Goal: Task Accomplishment & Management: Use online tool/utility

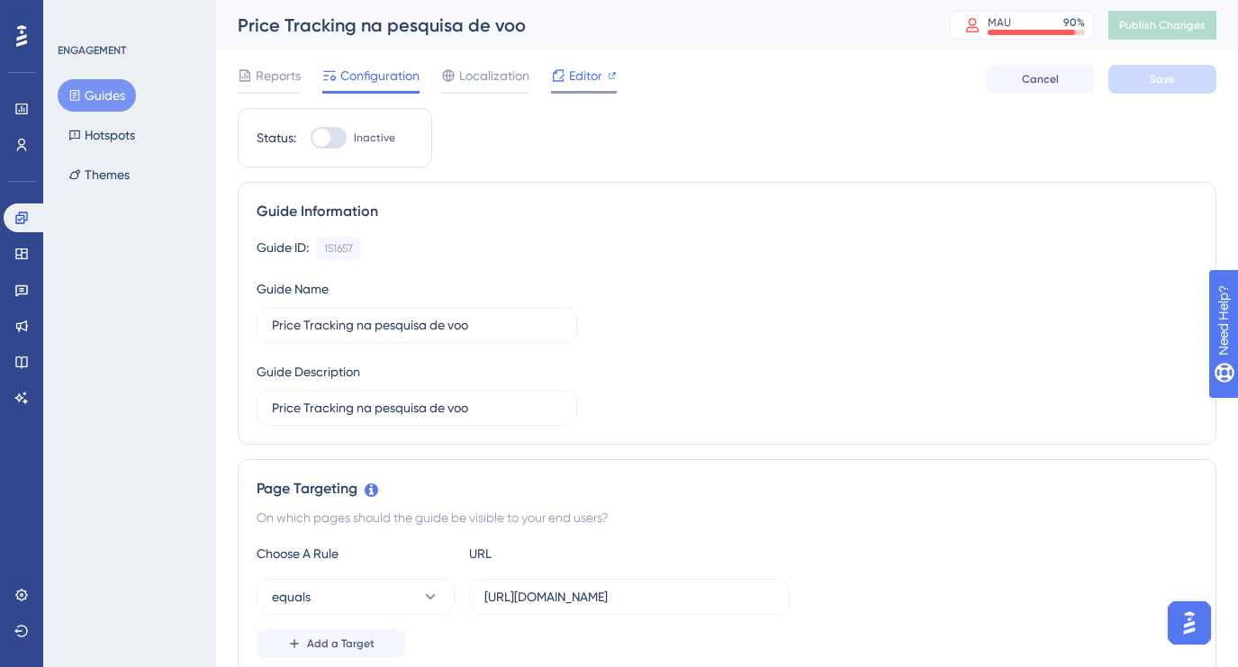
click at [586, 79] on span "Editor" at bounding box center [585, 76] width 33 height 22
click at [590, 86] on span "Editor" at bounding box center [585, 76] width 33 height 22
click at [1182, 28] on span "Publish Changes" at bounding box center [1162, 25] width 86 height 14
click at [594, 77] on span "Editor" at bounding box center [585, 76] width 33 height 22
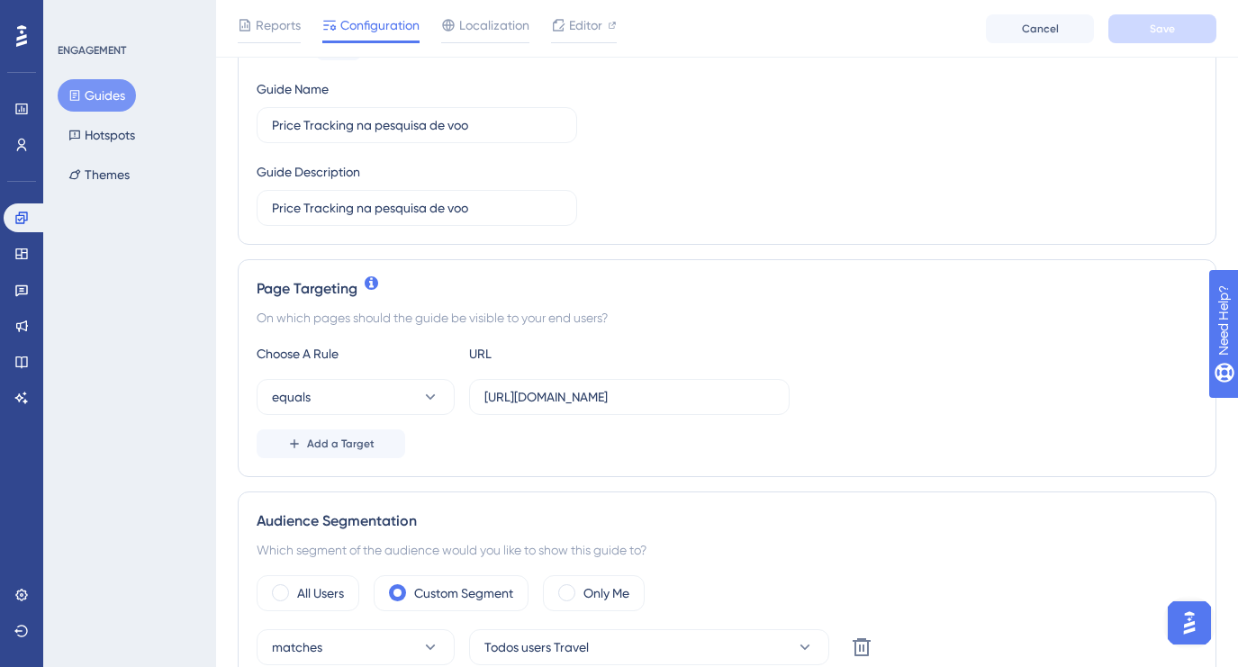
scroll to position [206, 0]
click at [685, 406] on input "https://app.paytrack.com.br/#/viagem/nova/1?servico=AEREO" at bounding box center [629, 398] width 290 height 20
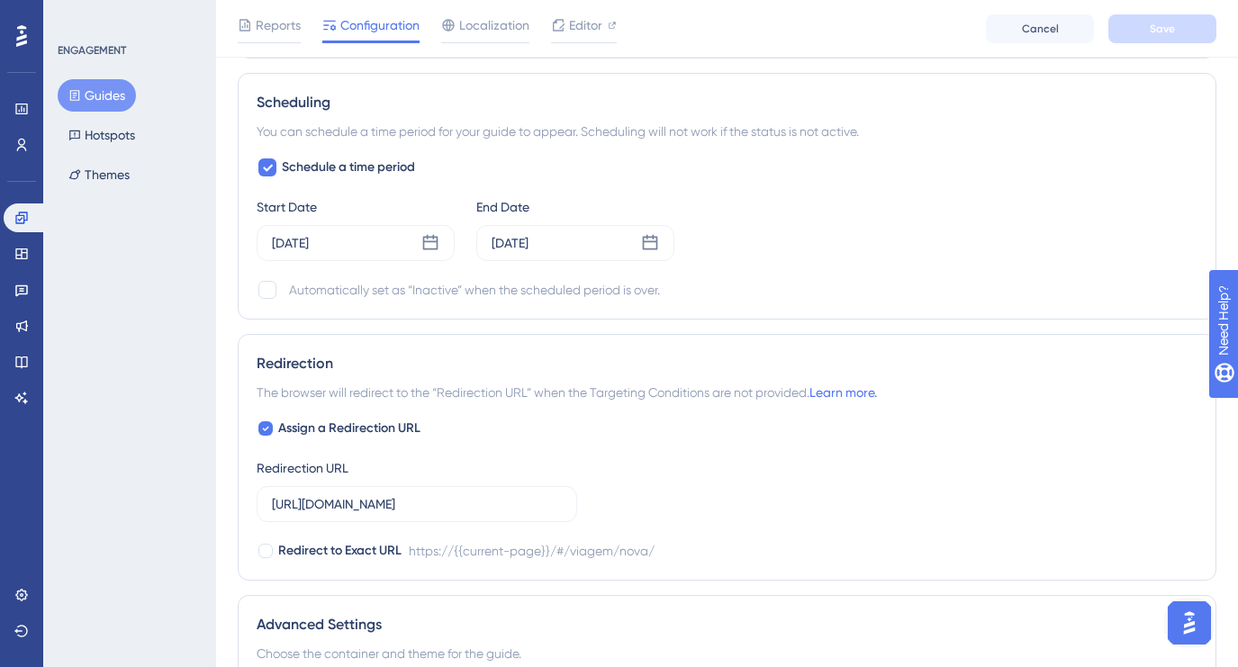
scroll to position [1235, 0]
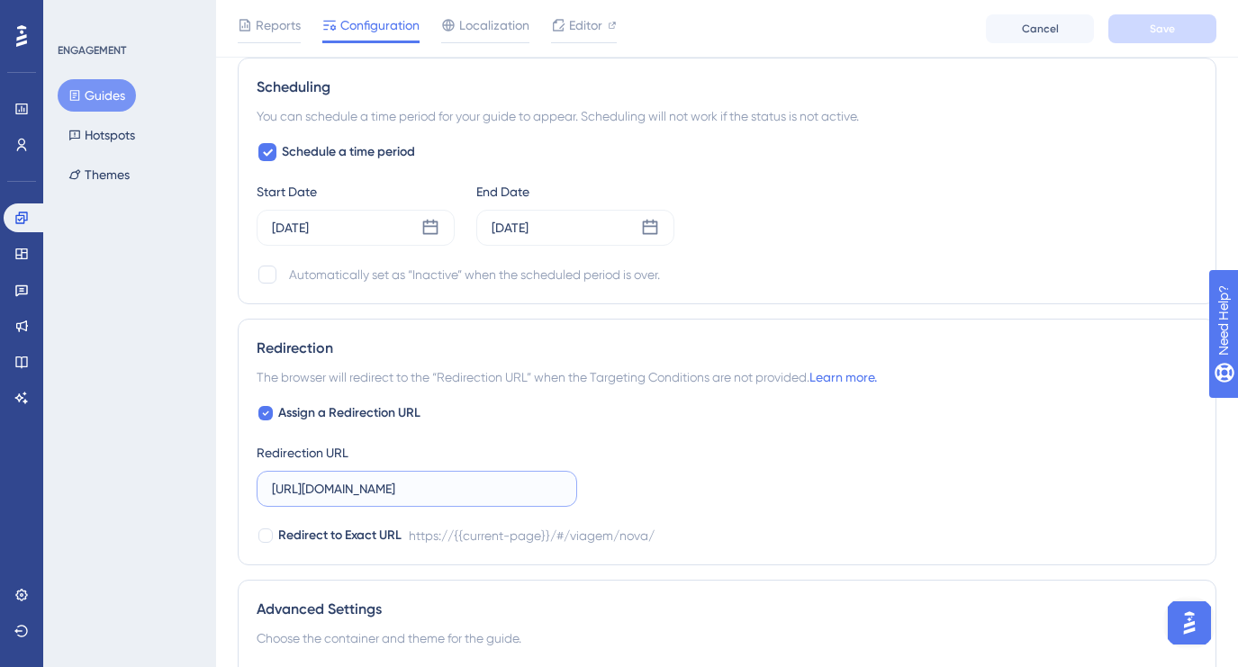
click at [497, 492] on input "https://app.paytrack.com.br/#/viagem/nova/" at bounding box center [417, 489] width 290 height 20
paste input "1?servico=AEREO"
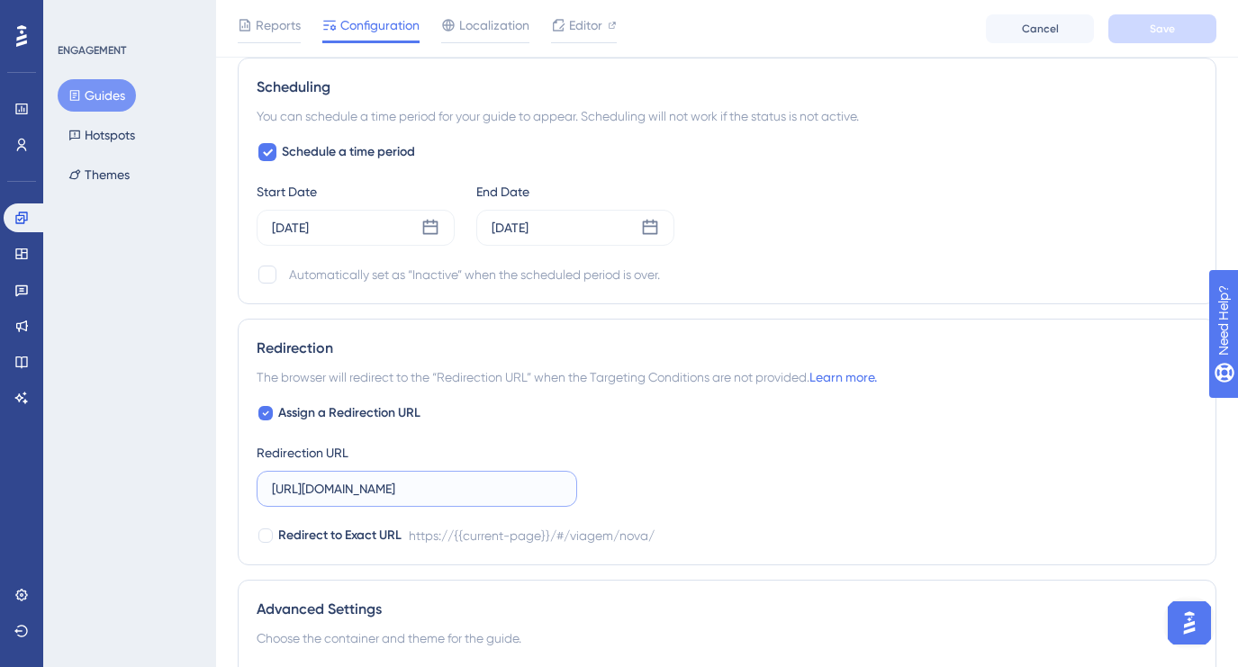
scroll to position [0, 81]
type input "https://app.paytrack.com.br/#/viagem/nova/1?servico=AEREO"
click at [264, 536] on div at bounding box center [265, 535] width 14 height 14
checkbox input "true"
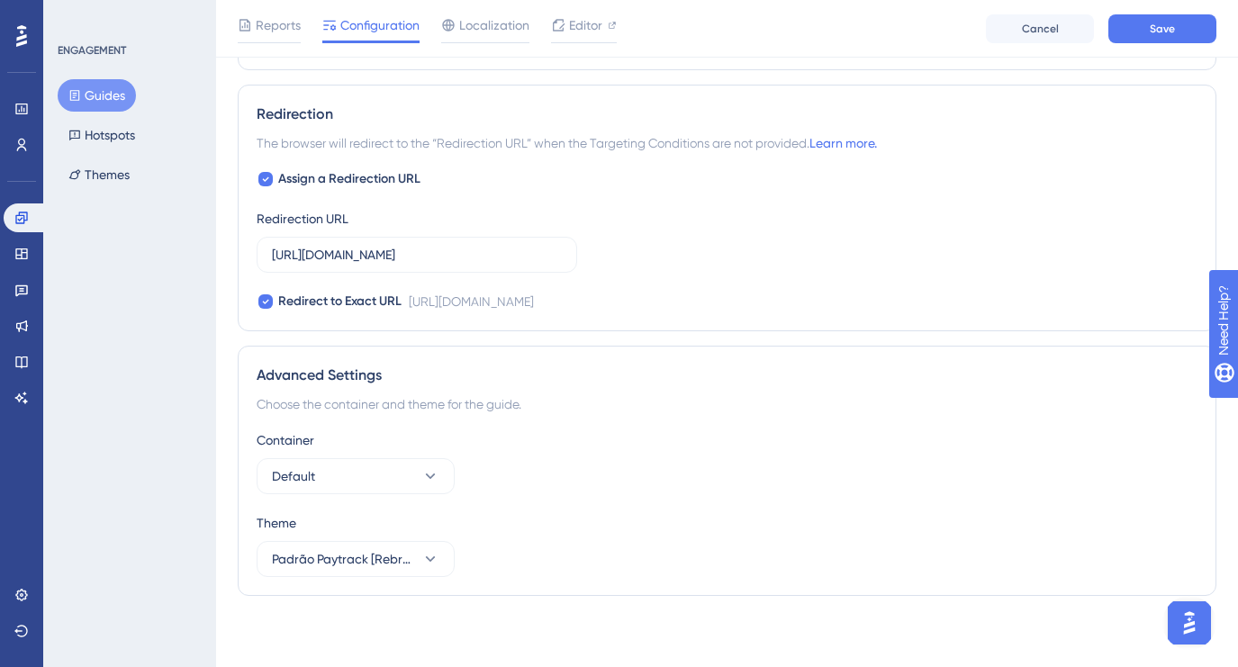
scroll to position [1470, 0]
click at [1178, 34] on button "Save" at bounding box center [1162, 28] width 108 height 29
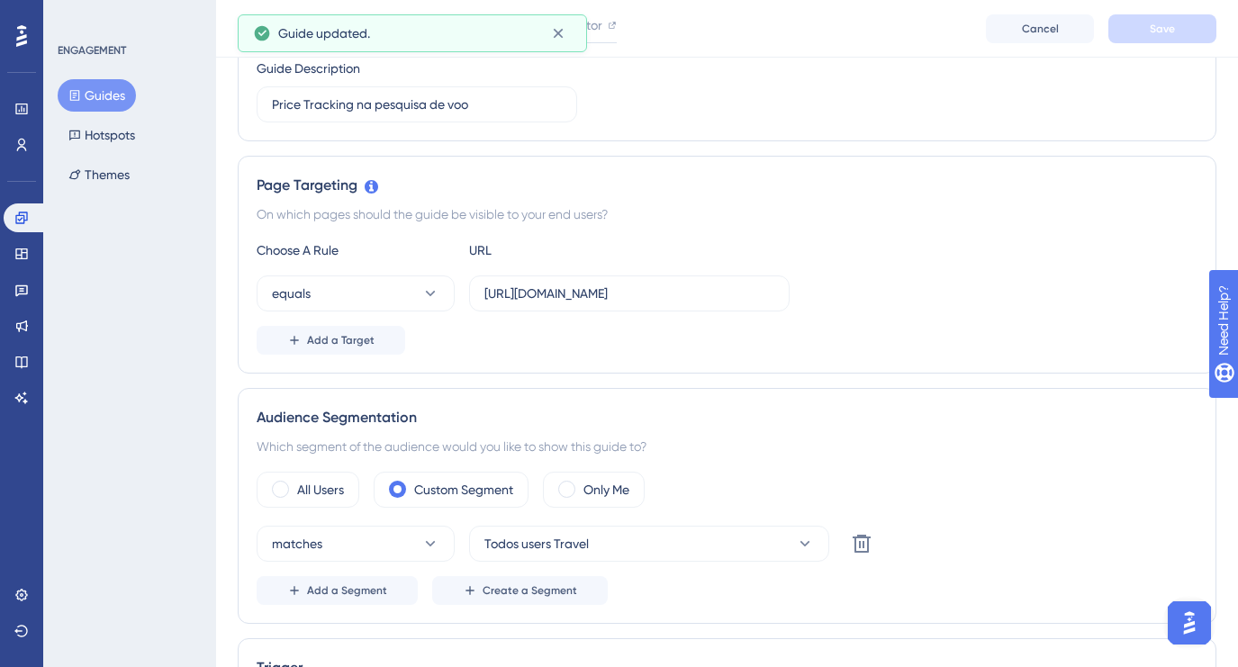
scroll to position [0, 0]
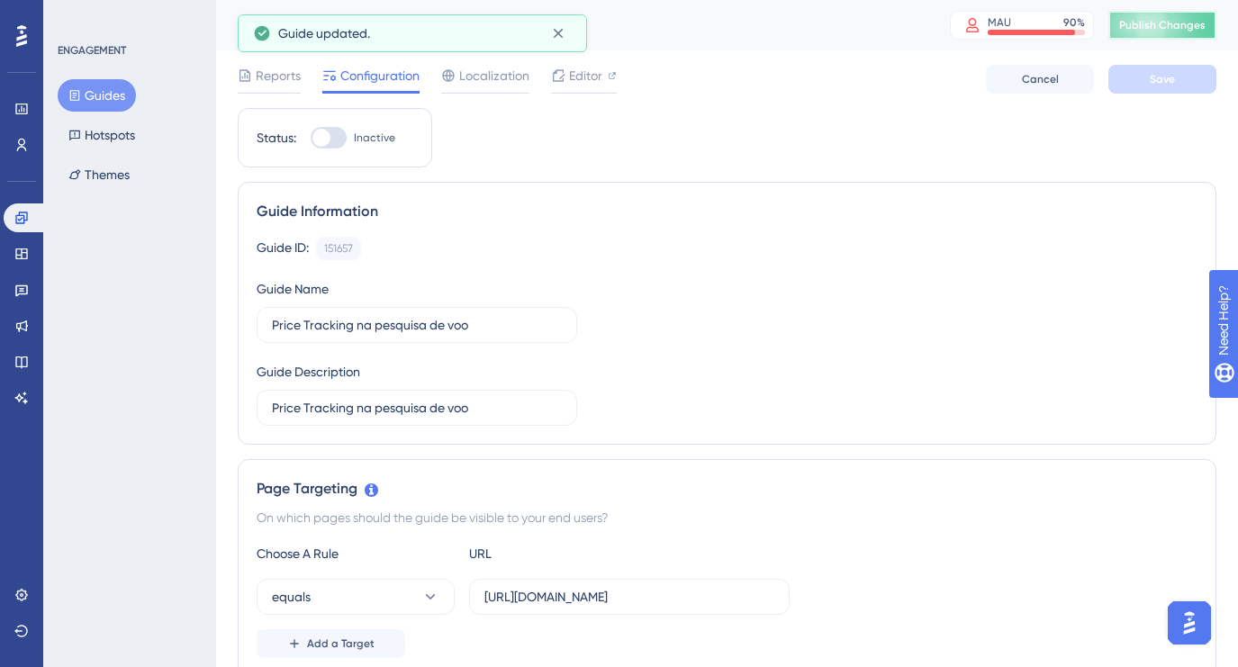
click at [1153, 19] on span "Publish Changes" at bounding box center [1162, 25] width 86 height 14
click at [563, 33] on icon at bounding box center [558, 33] width 18 height 18
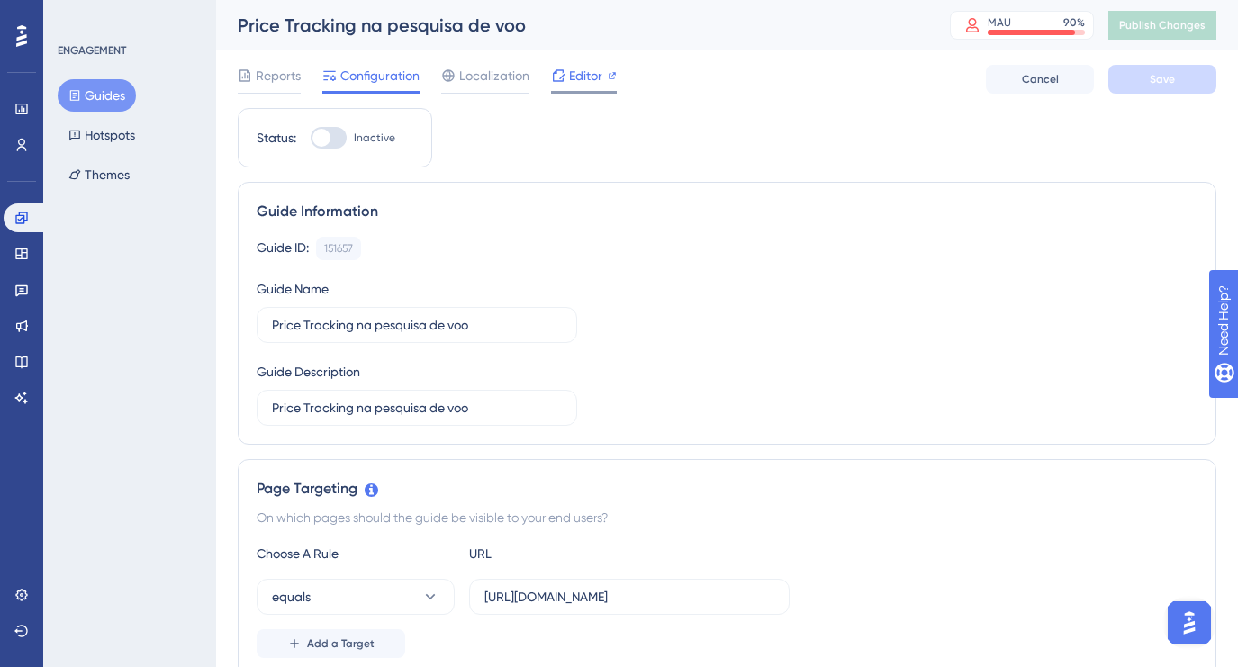
click at [589, 80] on span "Editor" at bounding box center [585, 76] width 33 height 22
click at [636, 599] on input "https://app.paytrack.com.br/#/viagem/nova/1?servico=AEREO" at bounding box center [629, 597] width 290 height 20
paste input "9"
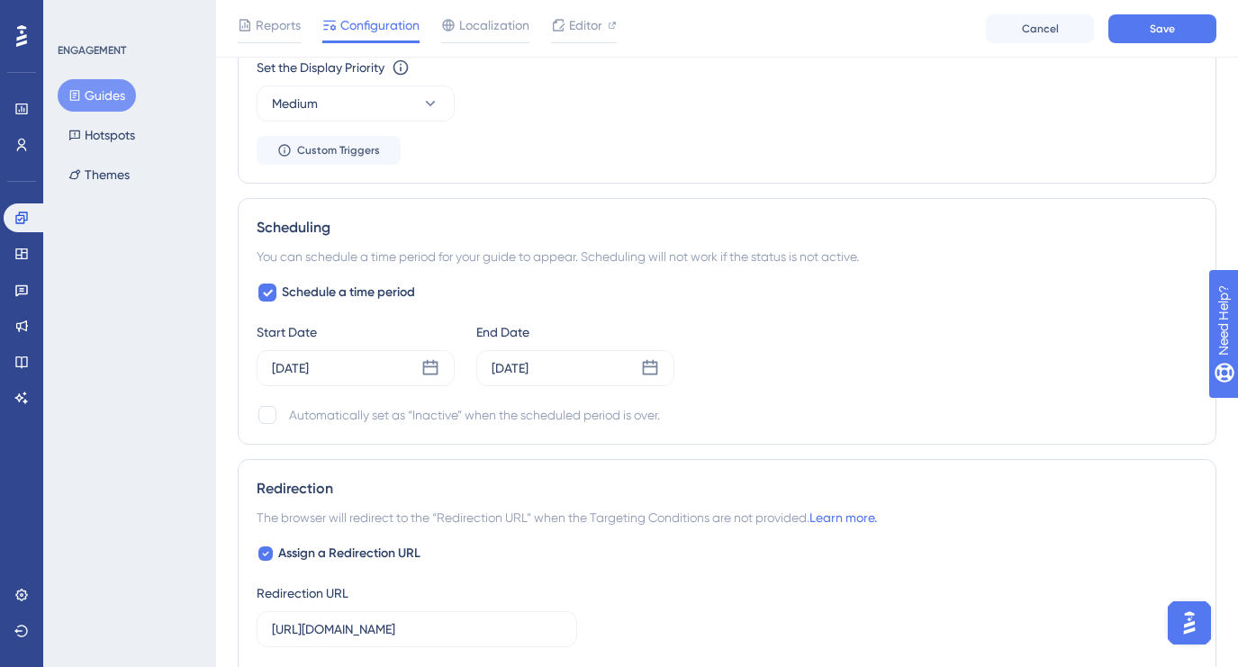
scroll to position [1173, 0]
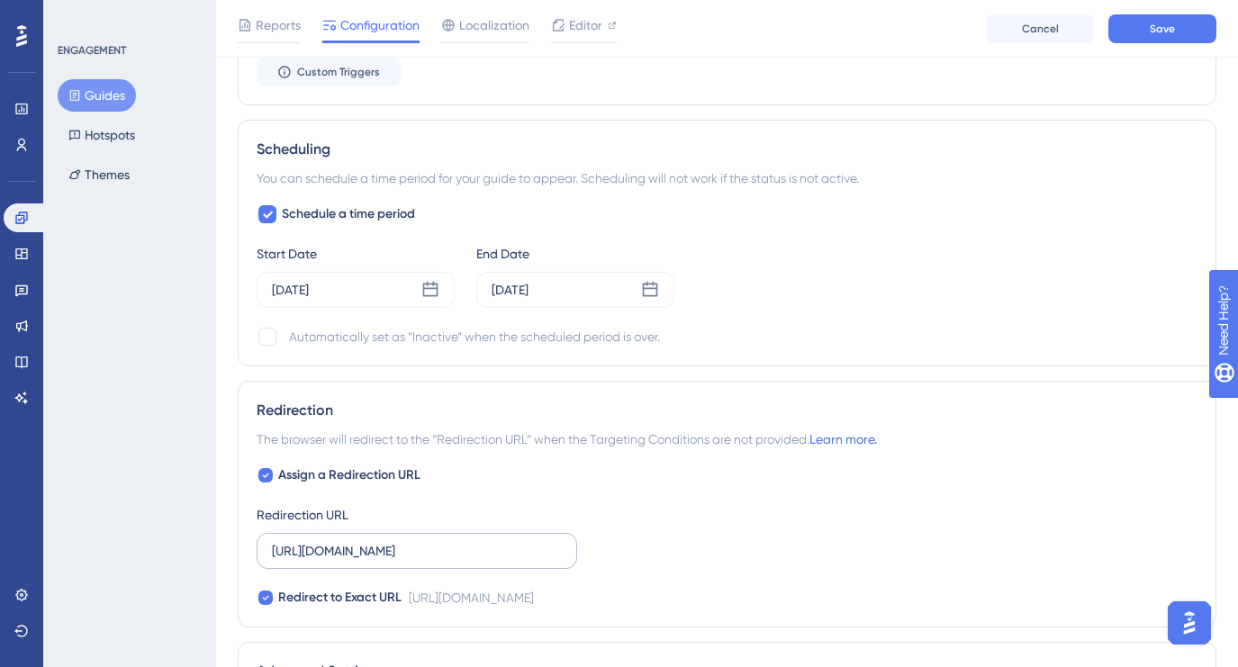
type input "https://app.paytrack.com.br/#/viagem/nova/9?servico=AEREO"
click at [535, 551] on input "https://app.paytrack.com.br/#/viagem/nova/1?servico=AEREO" at bounding box center [417, 551] width 290 height 20
click at [560, 554] on input "https://app.paytrack.com.br/#/viagem/nova/1?servico=AEREO" at bounding box center [417, 551] width 290 height 20
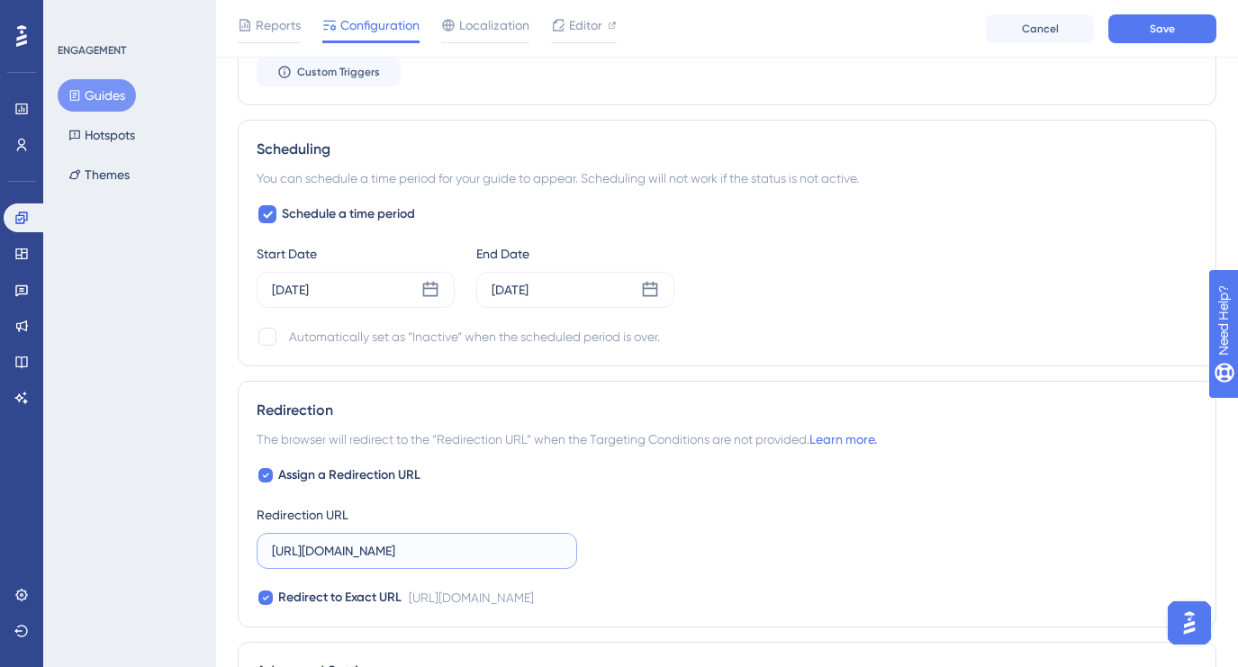
click at [560, 554] on input "https://app.paytrack.com.br/#/viagem/nova/1?servico=AEREO" at bounding box center [417, 551] width 290 height 20
paste input "9"
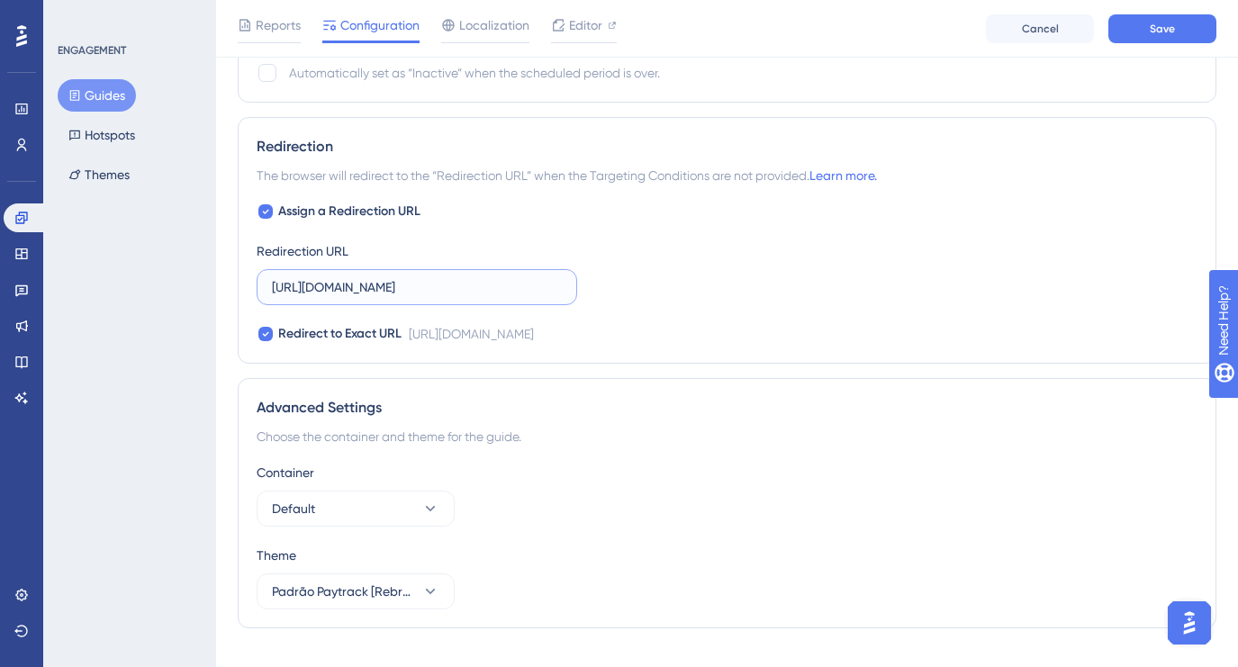
scroll to position [1456, 0]
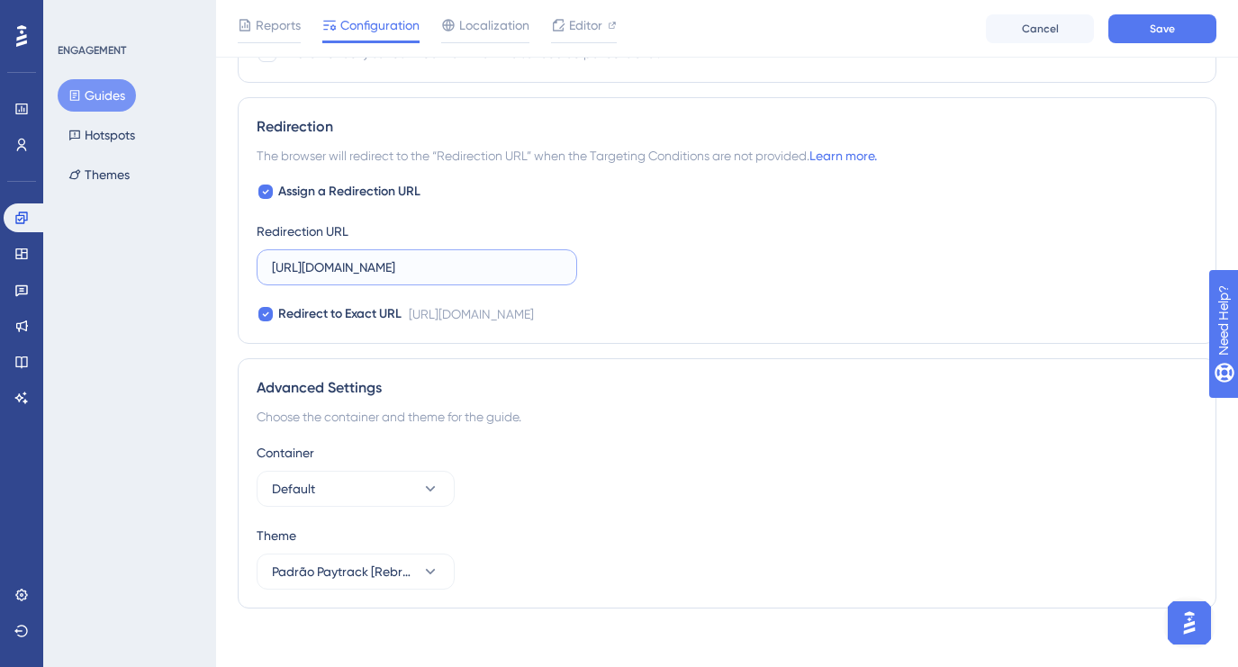
type input "https://app.paytrack.com.br/#/viagem/nova/9?servico=AEREO"
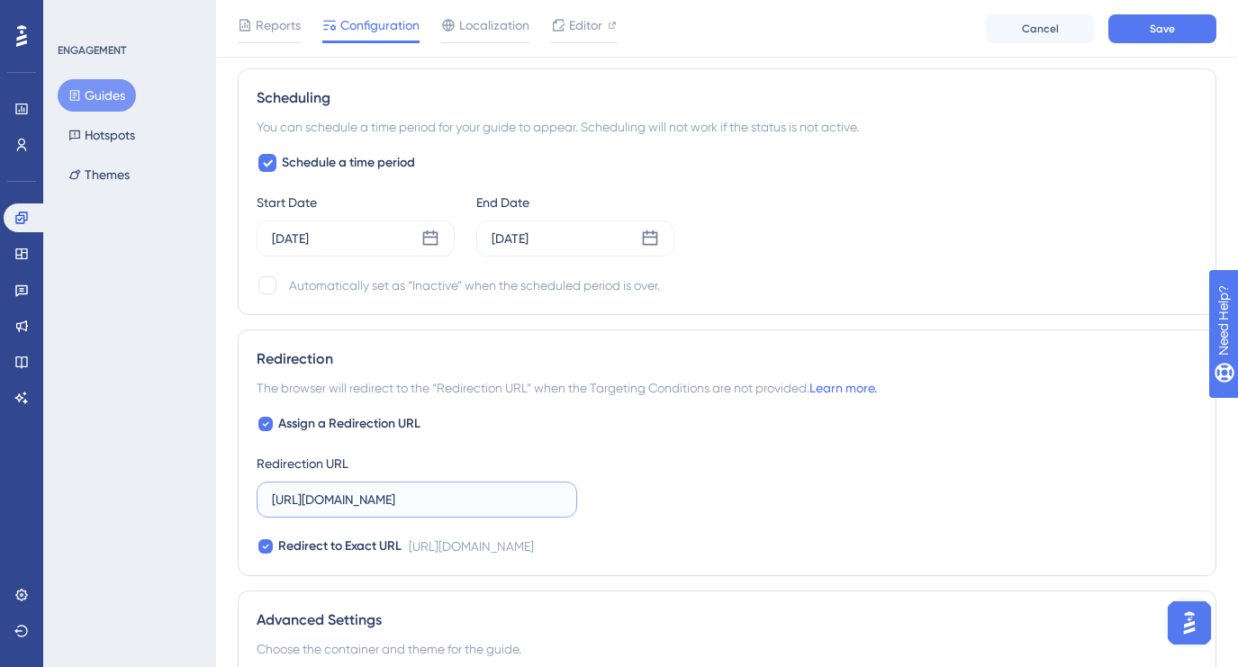
scroll to position [1131, 0]
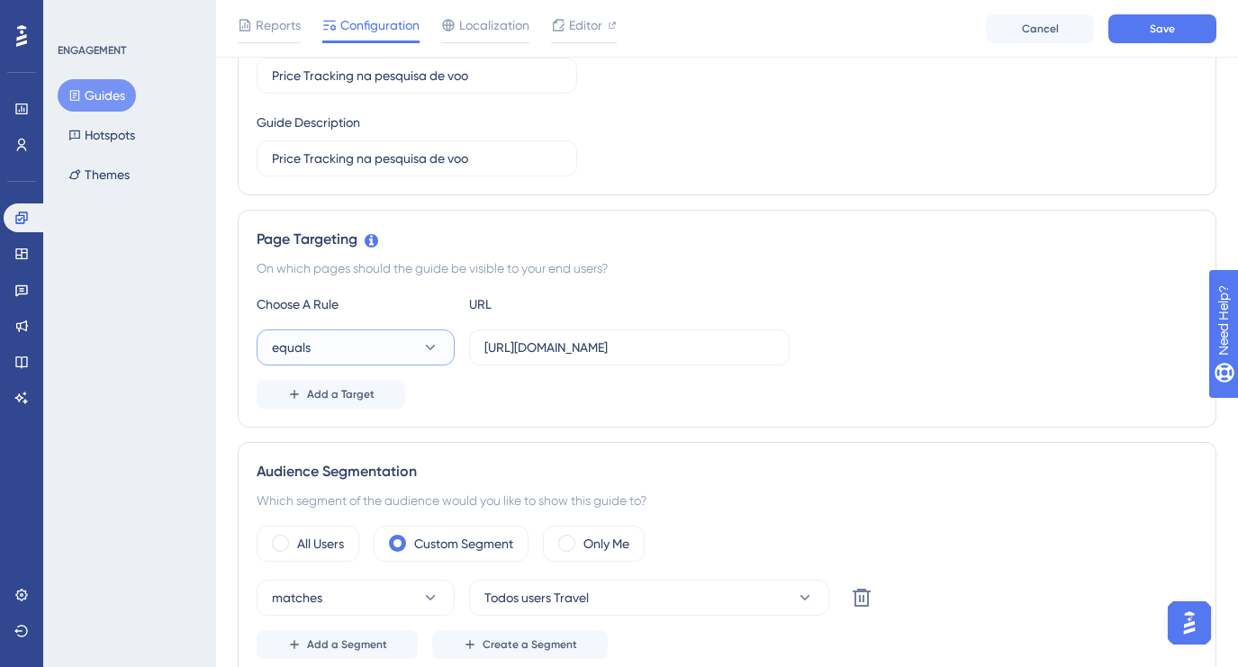
click at [398, 347] on button "equals" at bounding box center [356, 347] width 198 height 36
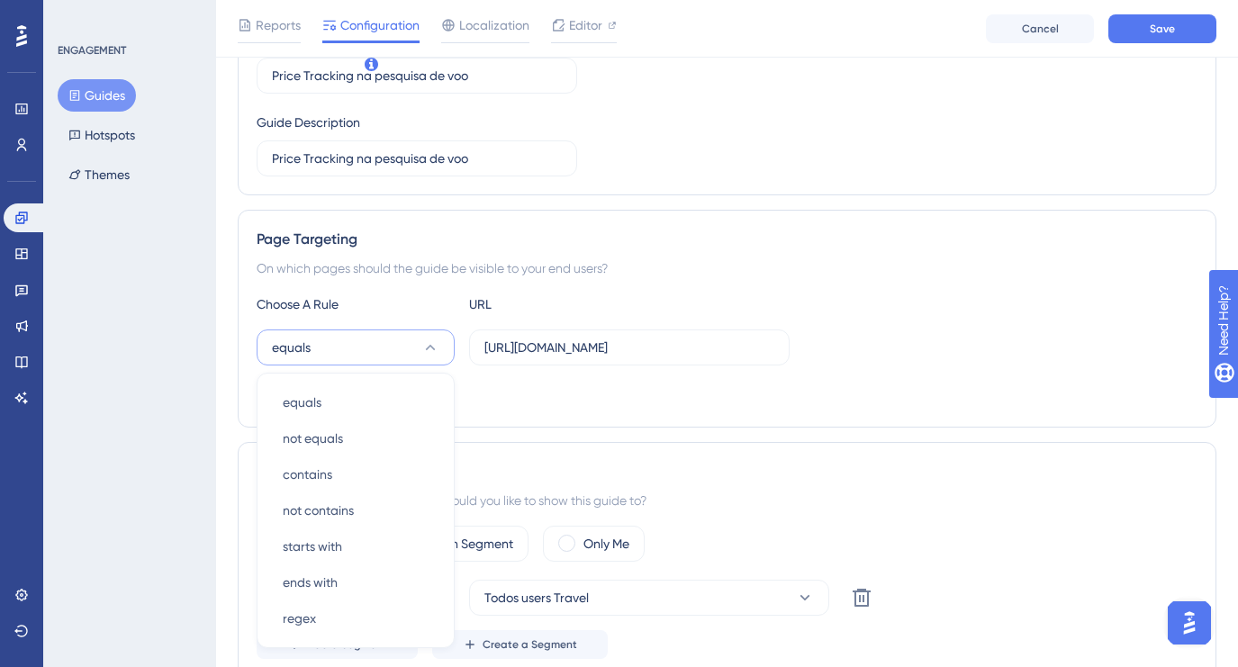
scroll to position [433, 0]
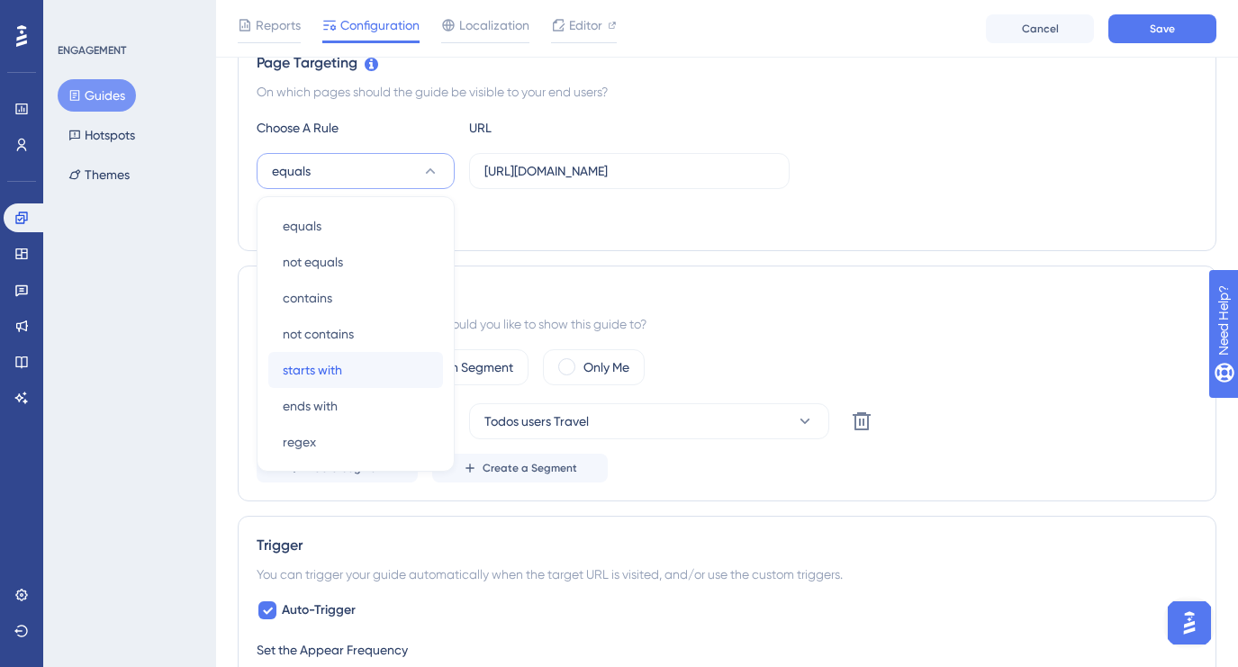
click at [339, 369] on span "starts with" at bounding box center [312, 370] width 59 height 22
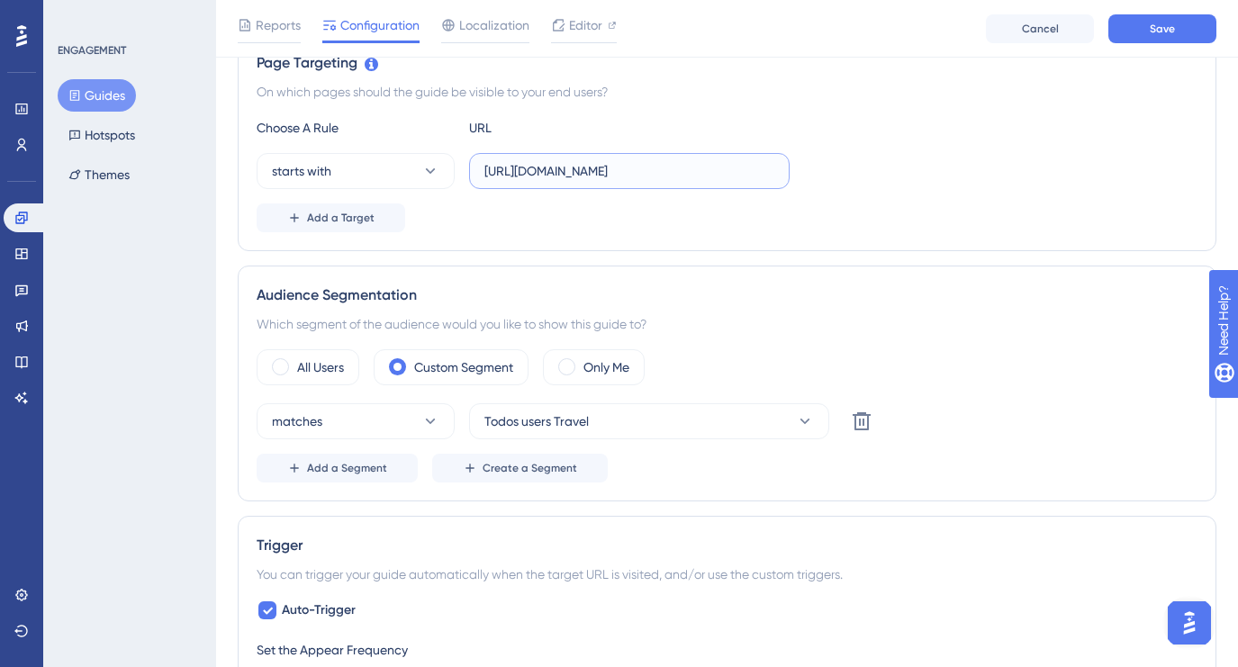
click at [628, 171] on input "https://app.paytrack.com.br/#/viagem/nova/9?servico=AEREO" at bounding box center [629, 171] width 290 height 20
paste input "text"
type input "https://app.paytrack.com.br/#/viagem/nova"
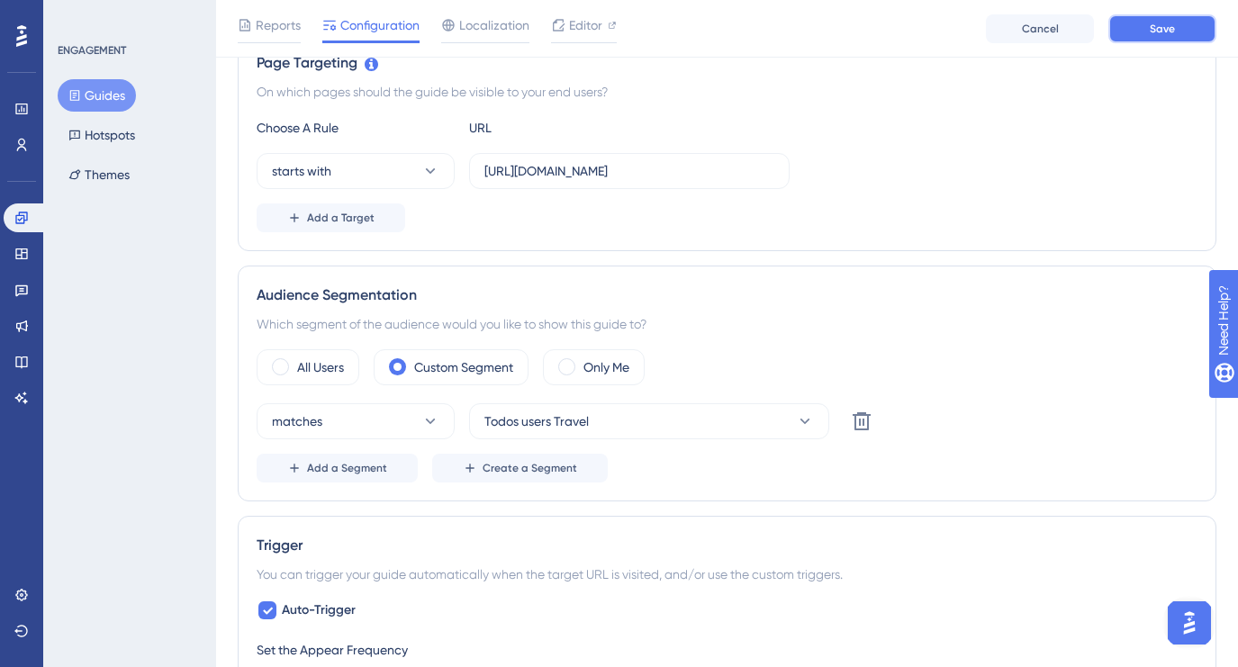
click at [1150, 26] on span "Save" at bounding box center [1161, 29] width 25 height 14
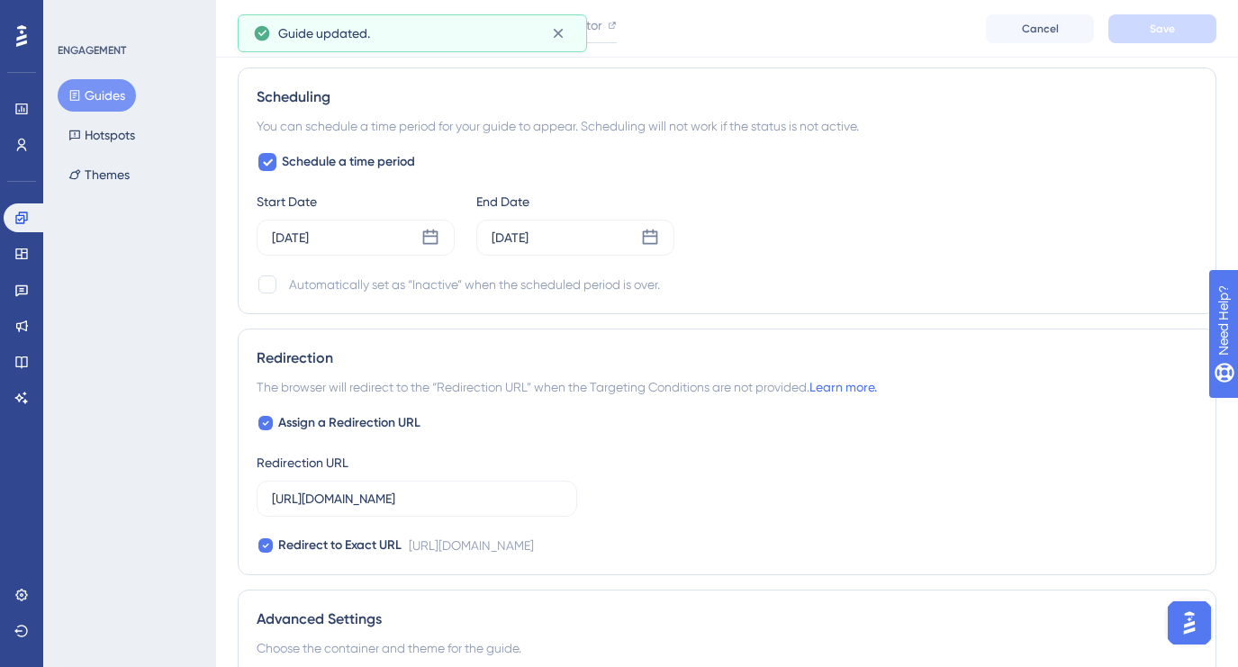
scroll to position [1270, 0]
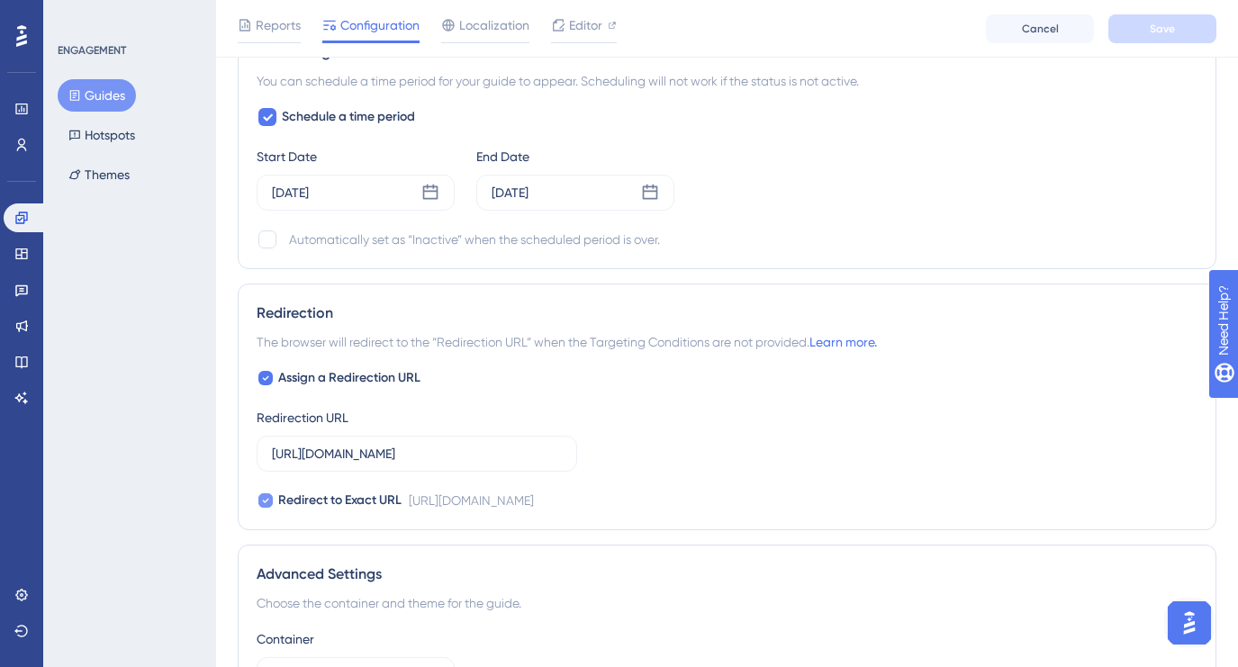
click at [266, 503] on icon at bounding box center [265, 500] width 7 height 14
checkbox input "false"
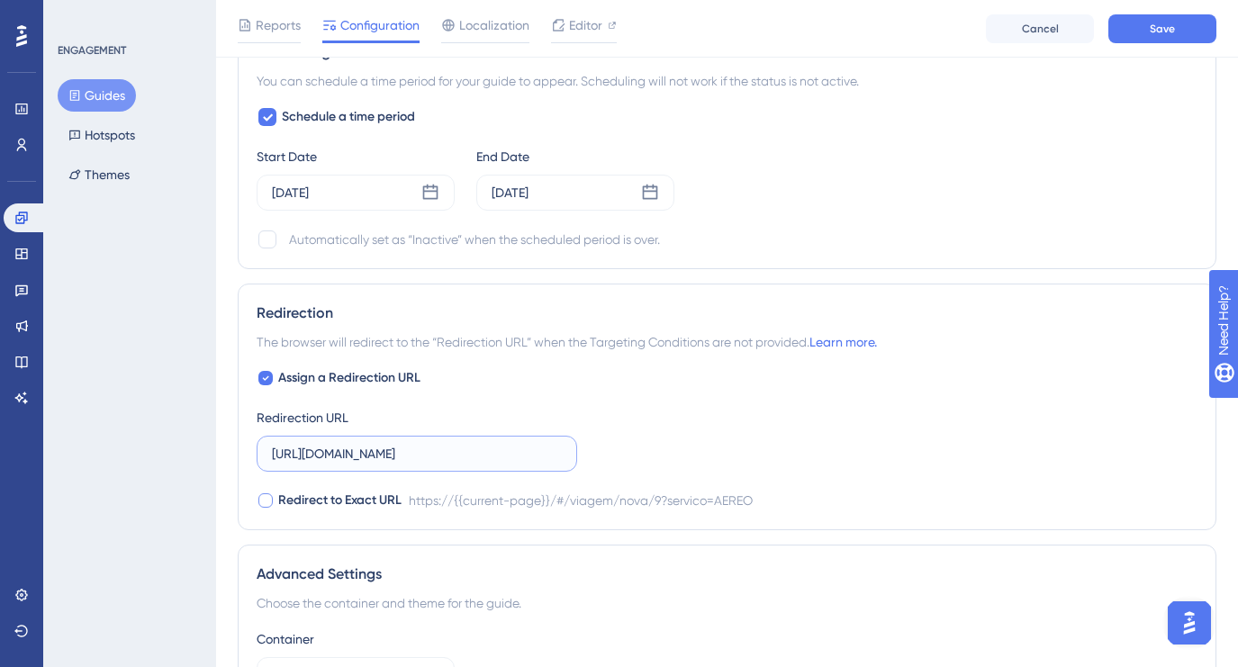
click at [498, 451] on input "https://app.paytrack.com.br/#/viagem/nova/9?servico=AEREO" at bounding box center [417, 454] width 290 height 20
paste input "text"
type input "https://app.paytrack.com.br/#/viagem/nova"
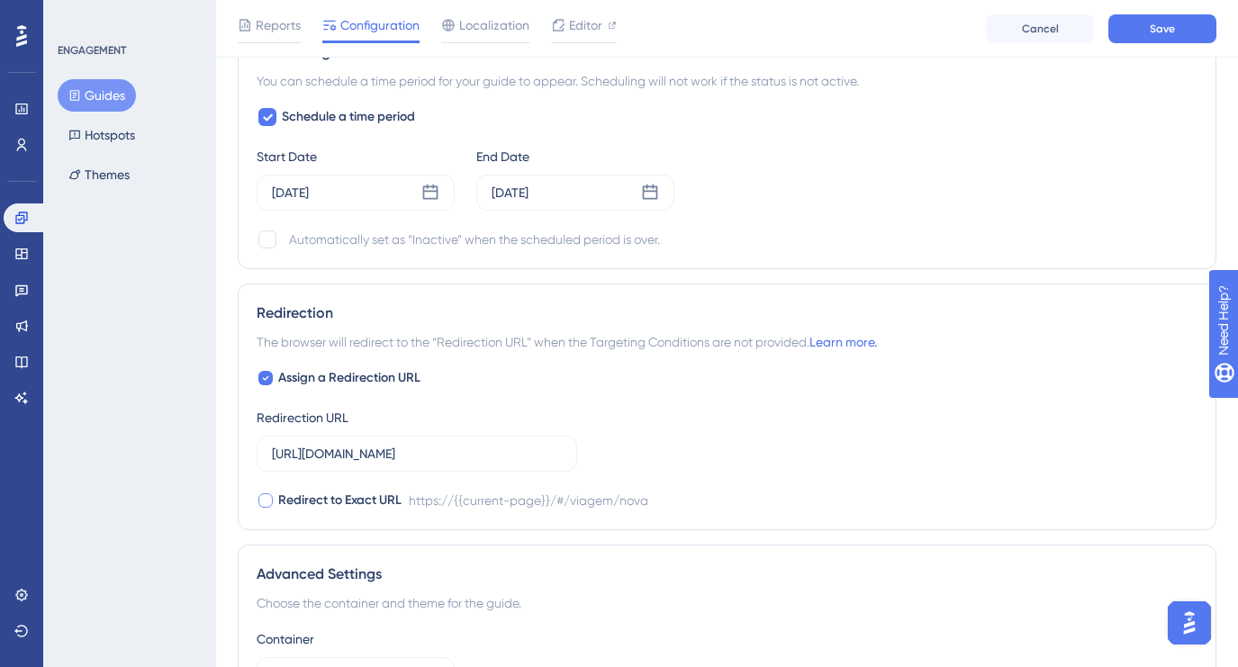
click at [266, 503] on div at bounding box center [265, 500] width 14 height 14
checkbox input "true"
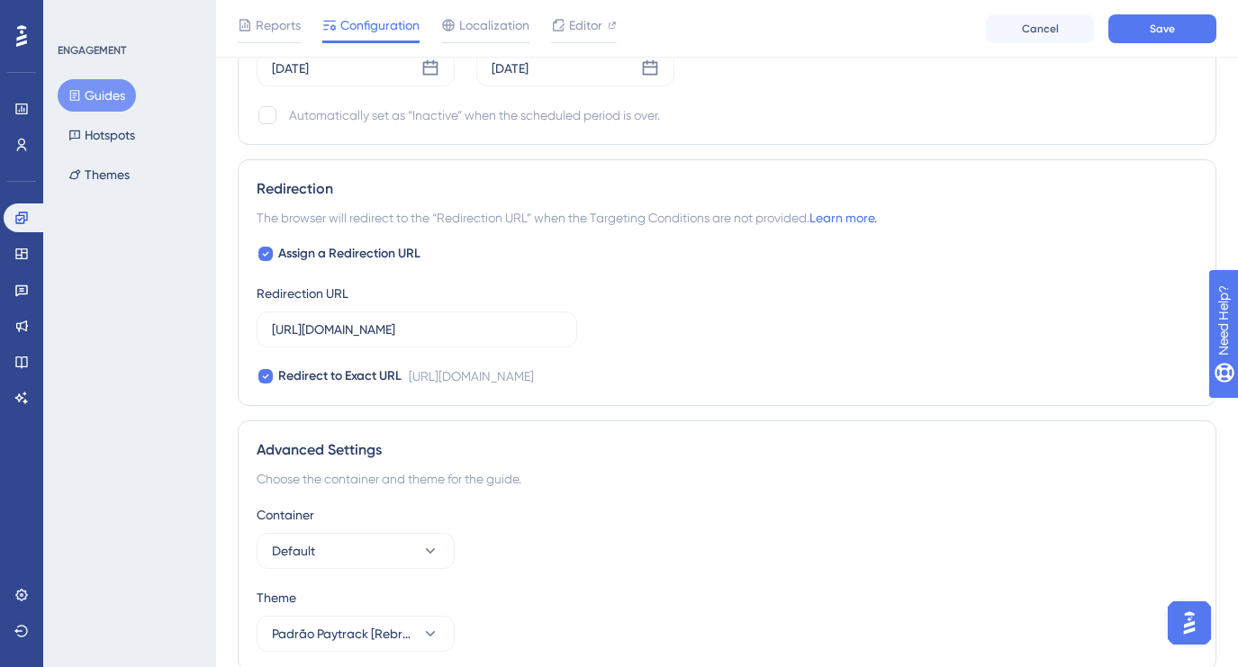
scroll to position [1470, 0]
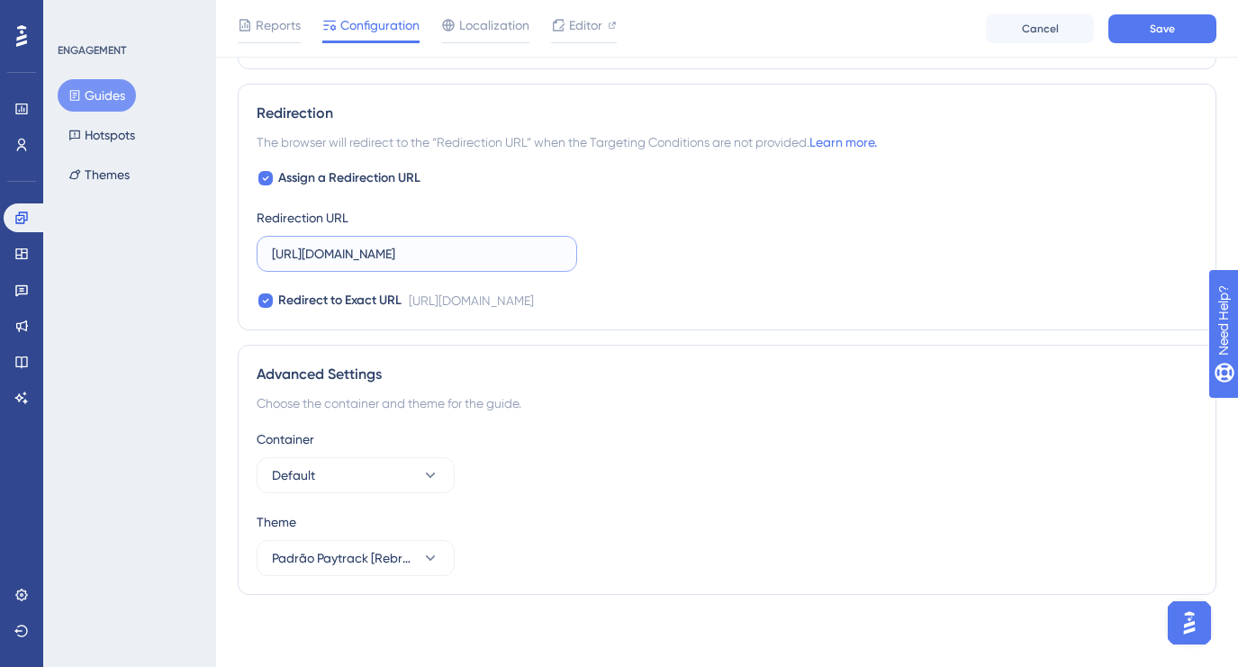
click at [552, 254] on input "https://app.paytrack.com.br/#/viagem/nova" at bounding box center [417, 254] width 290 height 20
paste input "dashboard/colaborador"
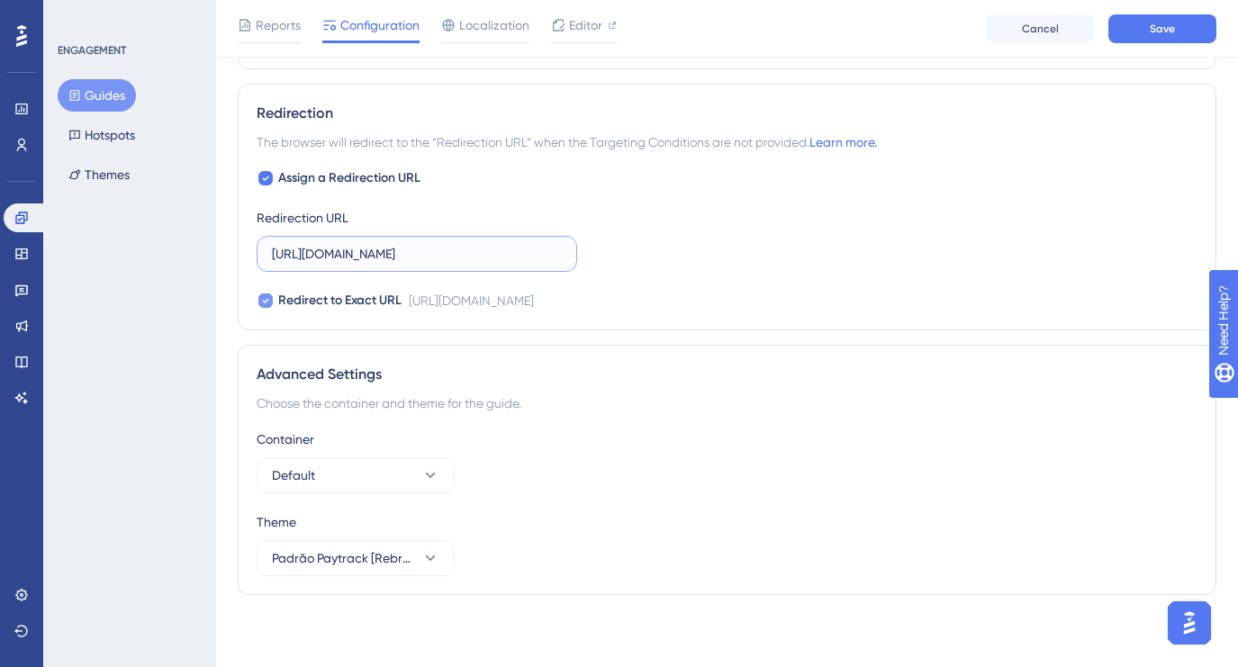
type input "https://app.paytrack.com.br/#/dashboard/colaborador"
click at [266, 304] on icon at bounding box center [265, 300] width 7 height 14
checkbox input "false"
click at [1158, 29] on span "Save" at bounding box center [1161, 29] width 25 height 14
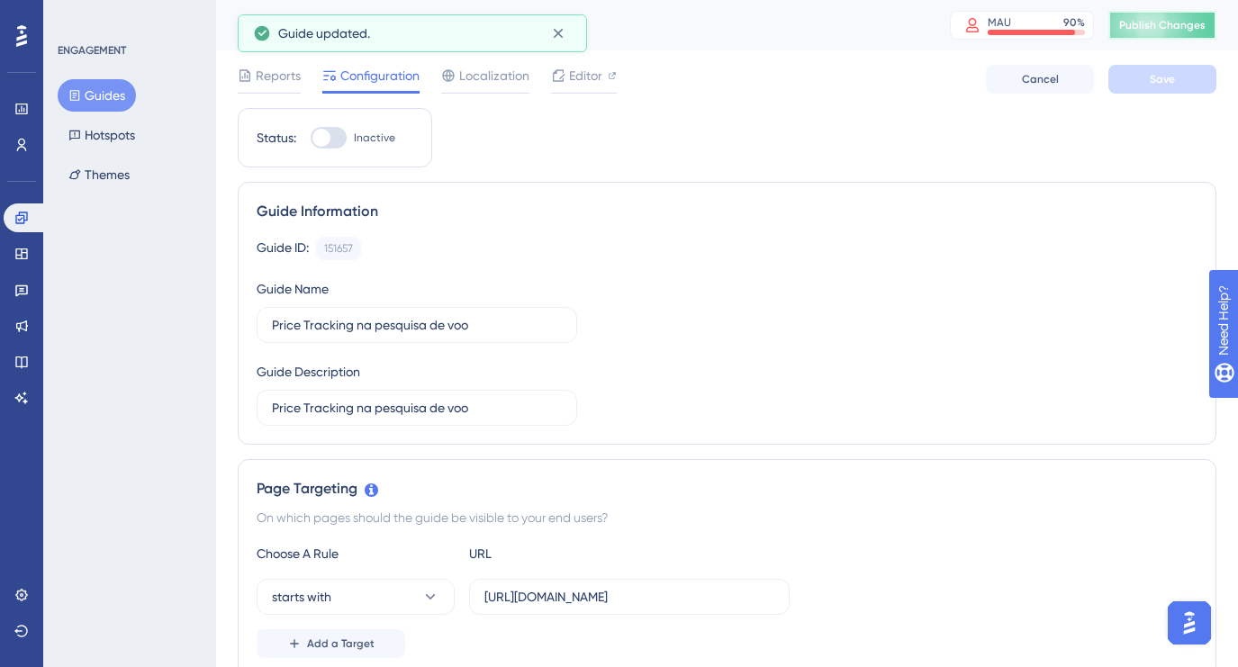
click at [1200, 30] on span "Publish Changes" at bounding box center [1162, 25] width 86 height 14
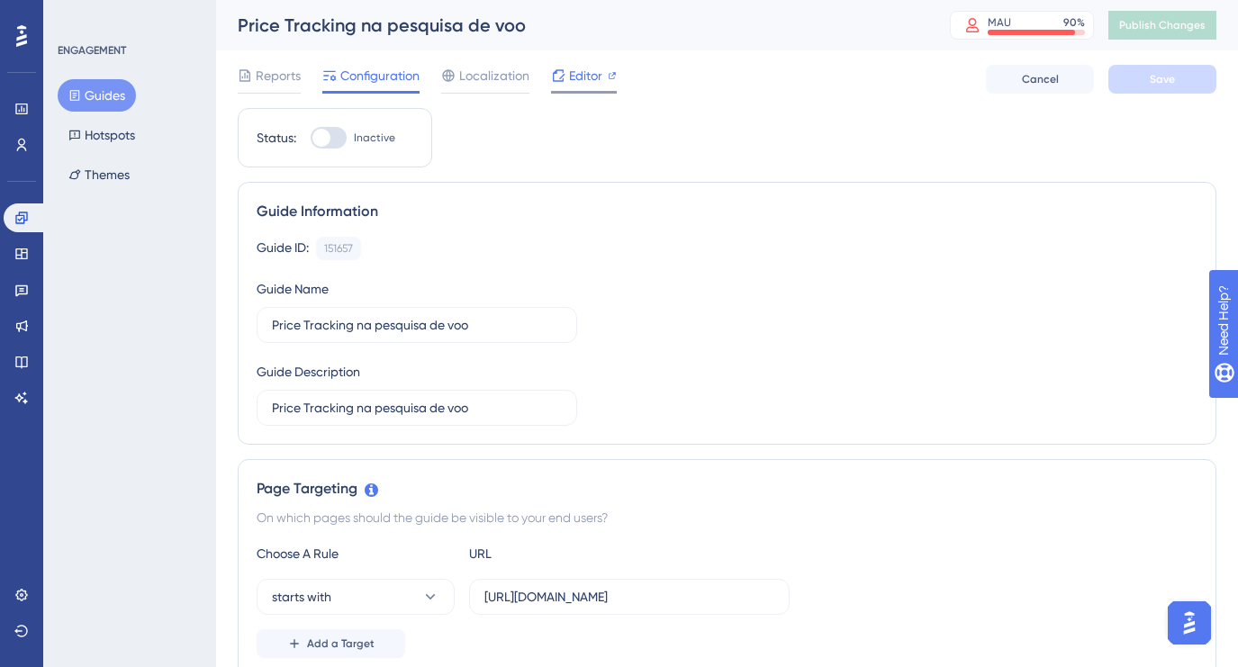
click at [579, 83] on span "Editor" at bounding box center [585, 76] width 33 height 22
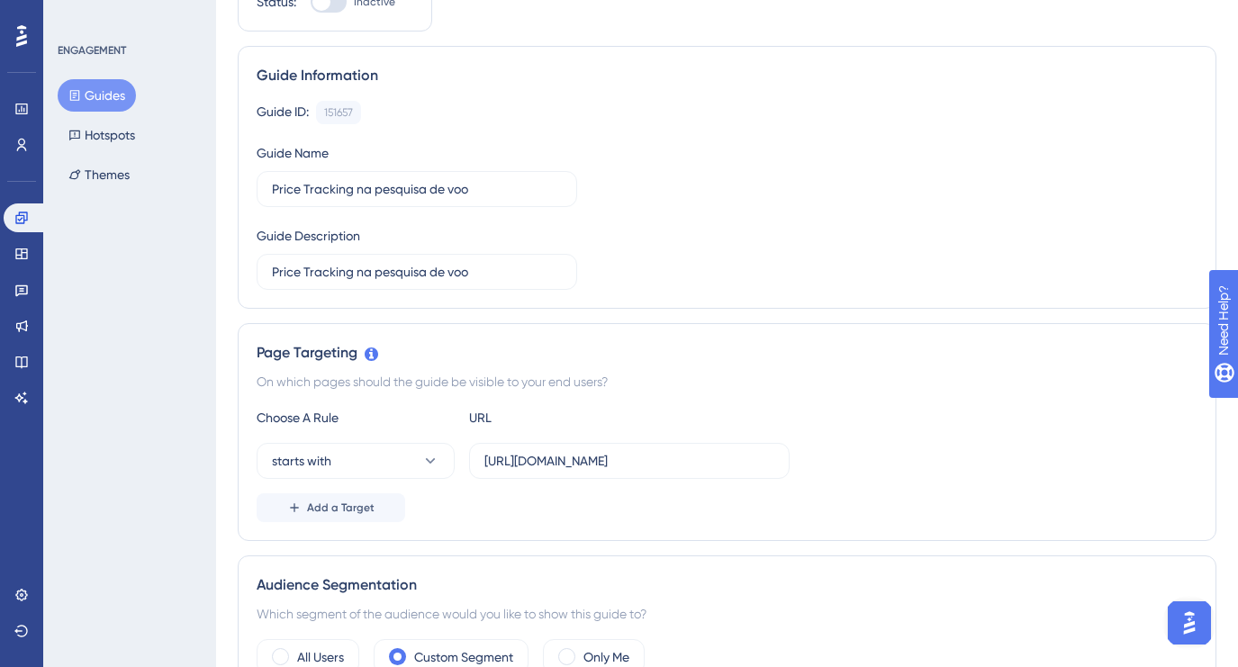
scroll to position [140, 0]
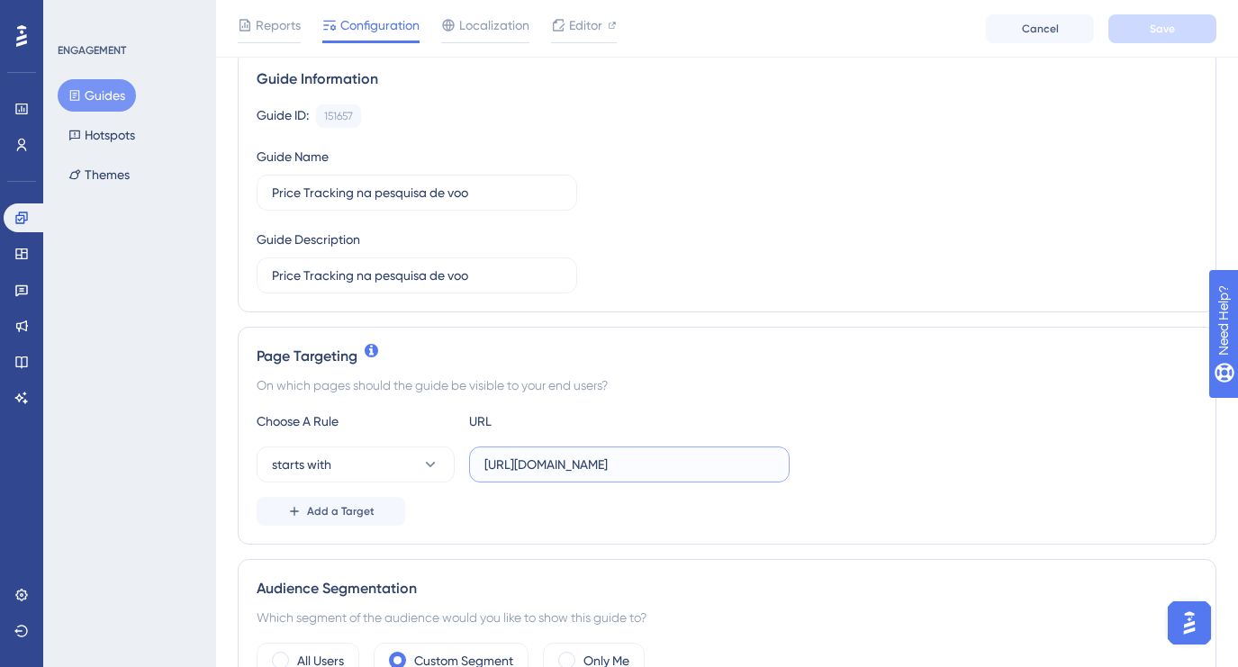
click at [544, 464] on input "https://app.paytrack.com.br/#/viagem/nova" at bounding box center [629, 465] width 290 height 20
paste input "voos"
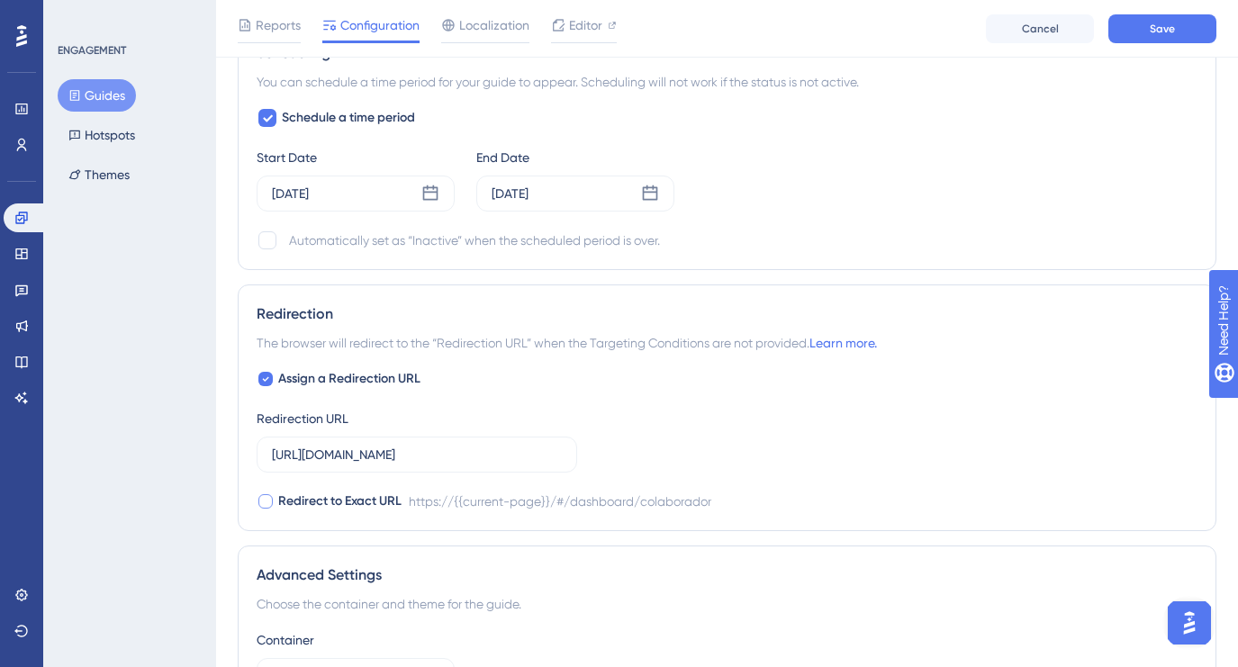
scroll to position [1268, 0]
type input "https://app.paytrack.com.br/#/viagem/voos"
click at [1175, 20] on button "Save" at bounding box center [1162, 28] width 108 height 29
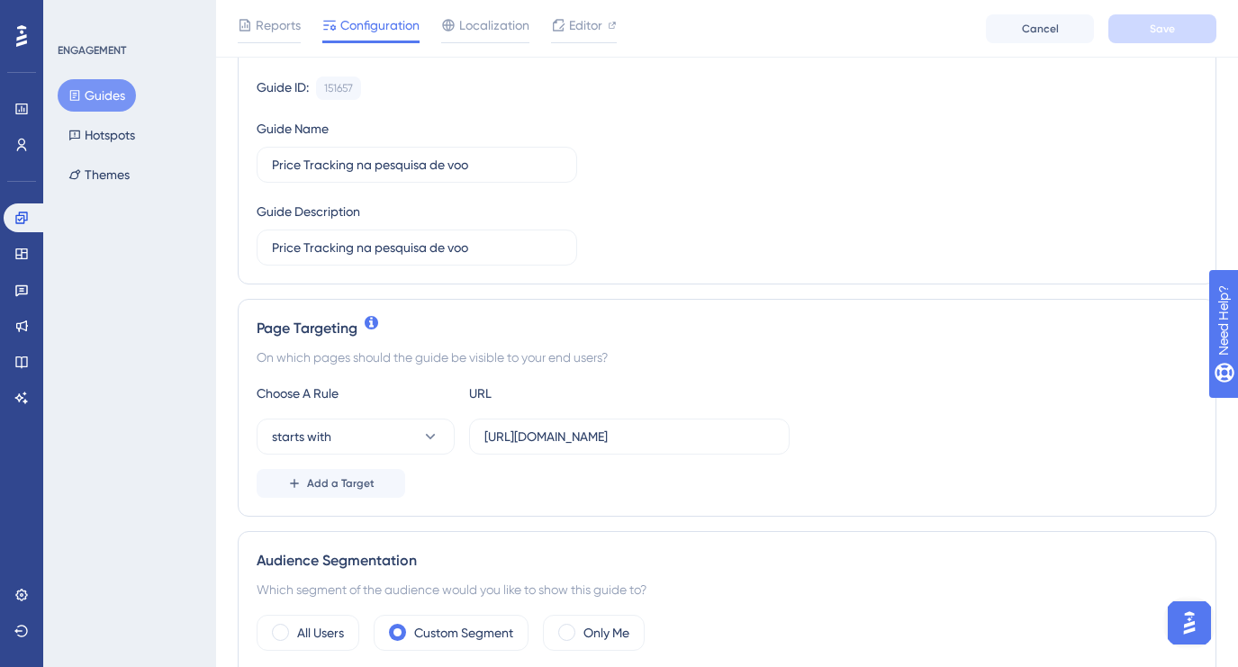
scroll to position [0, 0]
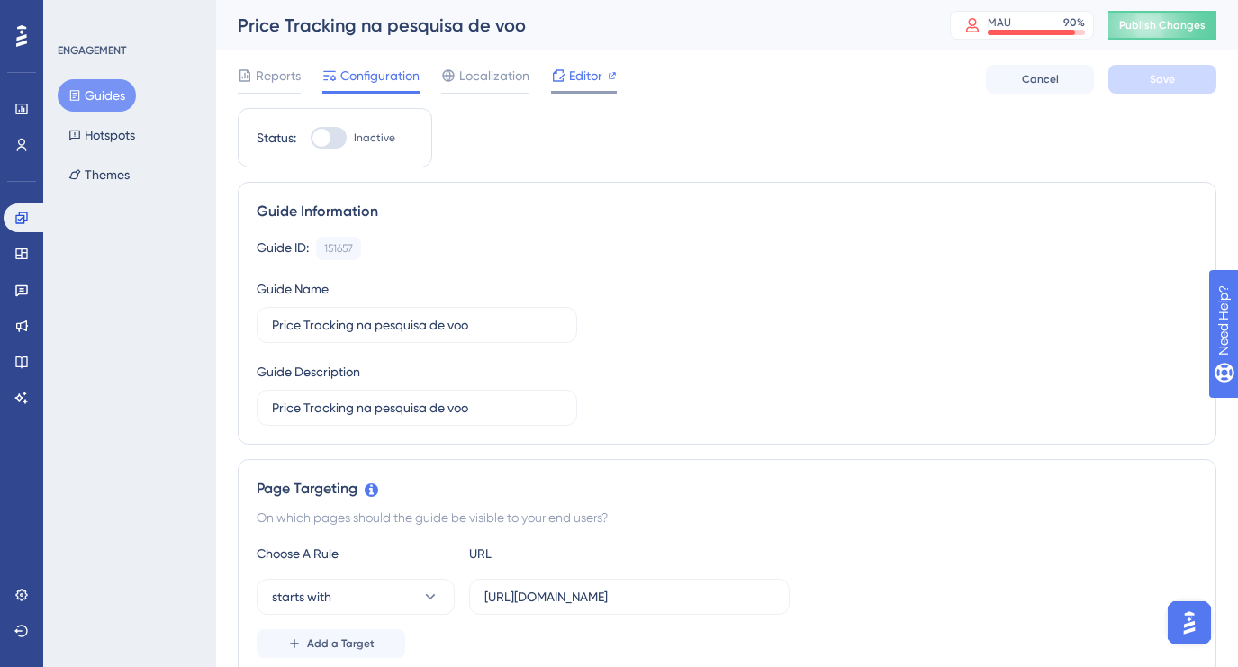
click at [590, 68] on span "Editor" at bounding box center [585, 76] width 33 height 22
click at [1157, 23] on span "Publish Changes" at bounding box center [1162, 25] width 86 height 14
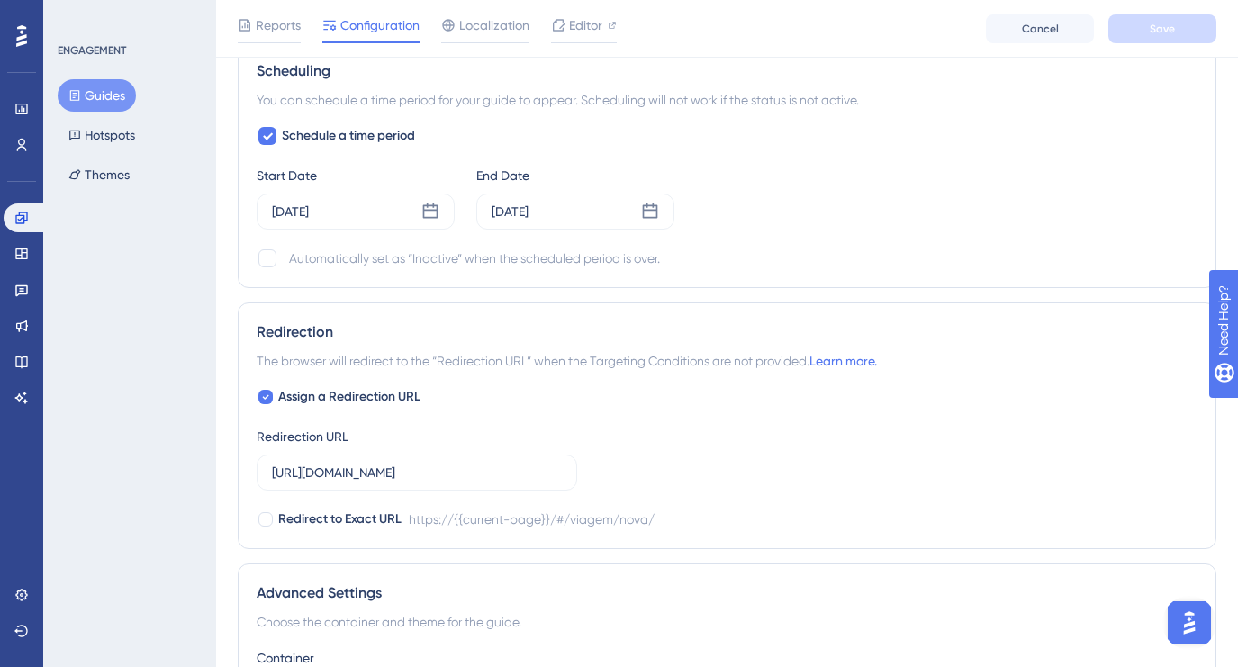
scroll to position [1261, 0]
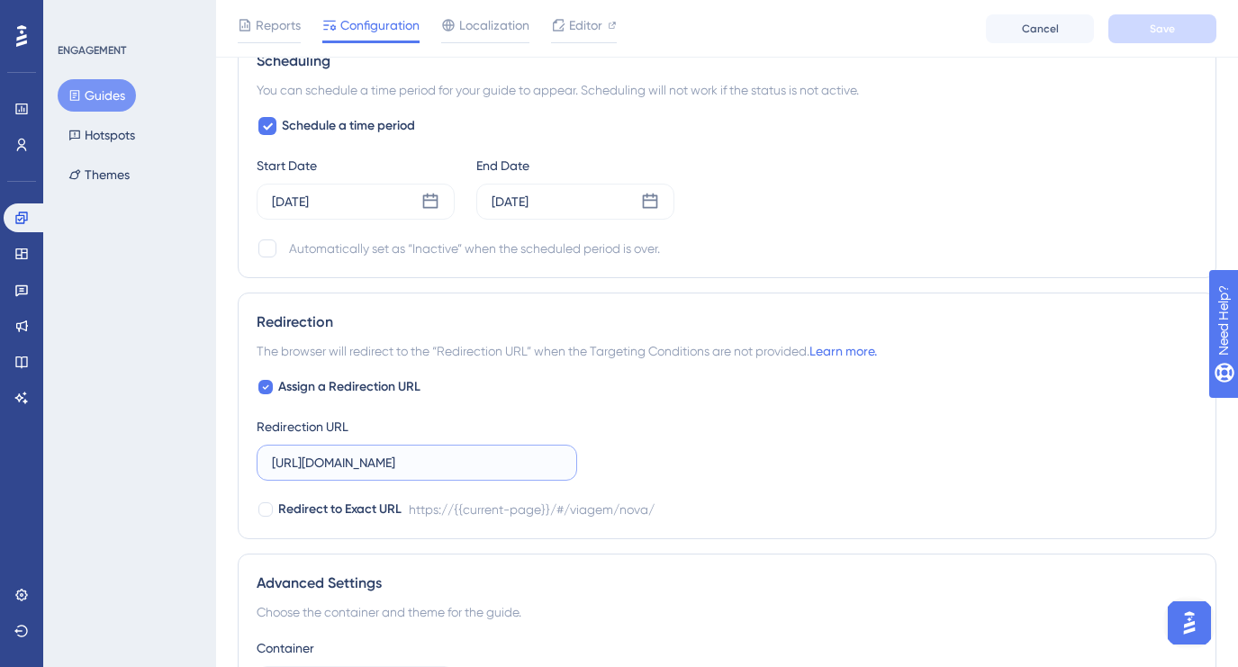
click at [547, 468] on input "https://app.paytrack.com.br/#/viagem/nova/" at bounding box center [417, 463] width 290 height 20
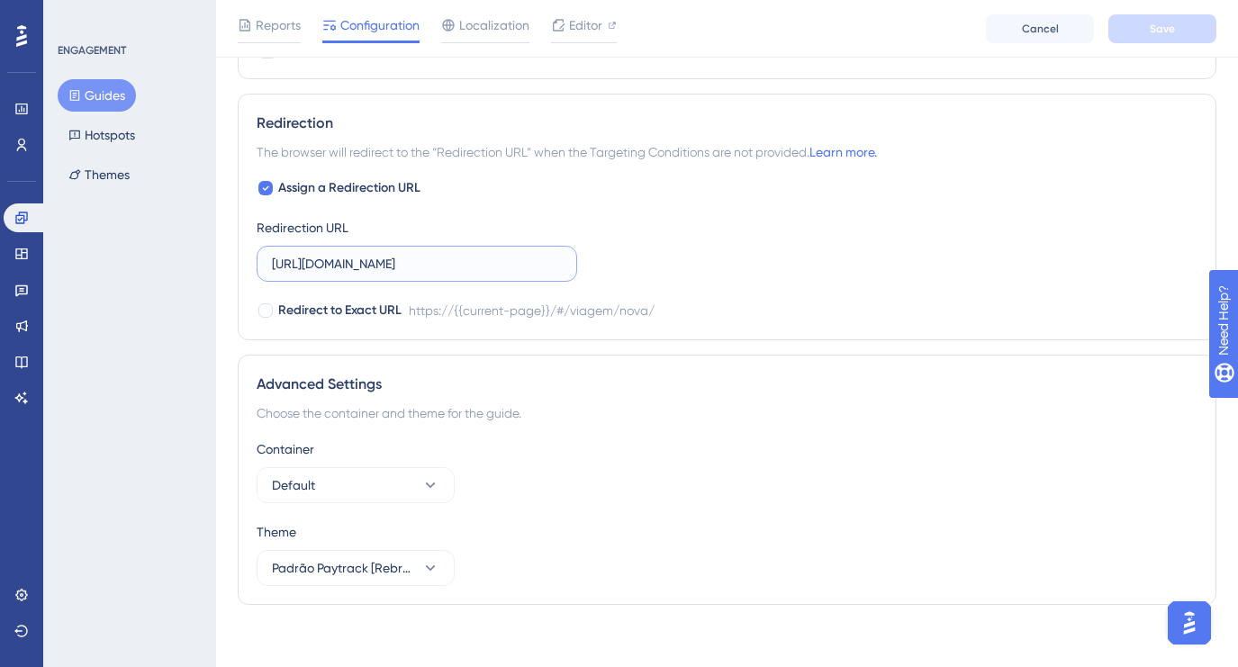
scroll to position [1470, 0]
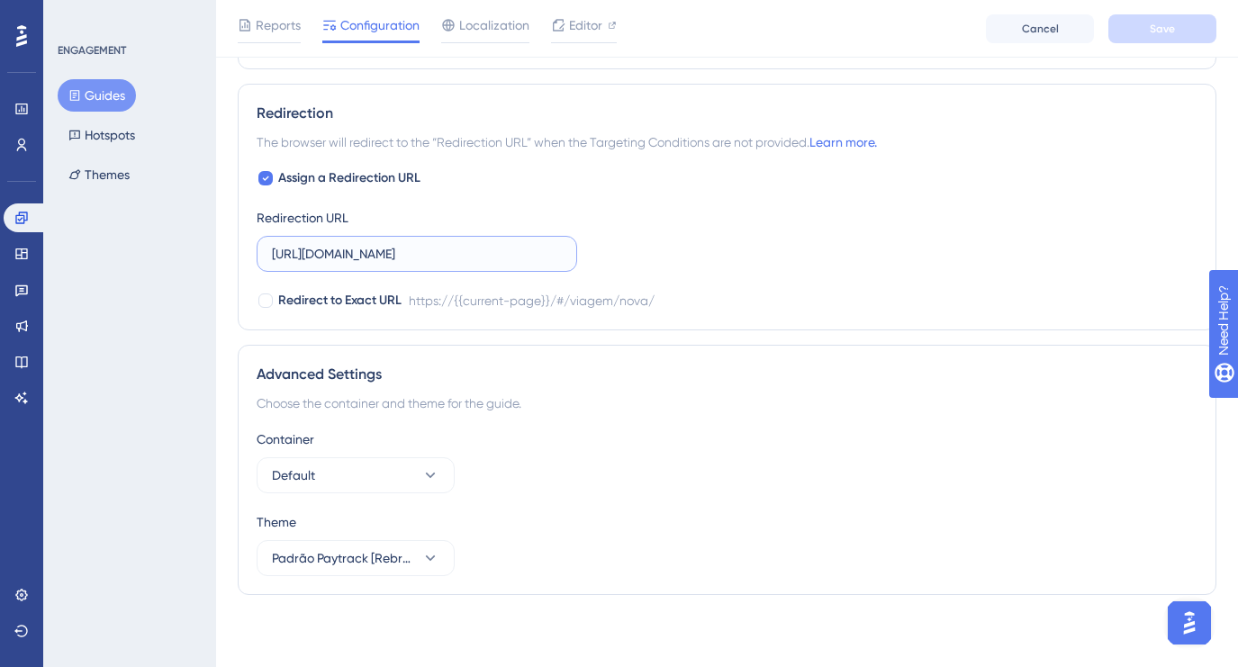
drag, startPoint x: 548, startPoint y: 257, endPoint x: 193, endPoint y: 257, distance: 355.5
paste input "voos"
type input "https://app.paytrack.com.br/#/viagem/voos"
click at [1168, 33] on span "Save" at bounding box center [1161, 29] width 25 height 14
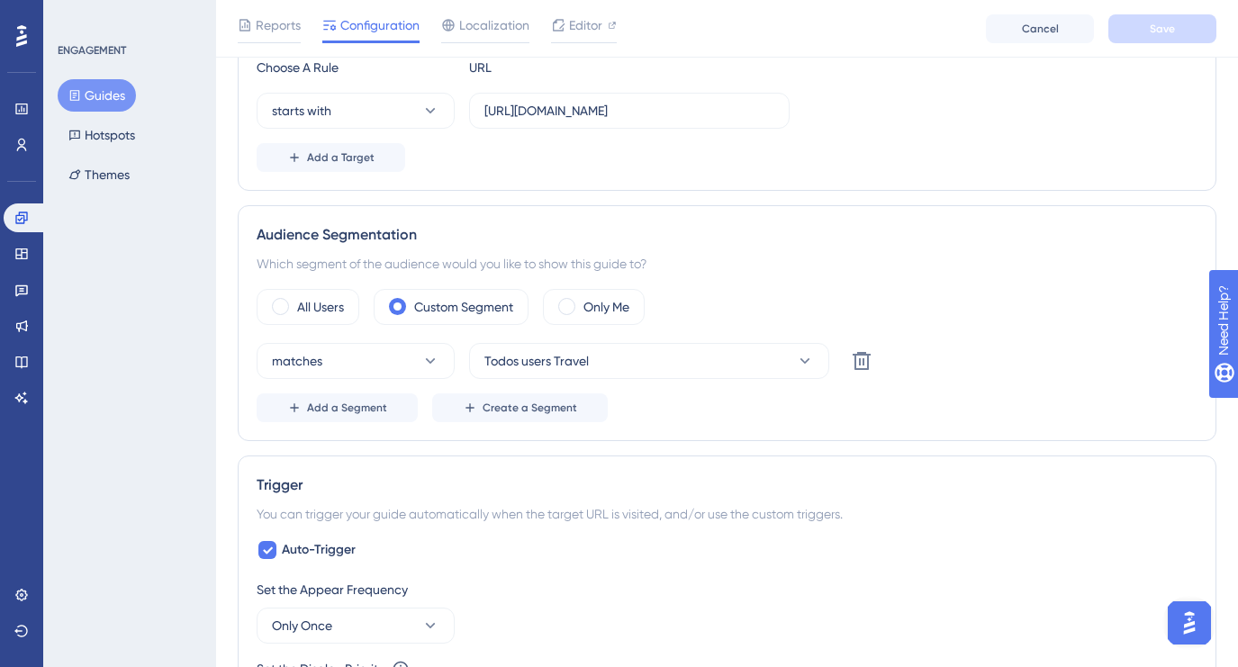
scroll to position [0, 0]
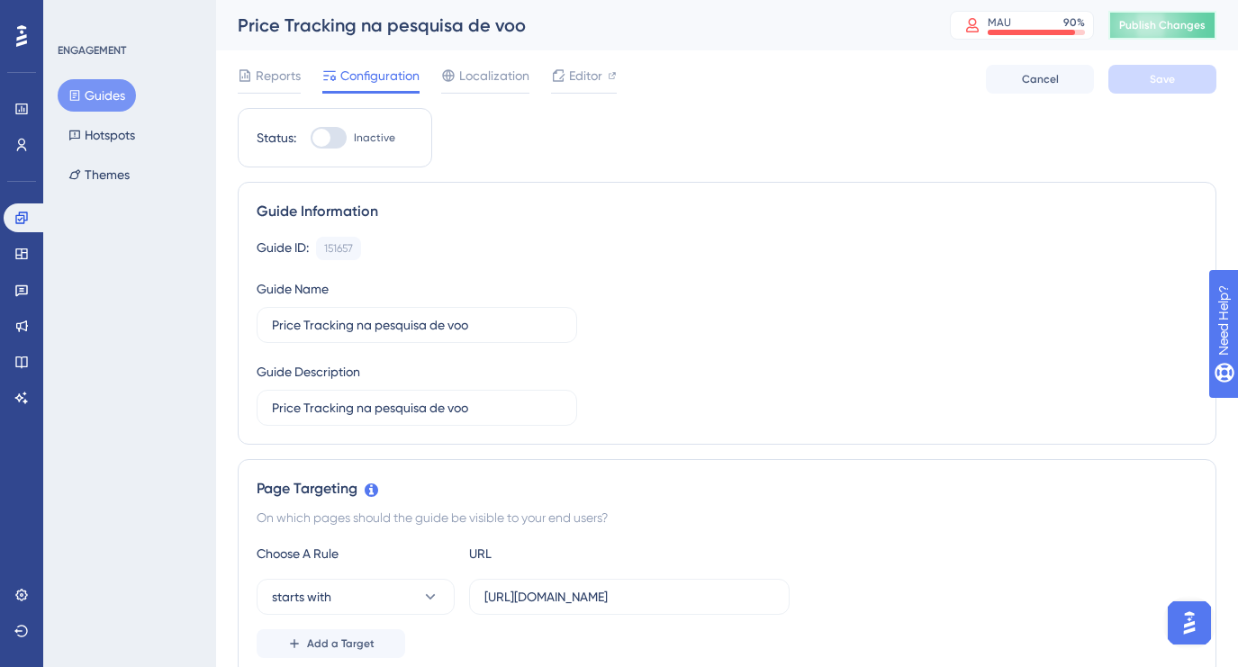
click at [1174, 35] on button "Publish Changes" at bounding box center [1162, 25] width 108 height 29
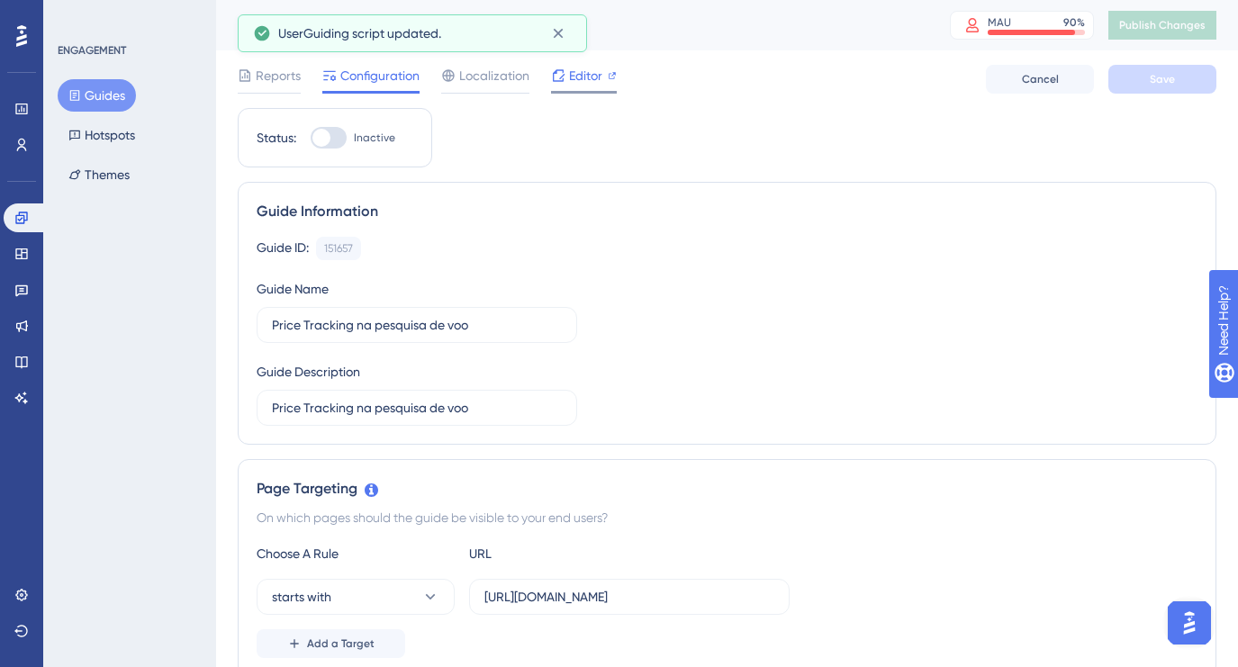
click at [564, 69] on icon at bounding box center [558, 75] width 14 height 14
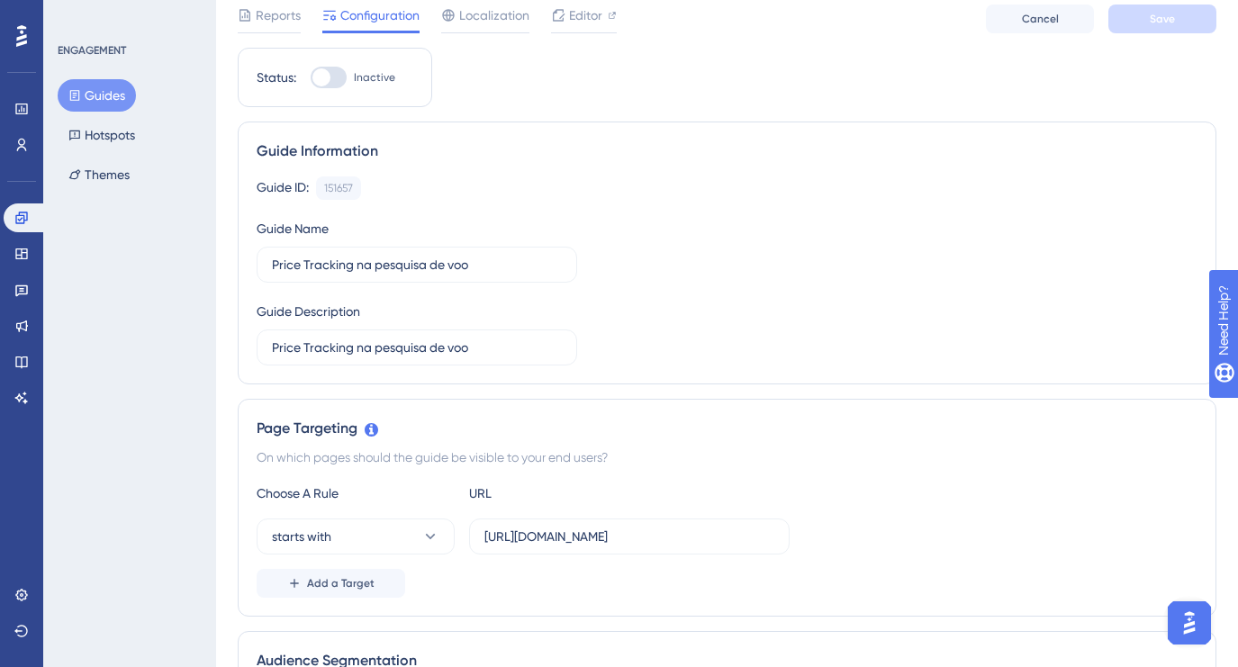
scroll to position [69, 0]
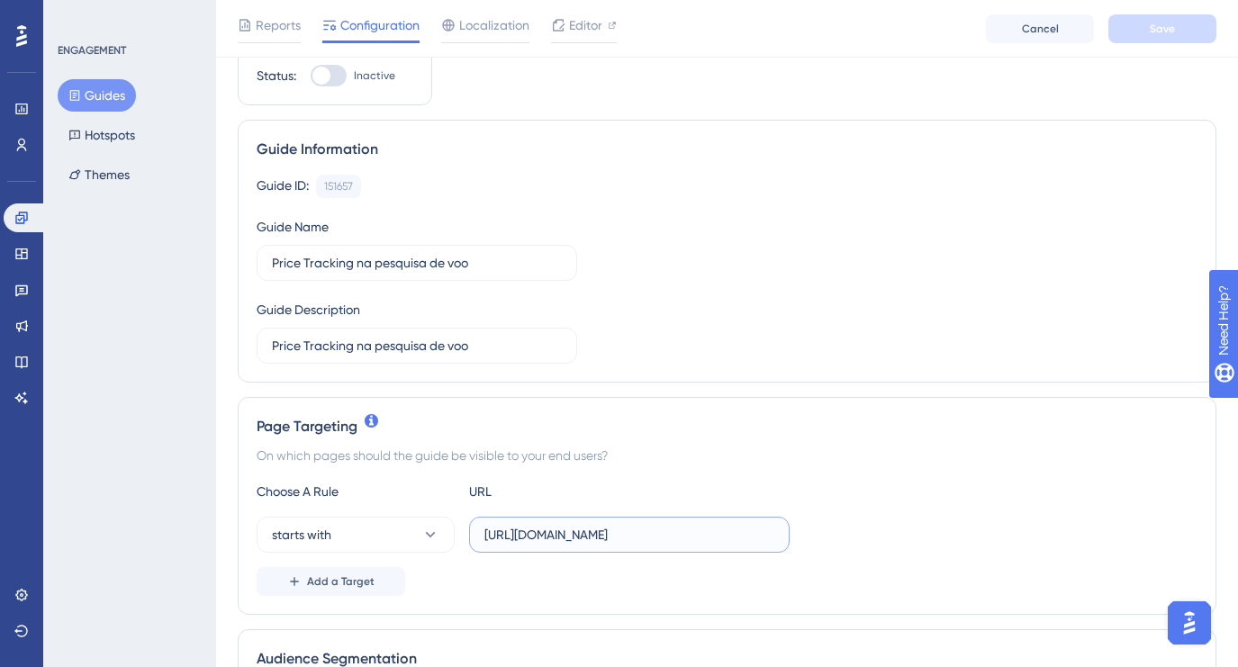
click at [720, 532] on input "https://app.paytrack.com.br/#/viagem/nova/1" at bounding box center [629, 535] width 290 height 20
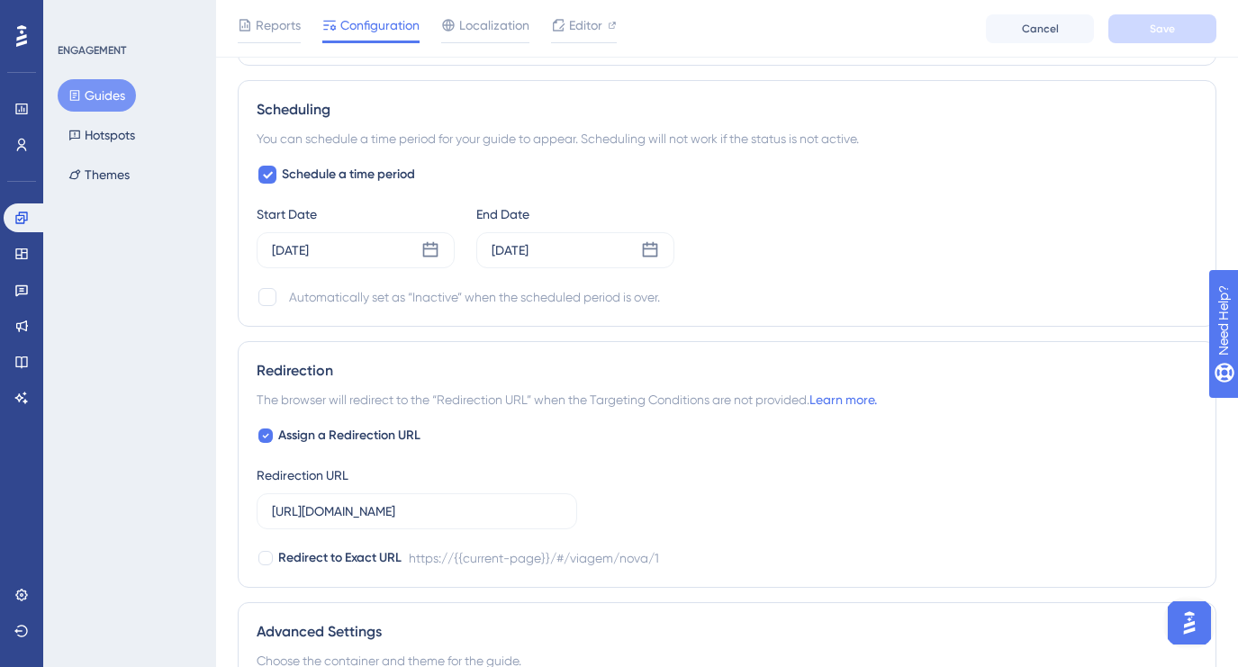
scroll to position [1214, 0]
click at [551, 510] on input "https://app.paytrack.com.br/#/viagem/nova/1" at bounding box center [417, 510] width 290 height 20
click at [545, 509] on input "https://app.paytrack.com.br/#/viagem/nova/1" at bounding box center [417, 510] width 290 height 20
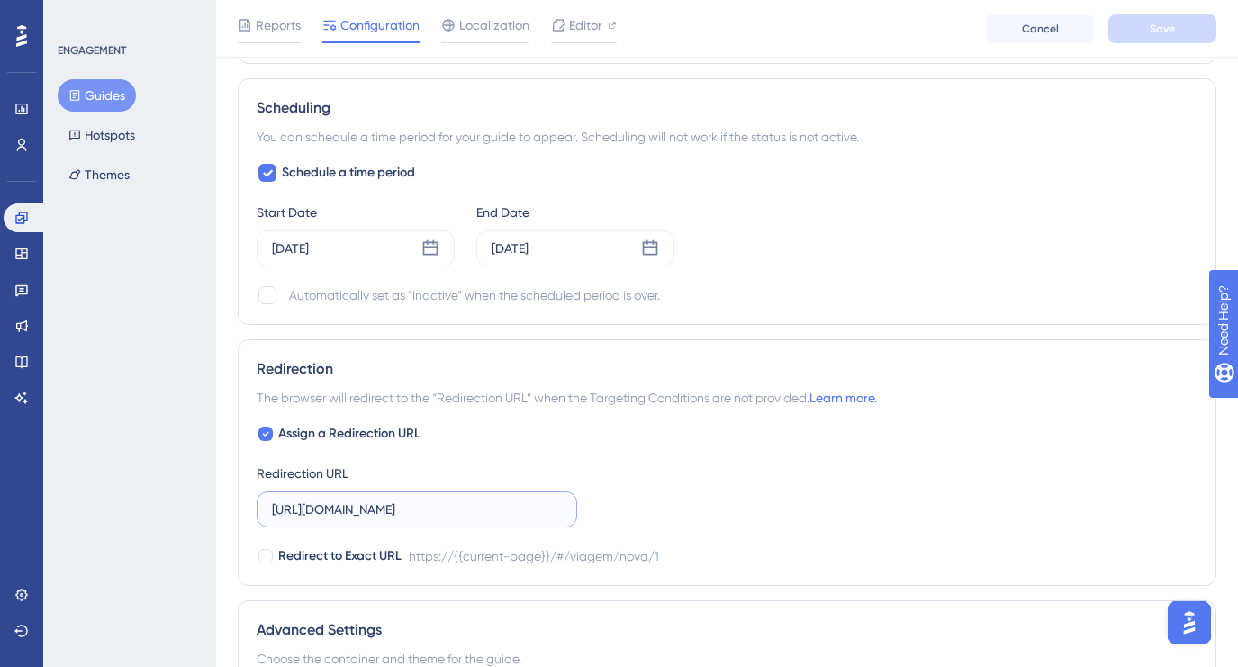
click at [545, 509] on input "https://app.paytrack.com.br/#/viagem/nova/1" at bounding box center [417, 510] width 290 height 20
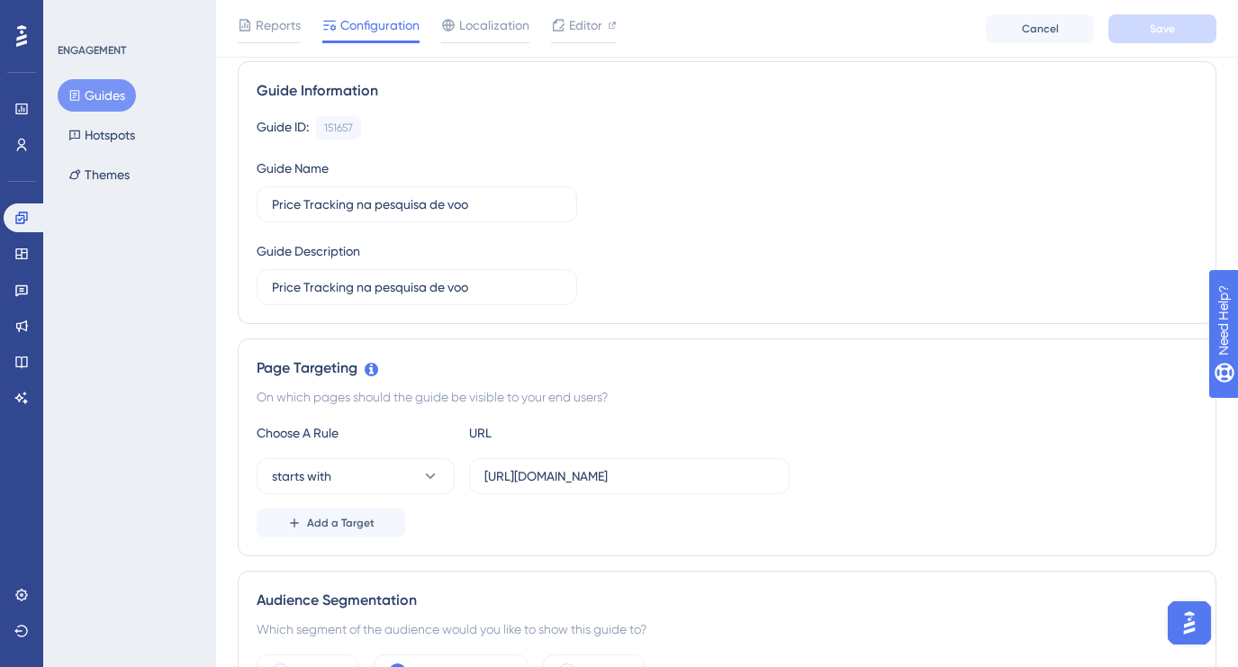
scroll to position [0, 0]
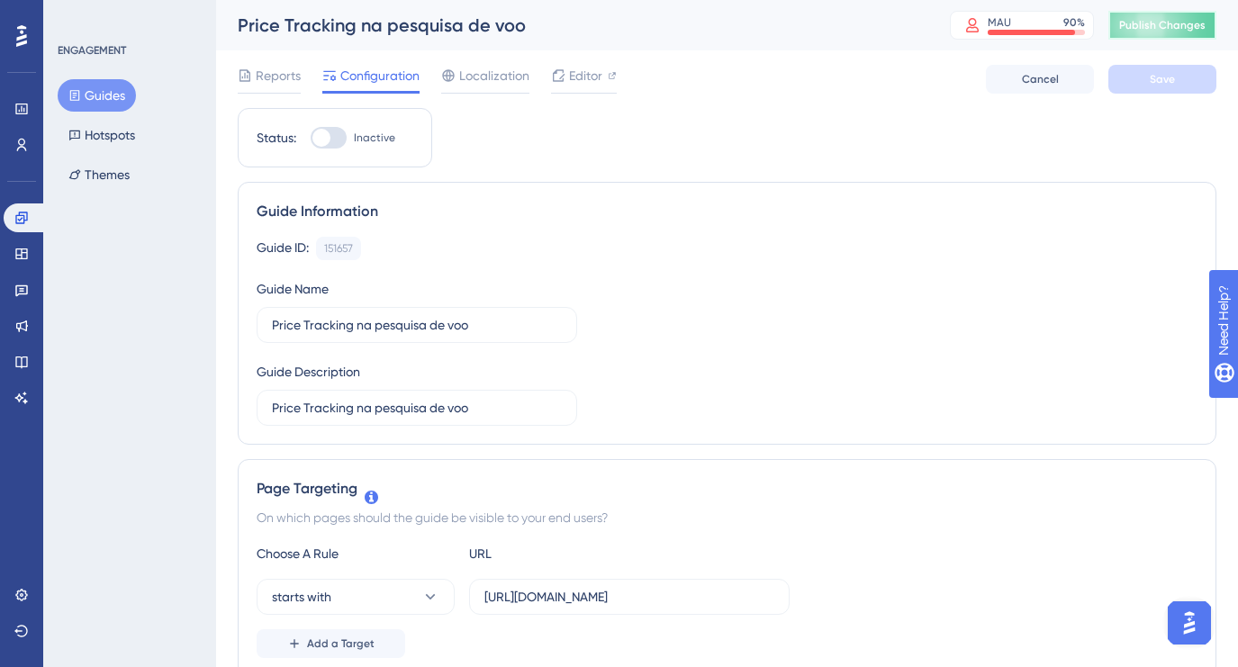
click at [1152, 13] on button "Publish Changes" at bounding box center [1162, 25] width 108 height 29
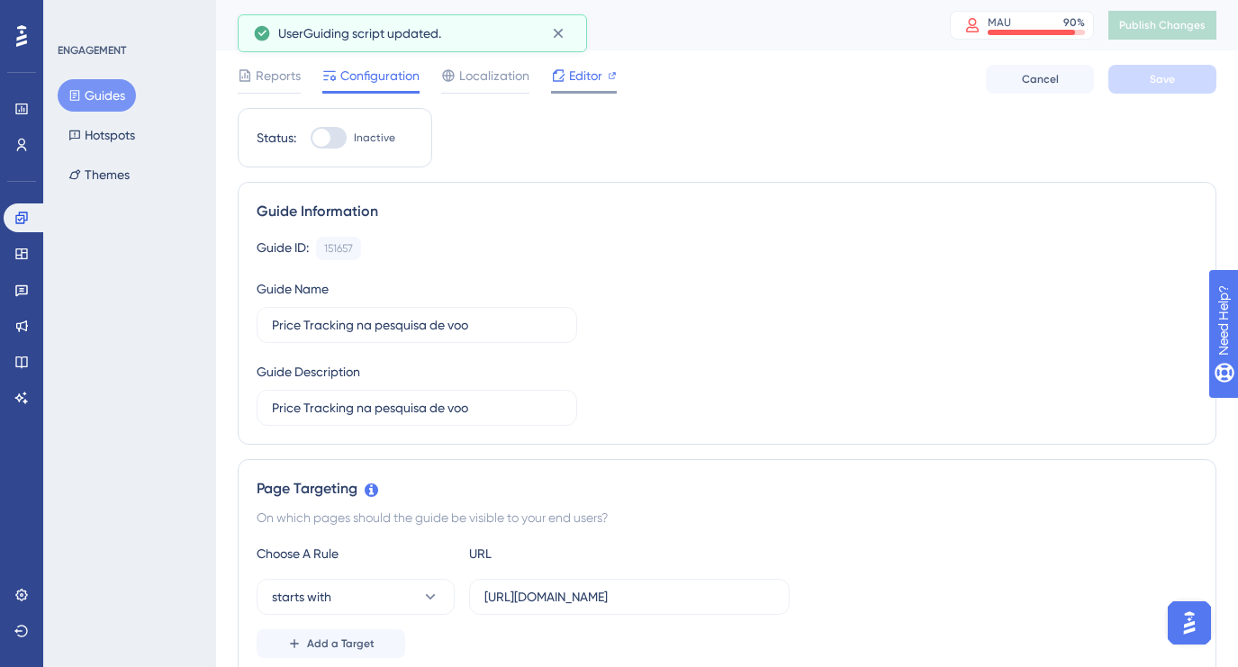
click at [588, 81] on span "Editor" at bounding box center [585, 76] width 33 height 22
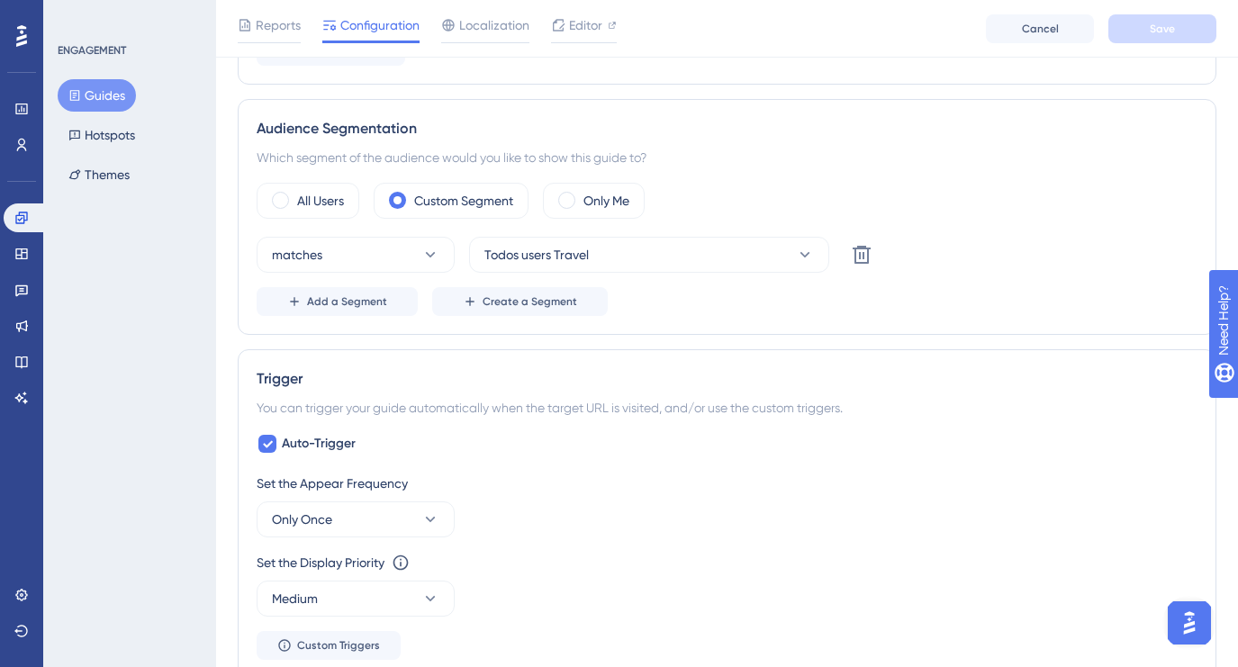
scroll to position [445, 0]
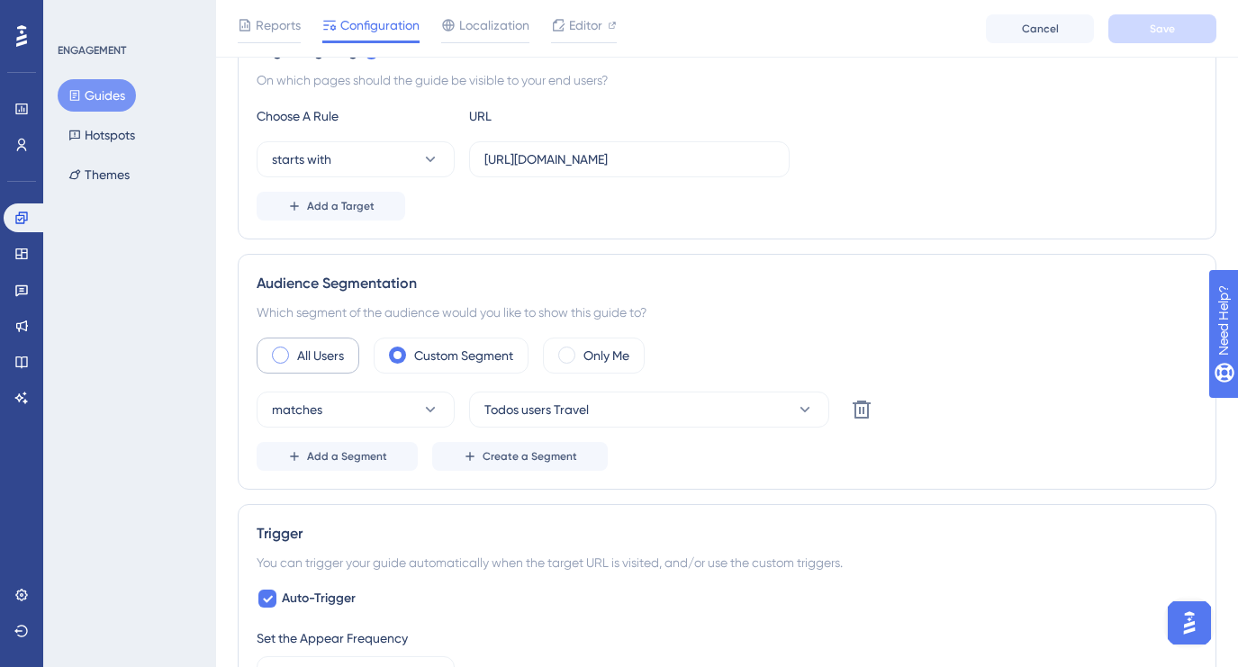
click at [304, 352] on label "All Users" at bounding box center [320, 356] width 47 height 22
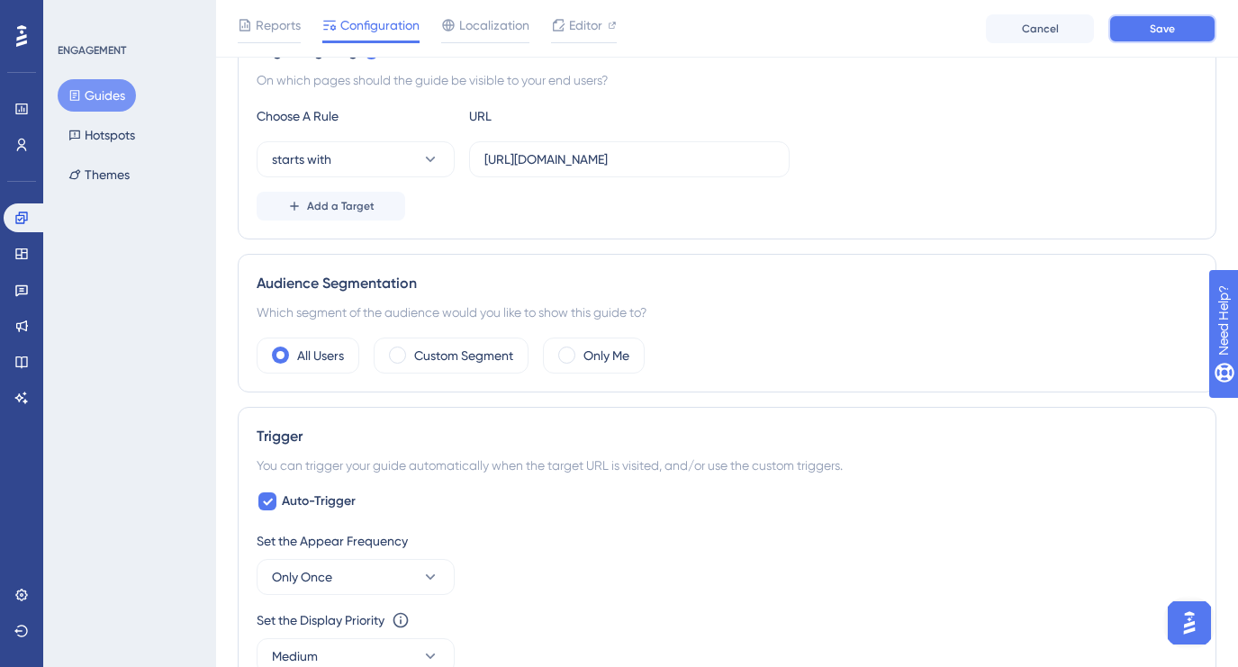
click at [1187, 29] on button "Save" at bounding box center [1162, 28] width 108 height 29
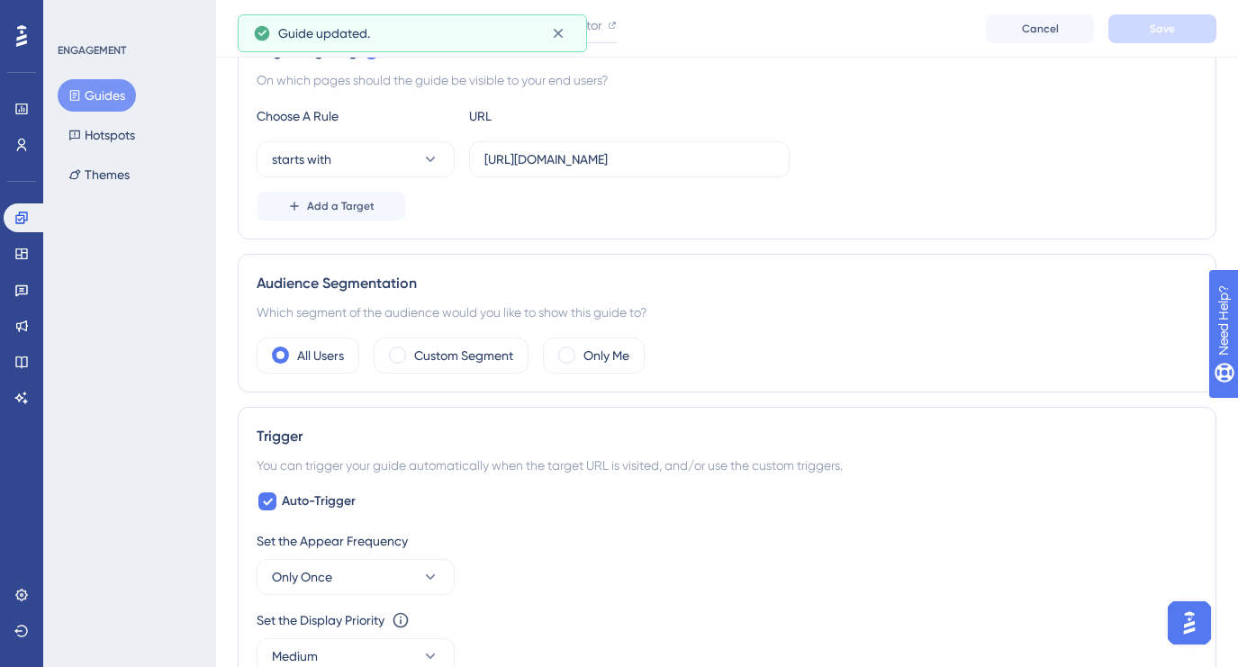
scroll to position [0, 0]
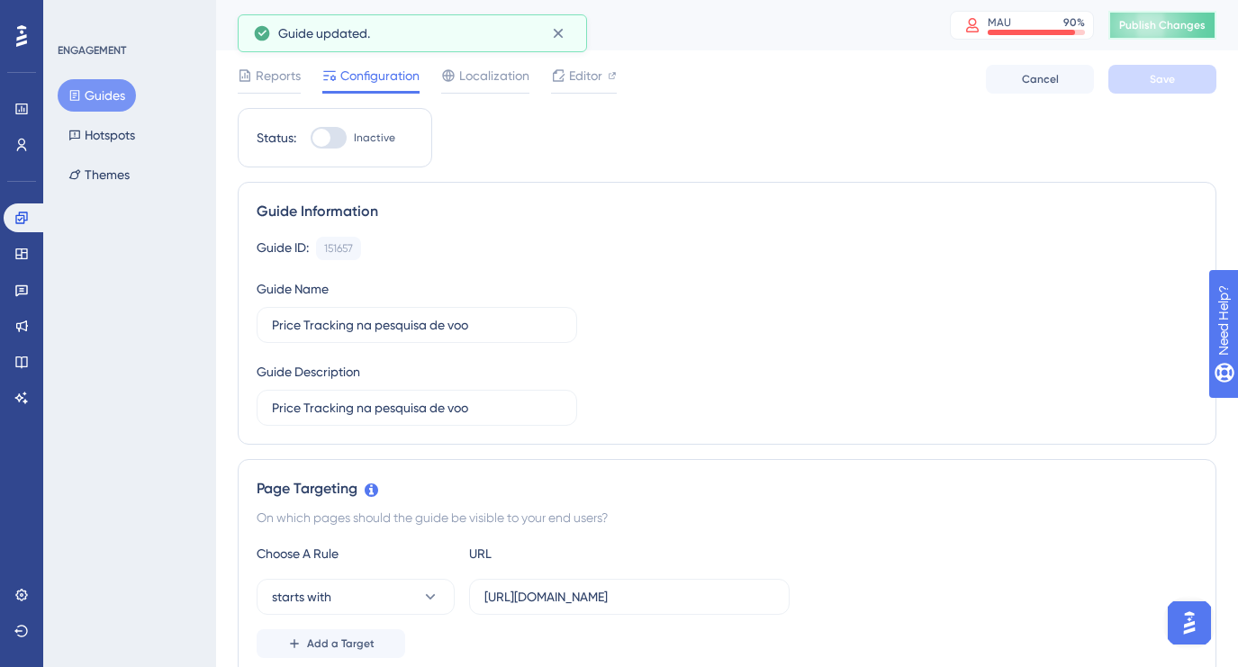
click at [1184, 26] on span "Publish Changes" at bounding box center [1162, 25] width 86 height 14
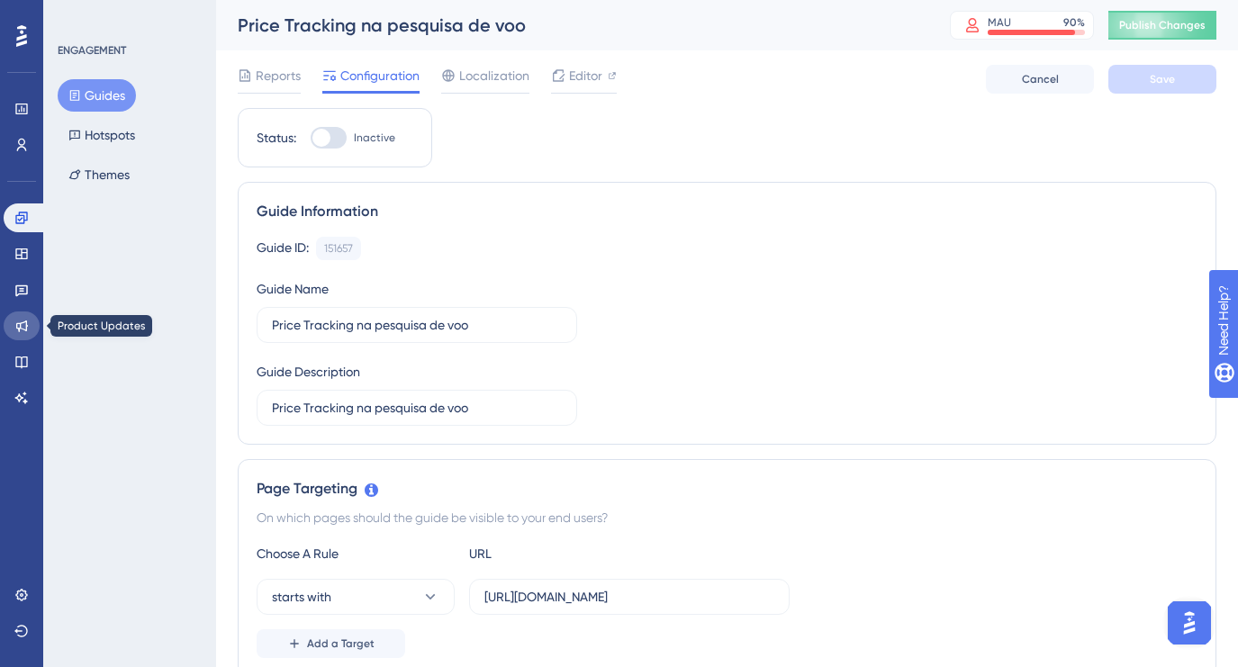
click at [14, 333] on link at bounding box center [22, 325] width 36 height 29
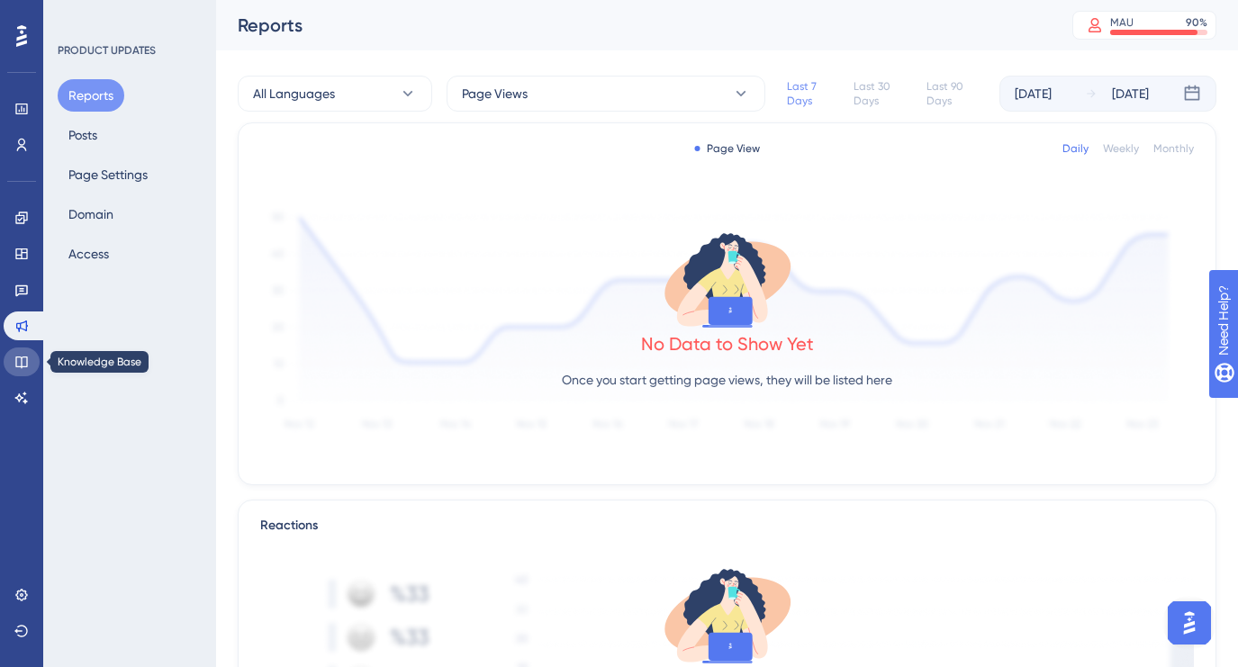
click at [20, 366] on icon at bounding box center [21, 362] width 12 height 12
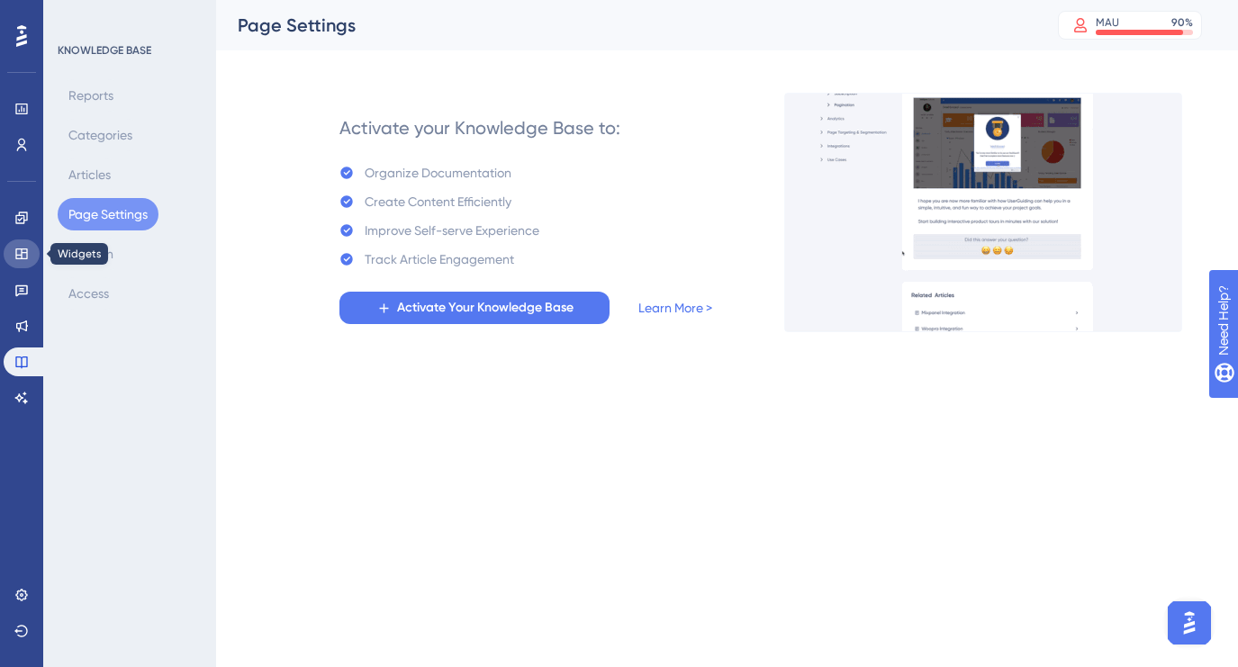
click at [17, 258] on icon at bounding box center [21, 253] width 12 height 11
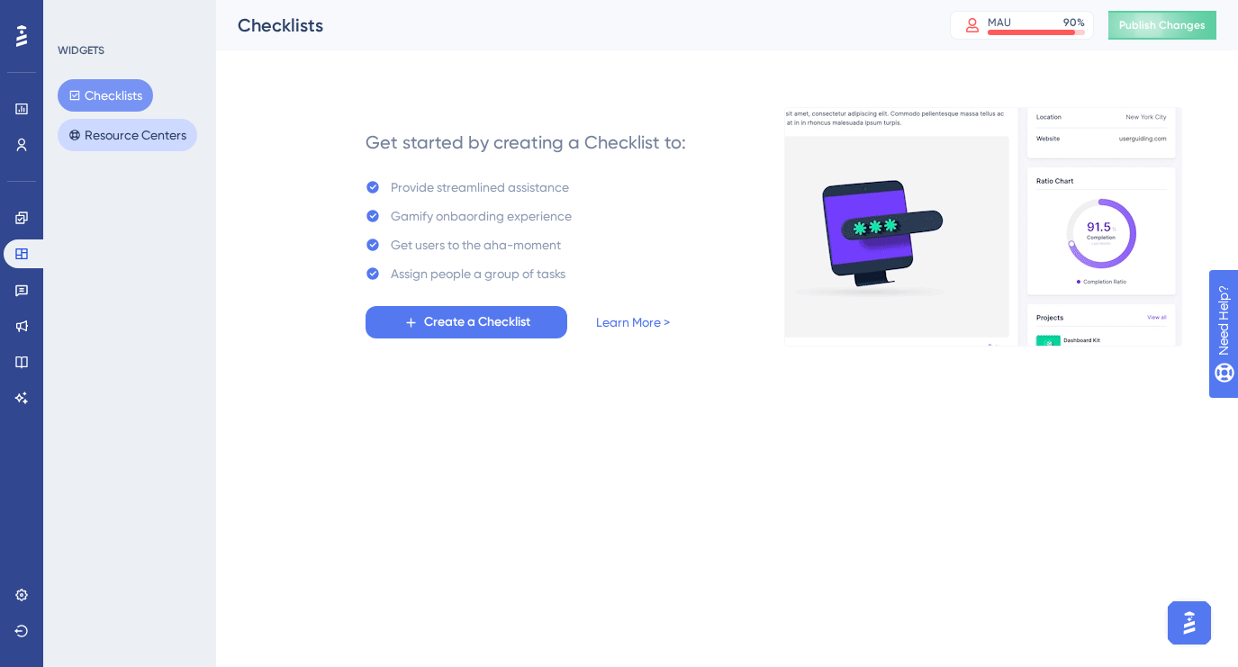
click at [149, 131] on button "Resource Centers" at bounding box center [128, 135] width 140 height 32
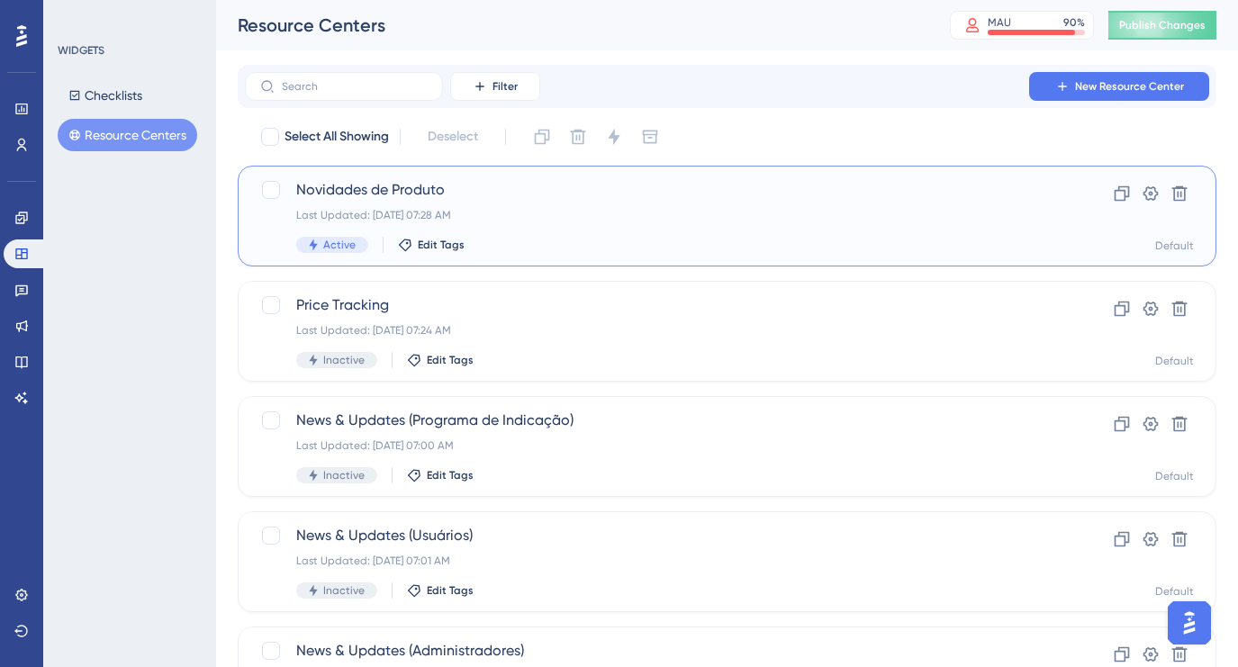
click at [778, 201] on div "Novidades de Produto Last Updated: 10 de jul. de 2025 07:28 AM Active Edit Tags" at bounding box center [654, 216] width 717 height 74
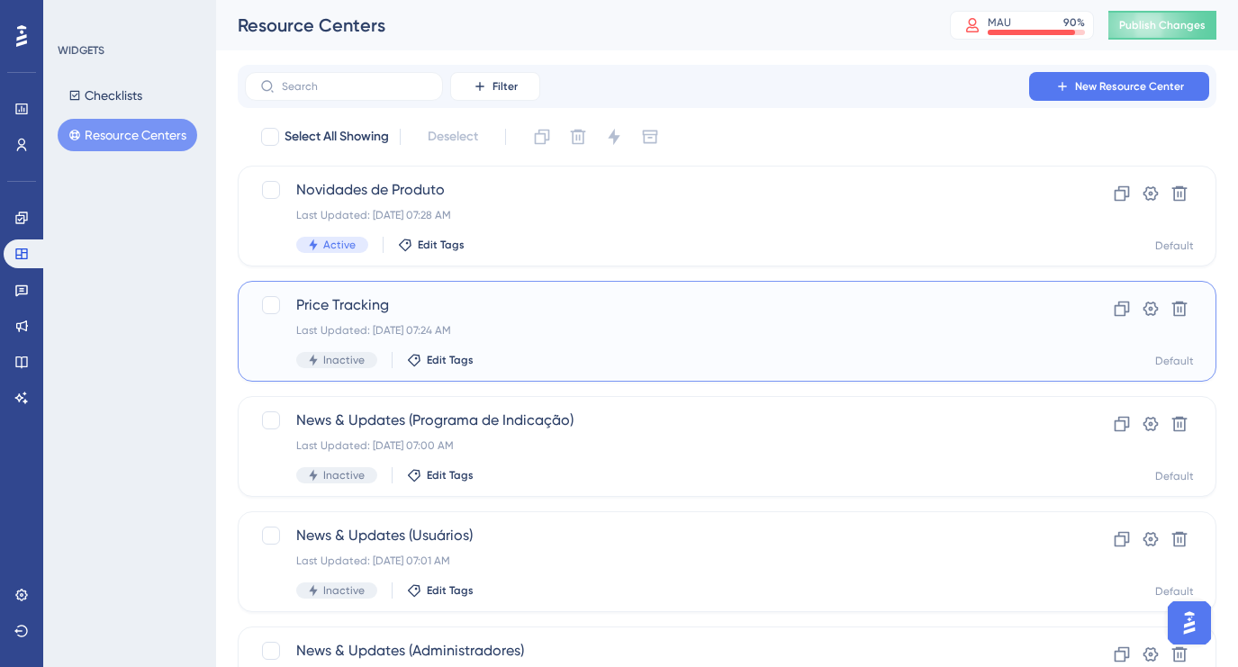
click at [748, 331] on div "Last Updated: 10 de jul. de 2025 07:24 AM" at bounding box center [654, 330] width 717 height 14
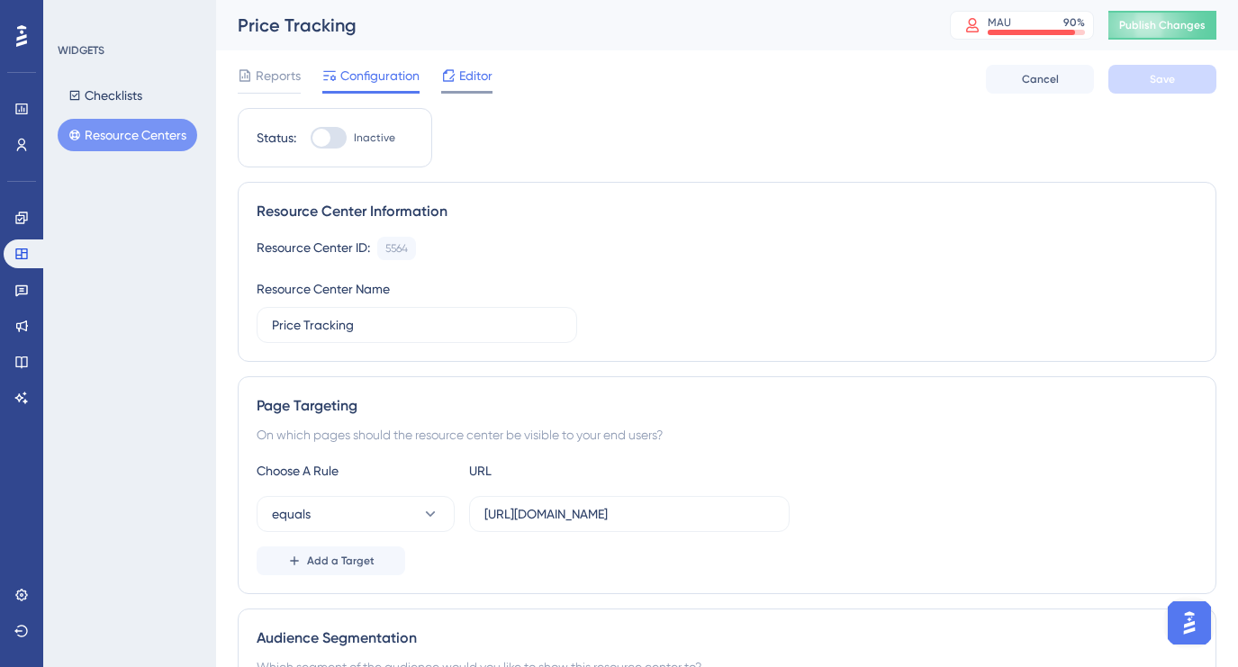
click at [477, 73] on span "Editor" at bounding box center [475, 76] width 33 height 22
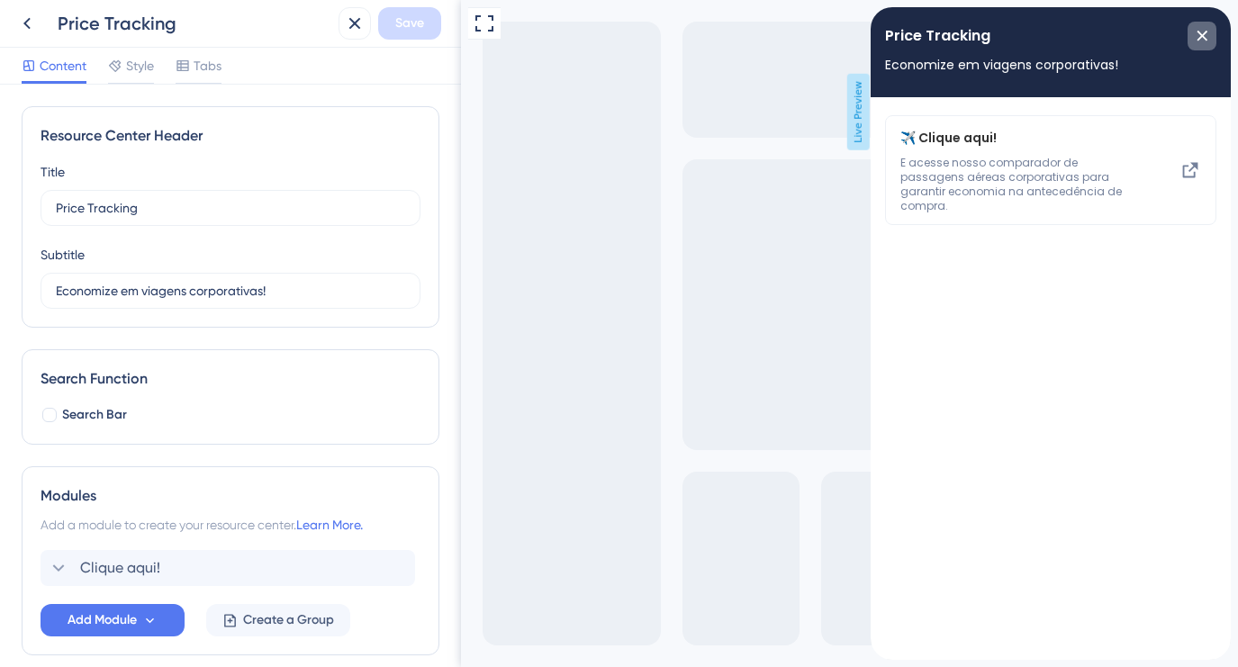
click at [1208, 35] on div "close resource center" at bounding box center [1201, 36] width 29 height 29
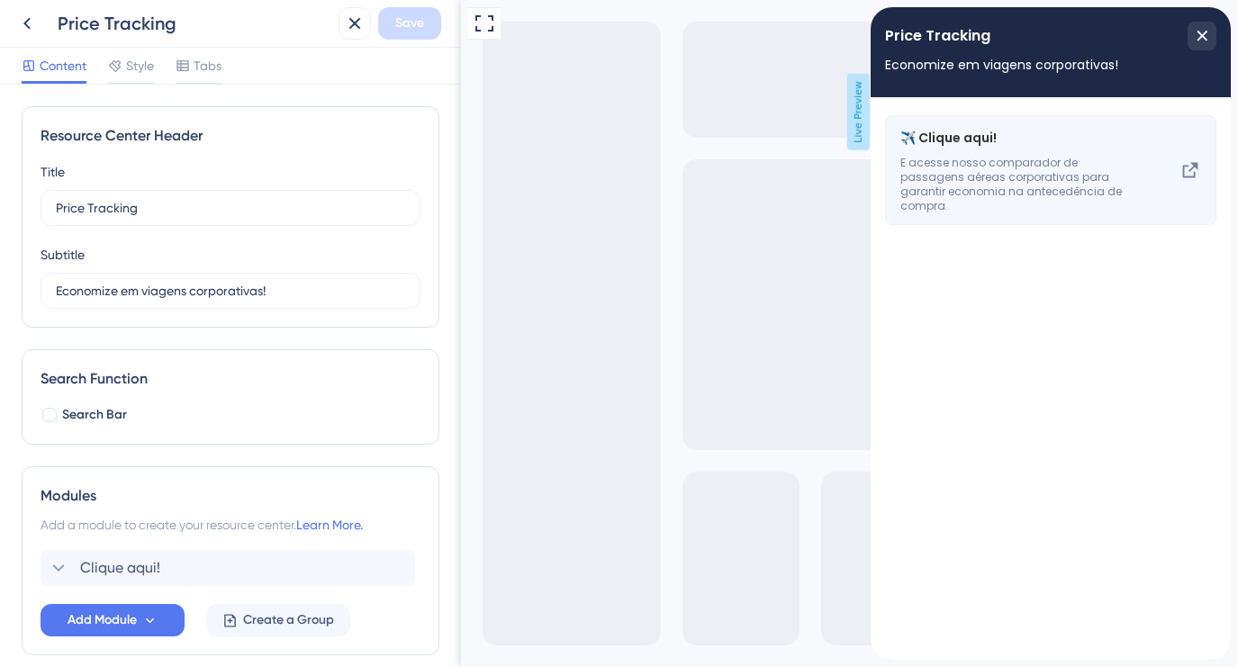
click at [1186, 163] on icon at bounding box center [1190, 170] width 15 height 15
click at [1193, 163] on icon at bounding box center [1190, 170] width 15 height 15
click at [1002, 145] on span "✈️ Clique aqui!" at bounding box center [1006, 138] width 212 height 22
click at [992, 157] on span "E acesse nosso comparador de passagens aéreas corporativas para garantir econom…" at bounding box center [1020, 185] width 240 height 58
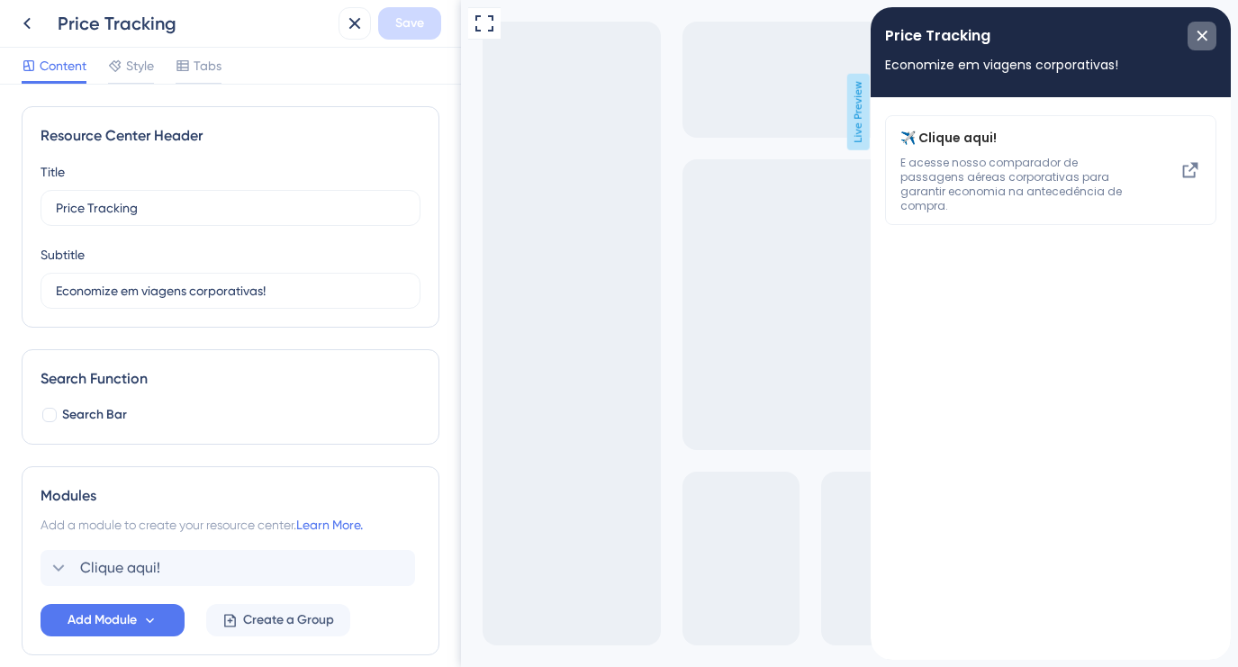
click at [1200, 45] on div "close resource center" at bounding box center [1201, 36] width 29 height 29
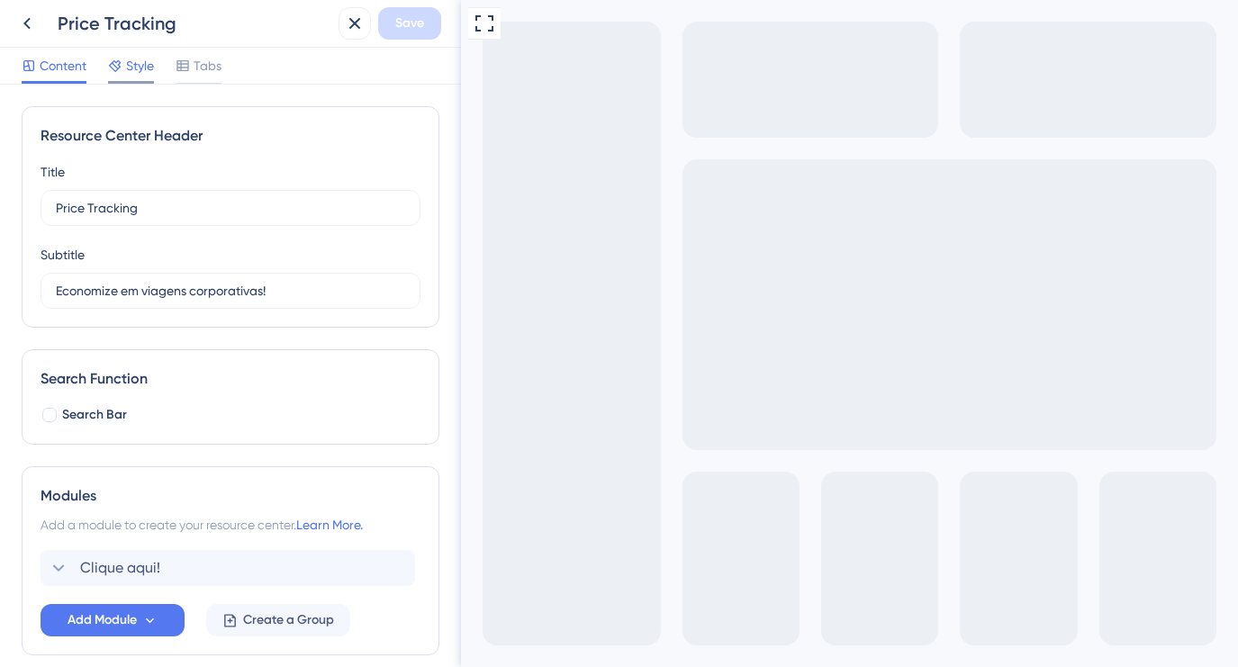
click at [127, 64] on span "Style" at bounding box center [140, 66] width 28 height 22
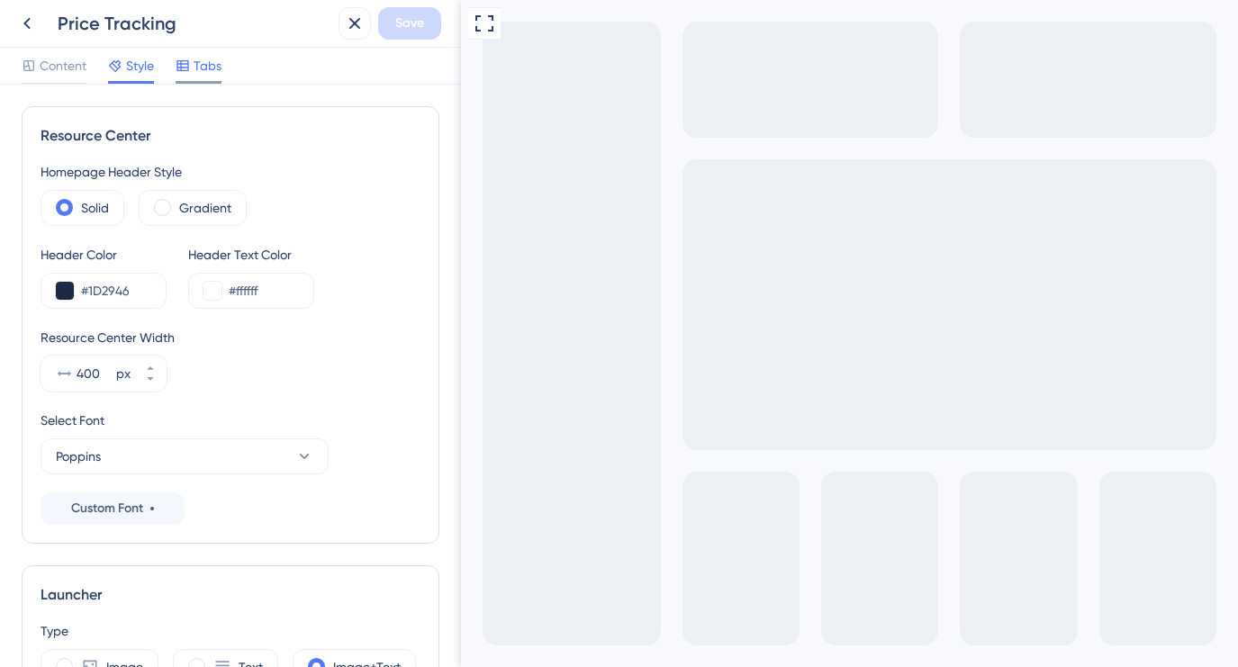
click at [196, 72] on span "Tabs" at bounding box center [208, 66] width 28 height 22
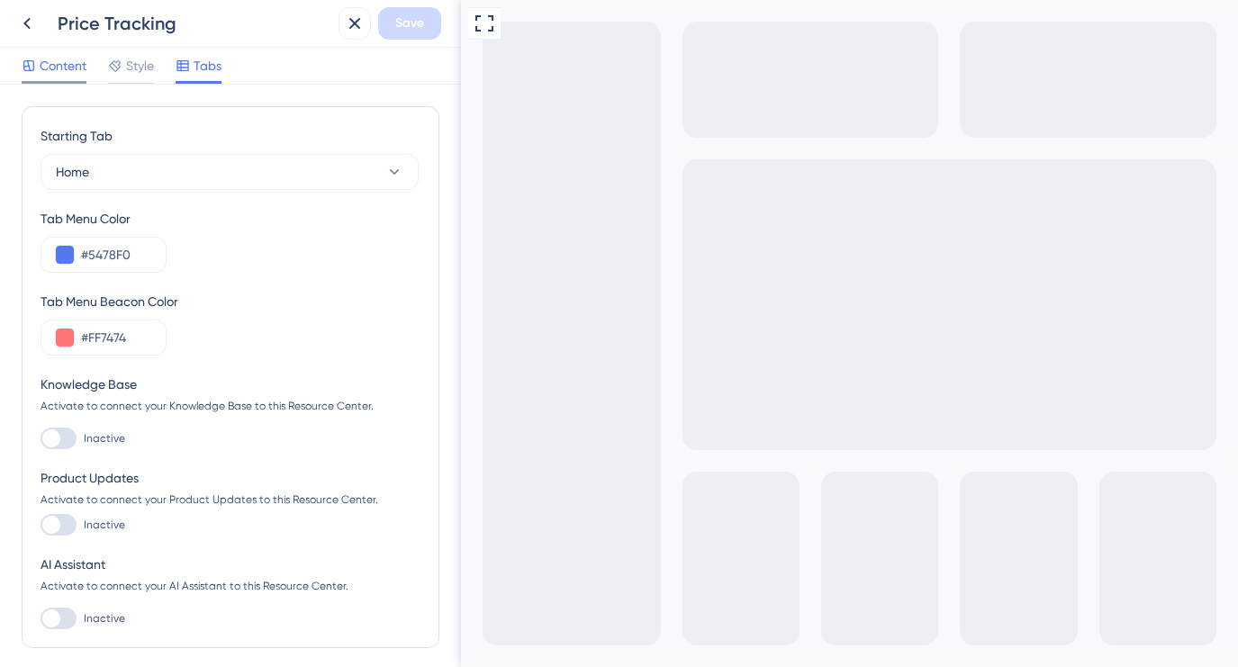
click at [62, 67] on span "Content" at bounding box center [63, 66] width 47 height 22
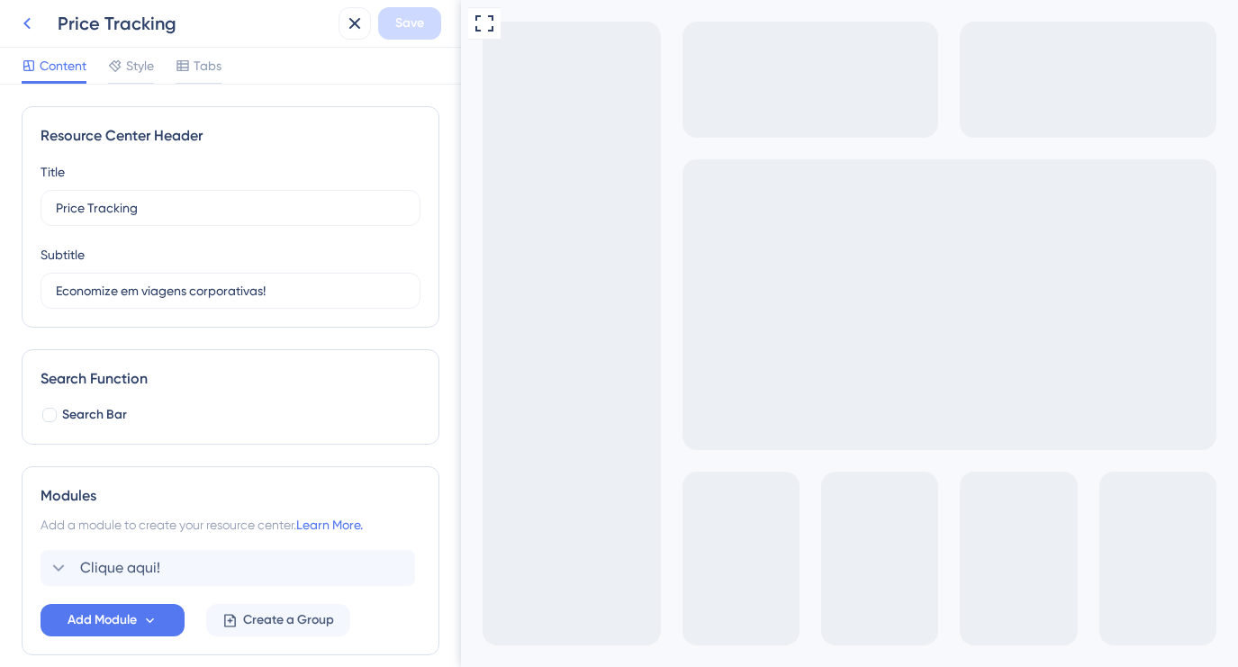
click at [30, 23] on icon at bounding box center [27, 24] width 22 height 22
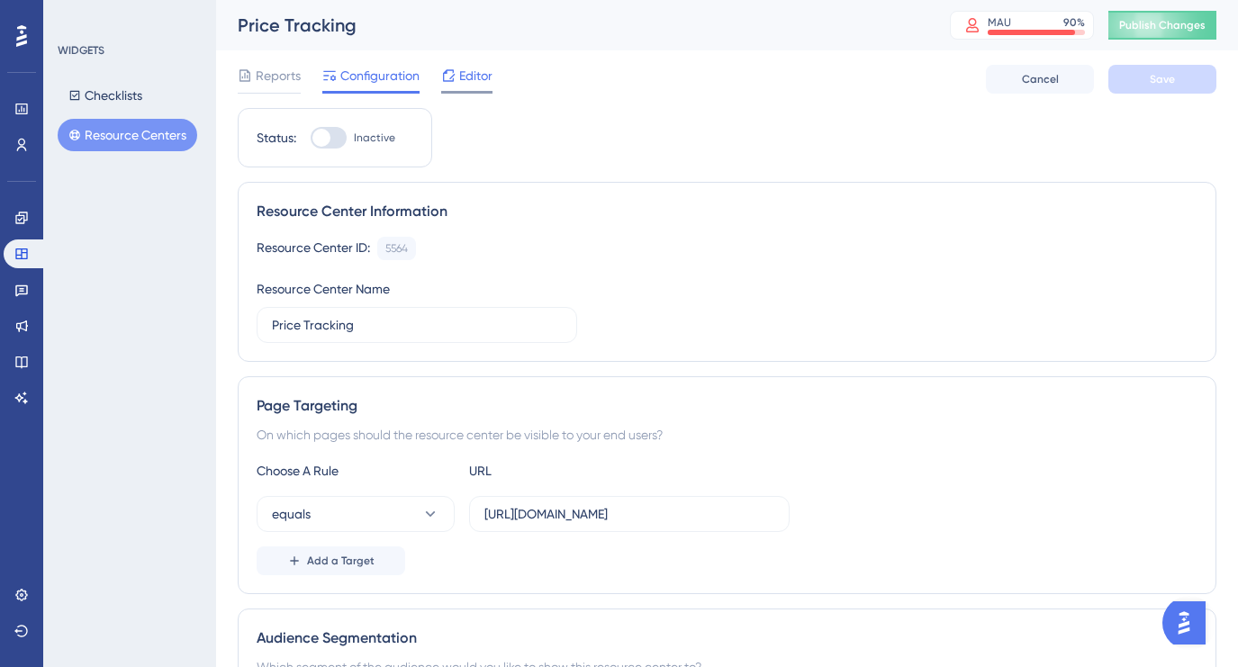
click at [472, 86] on span "Editor" at bounding box center [475, 76] width 33 height 22
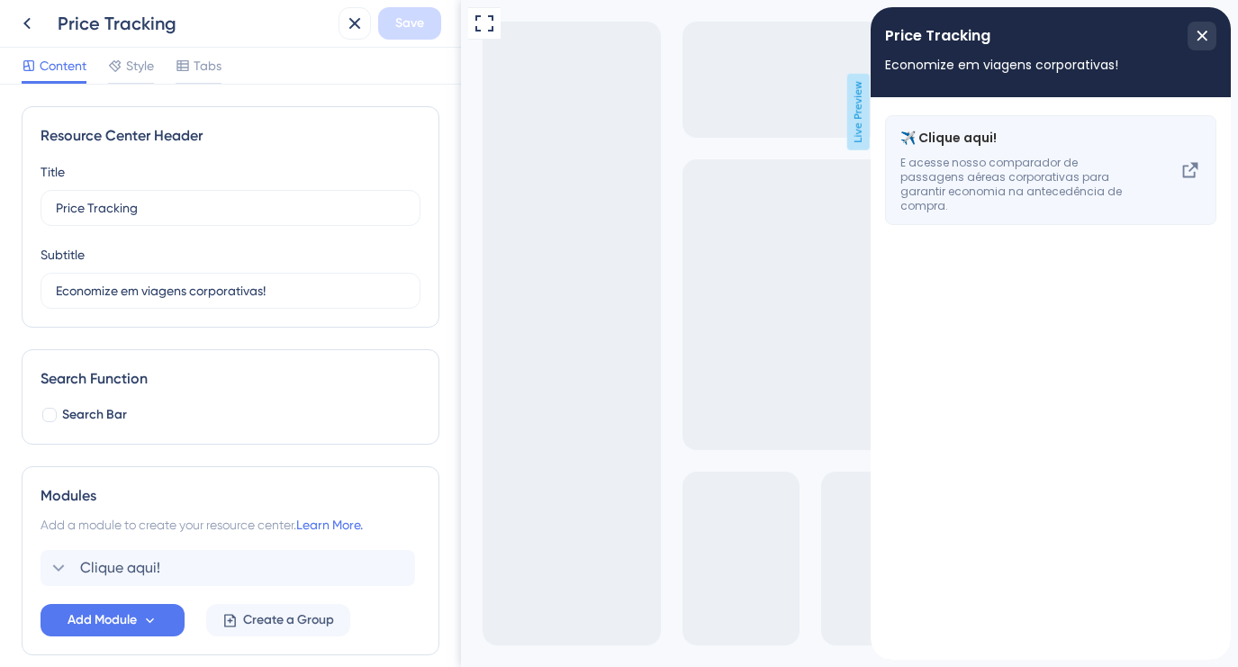
click at [1193, 169] on icon at bounding box center [1190, 170] width 15 height 15
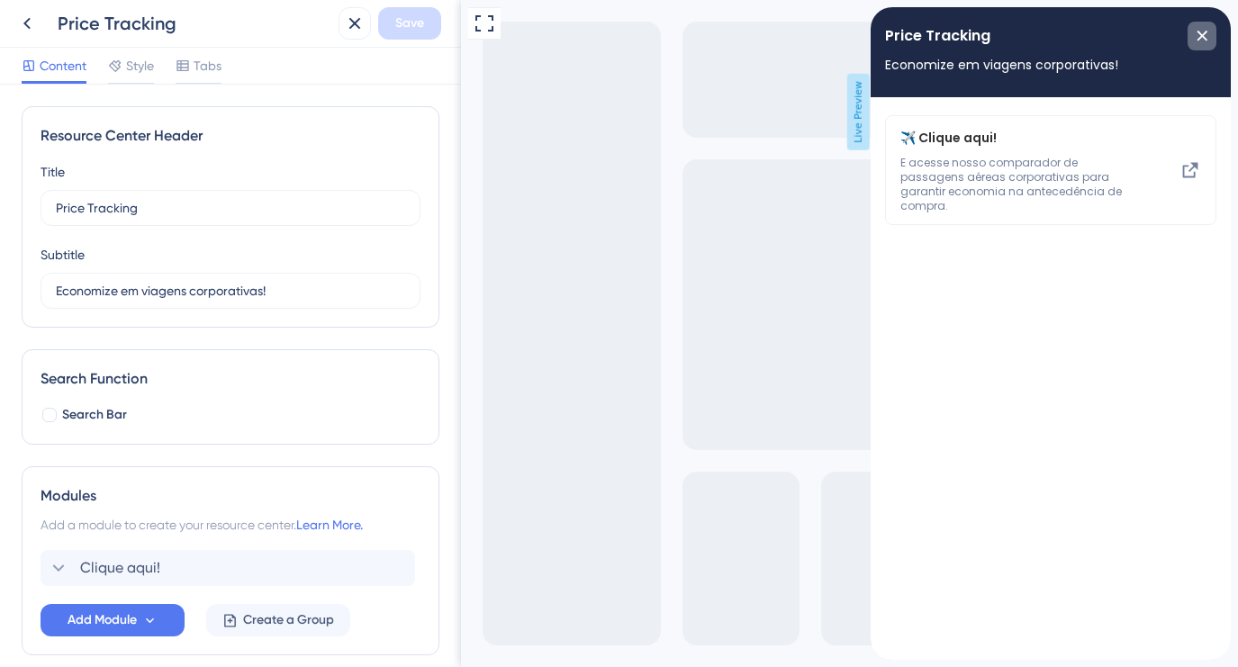
click at [1203, 32] on icon "close resource center" at bounding box center [1202, 36] width 10 height 10
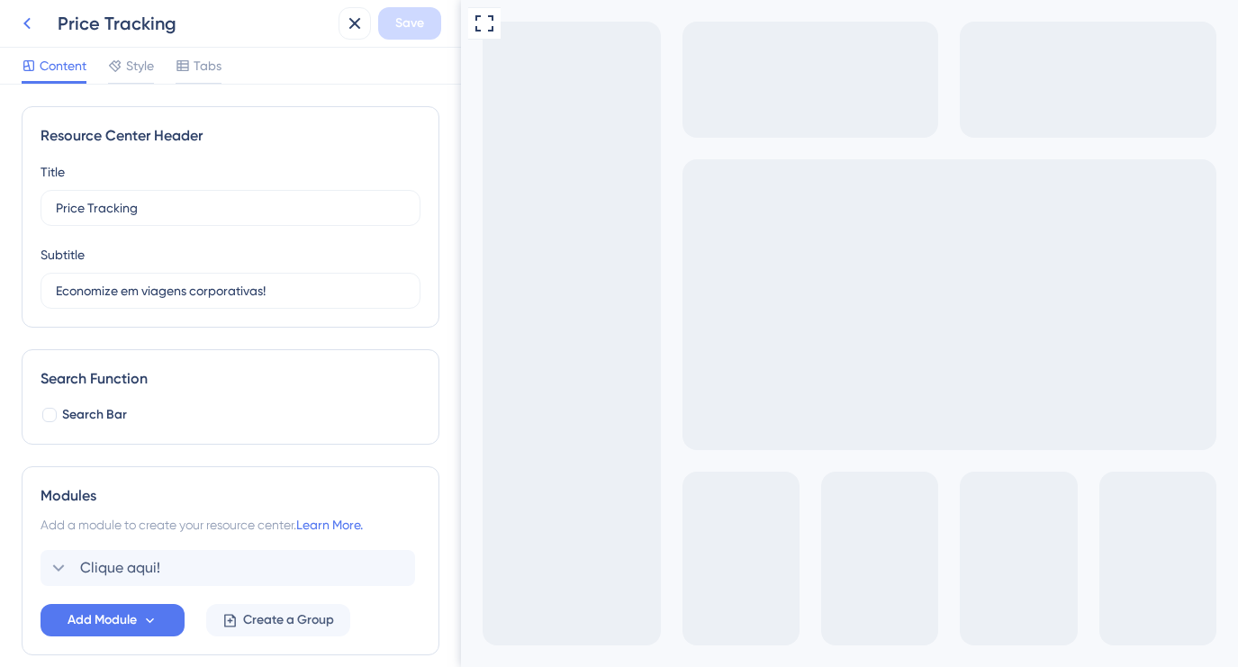
click at [29, 18] on icon at bounding box center [26, 24] width 7 height 12
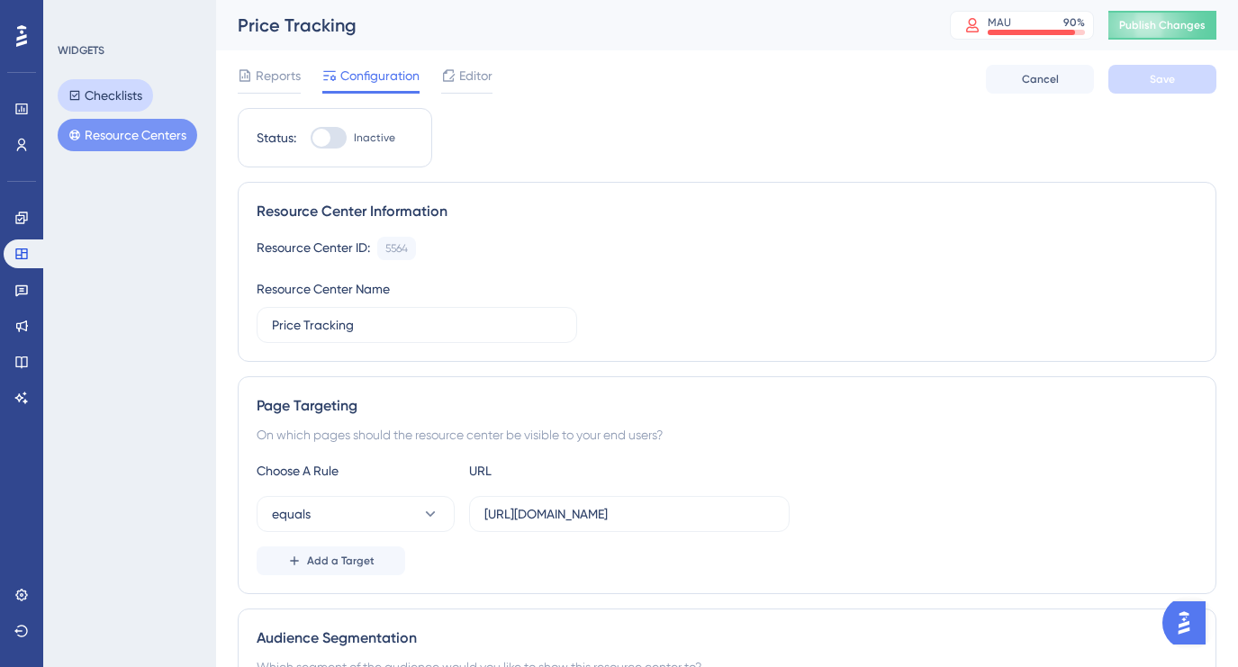
click at [111, 83] on button "Checklists" at bounding box center [105, 95] width 95 height 32
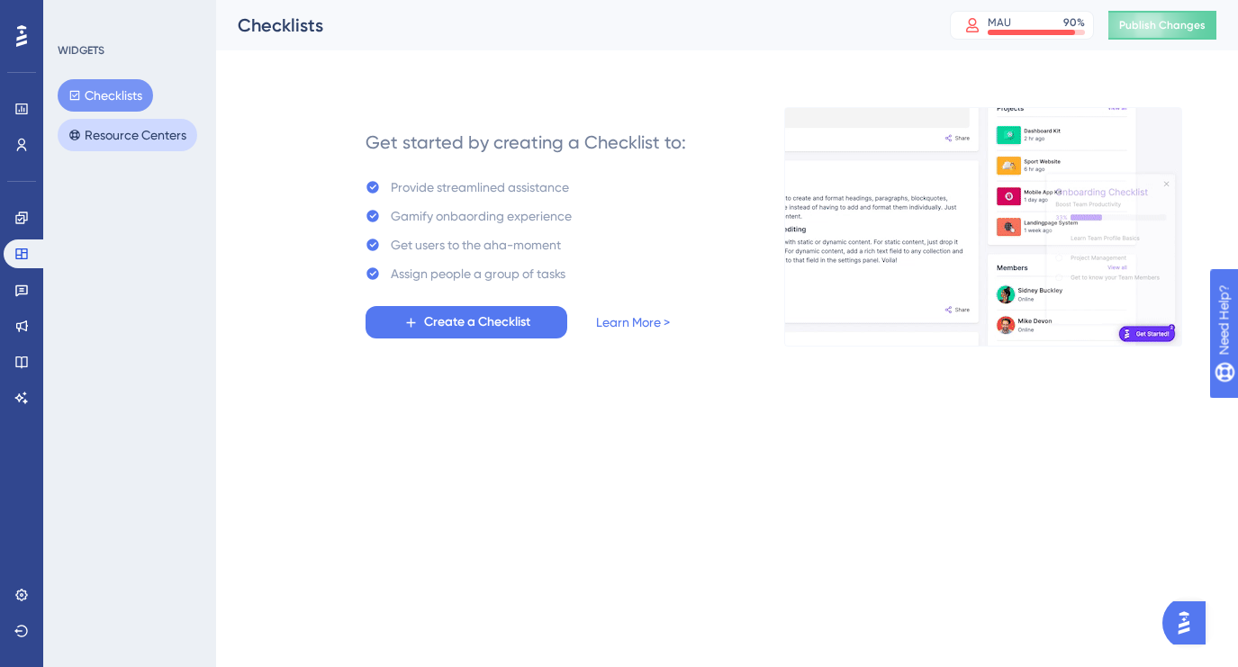
click at [109, 135] on button "Resource Centers" at bounding box center [128, 135] width 140 height 32
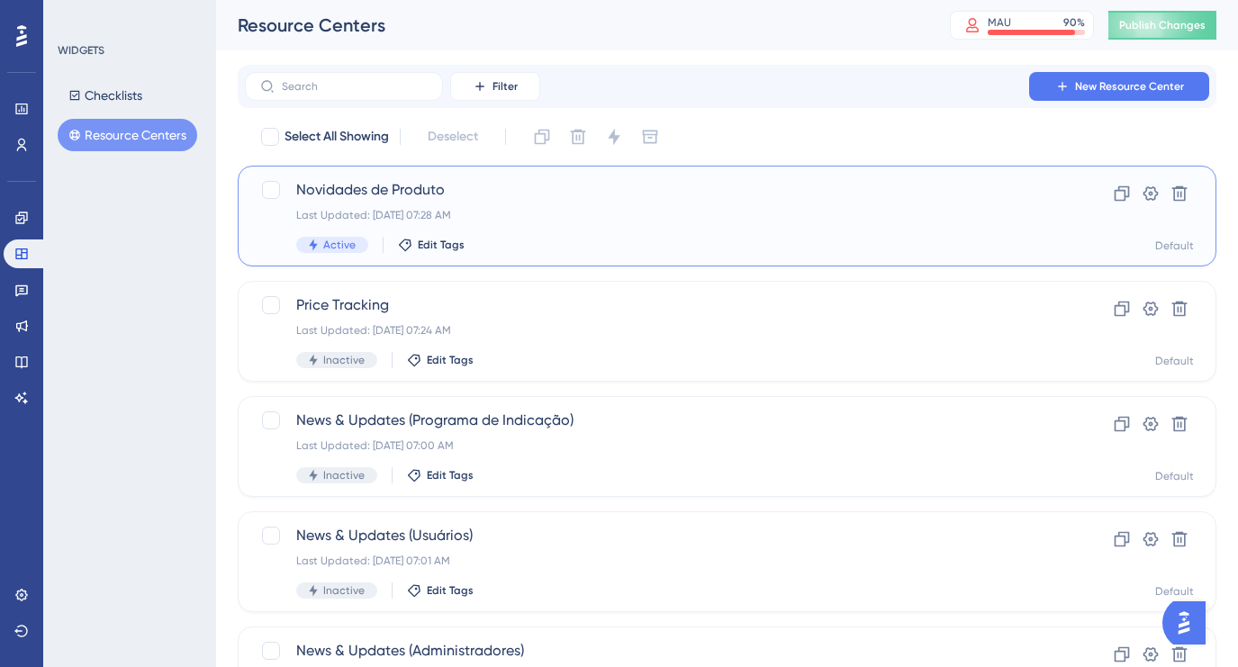
click at [400, 194] on span "Novidades de Produto" at bounding box center [654, 190] width 717 height 22
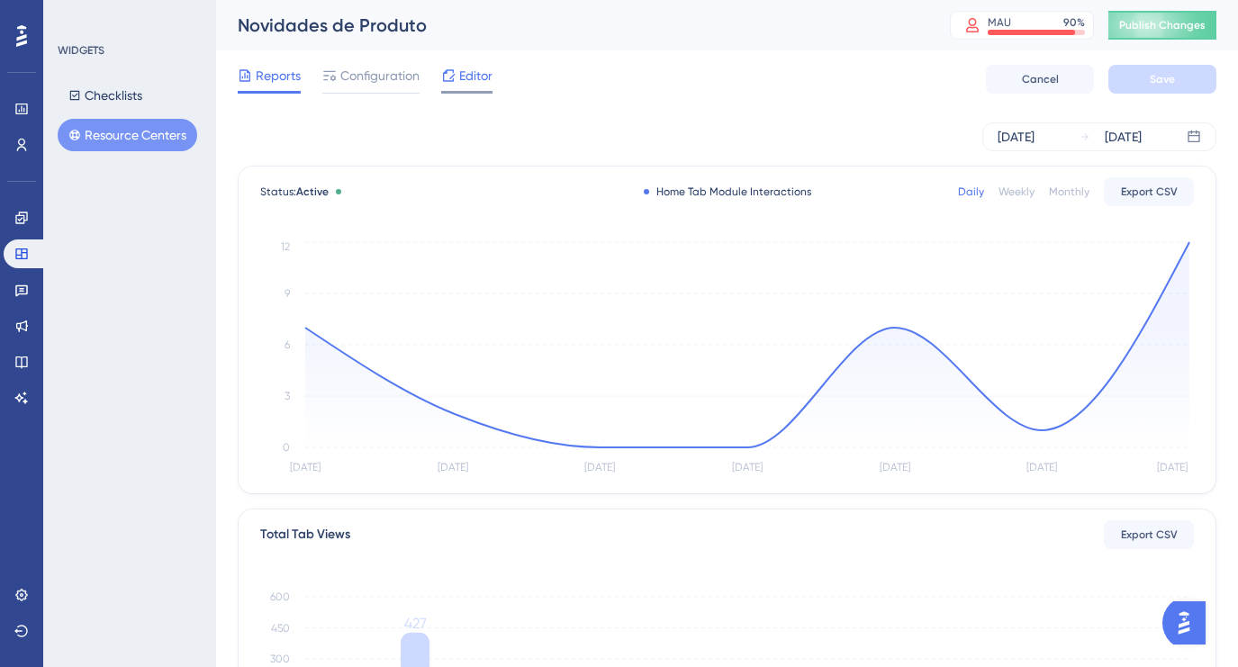
click at [461, 78] on span "Editor" at bounding box center [475, 76] width 33 height 22
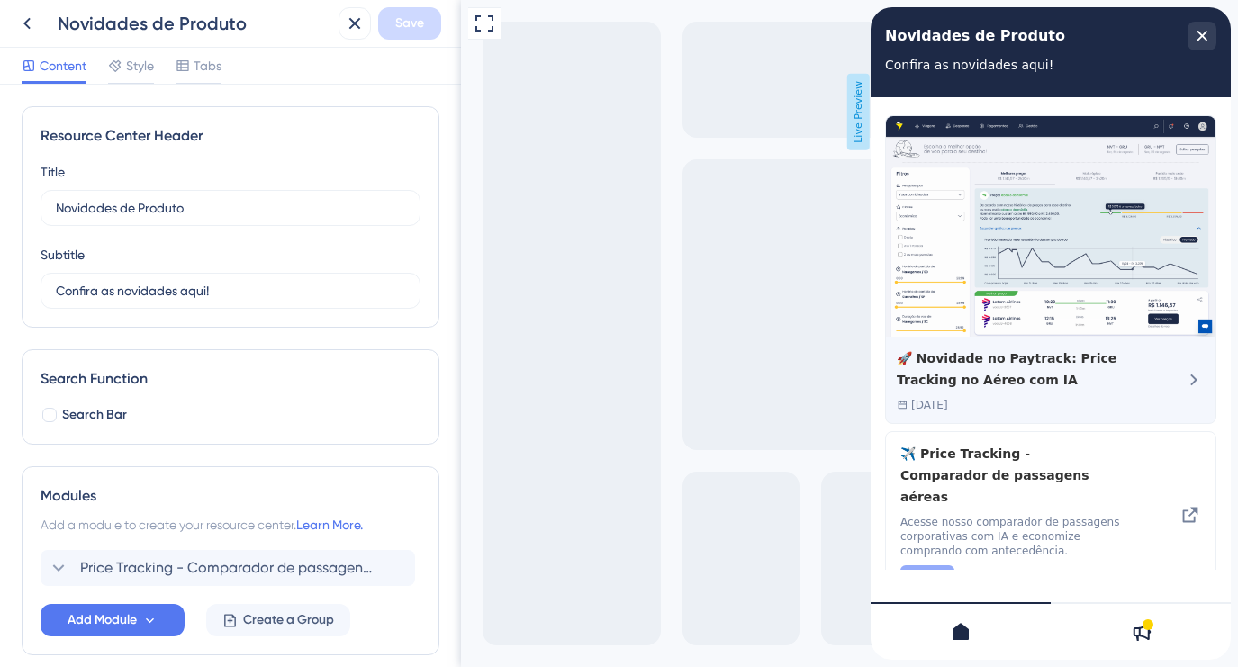
click at [1191, 381] on icon "🚀 Novidade no Paytrack: Price Tracking no Aéreo com IA" at bounding box center [1194, 380] width 22 height 22
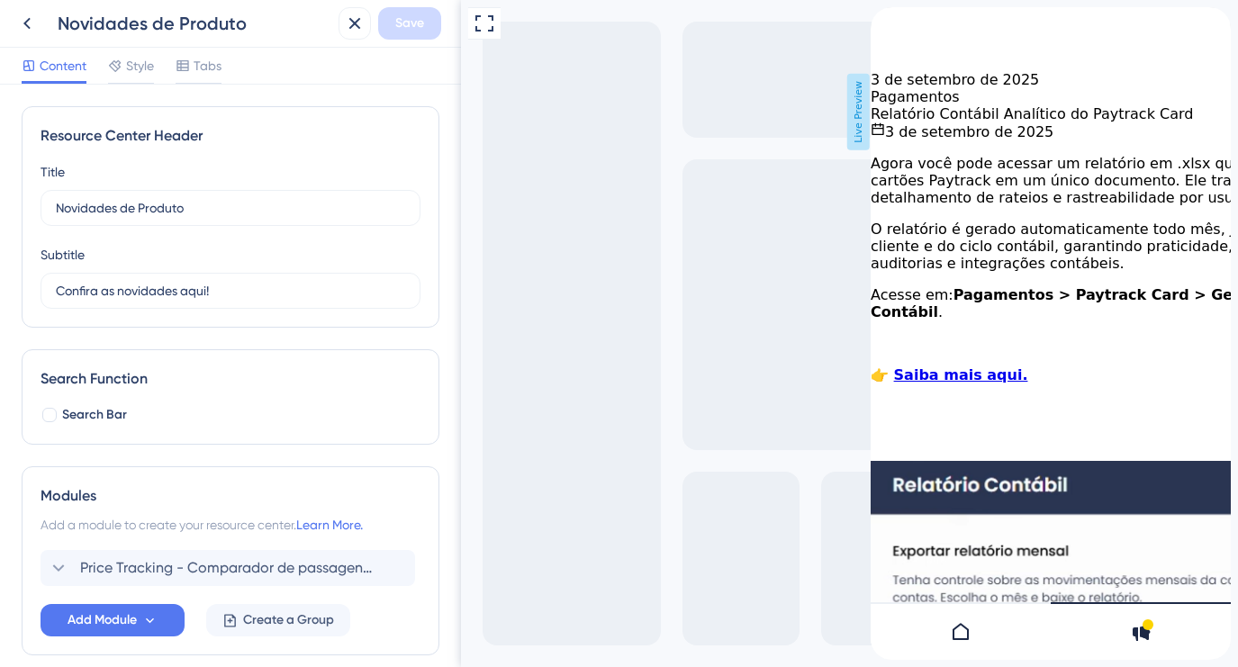
click at [885, 25] on div "back to header" at bounding box center [877, 16] width 14 height 18
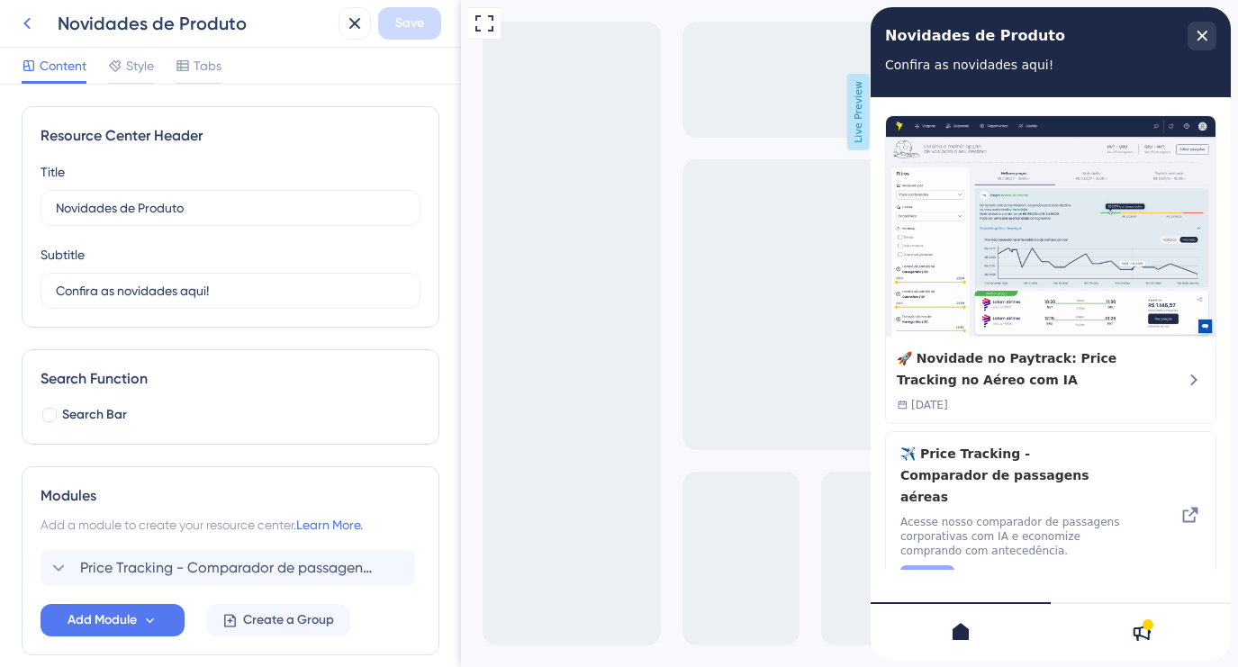
click at [37, 31] on icon at bounding box center [27, 24] width 22 height 22
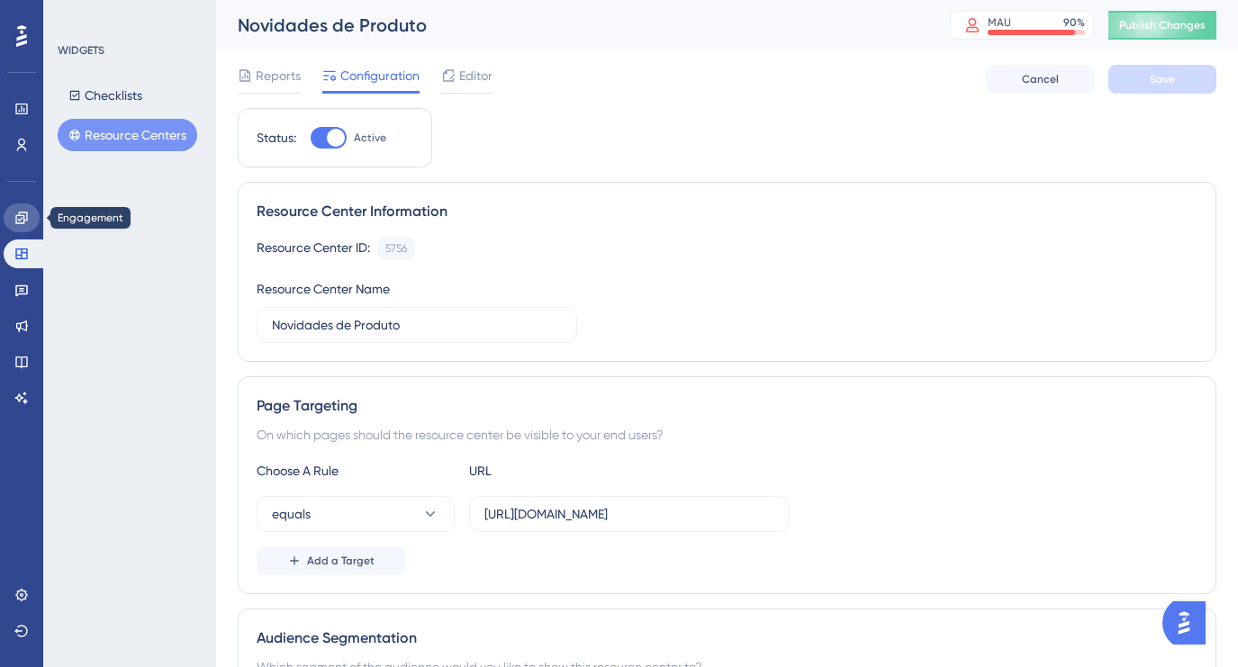
click at [22, 212] on icon at bounding box center [21, 218] width 12 height 12
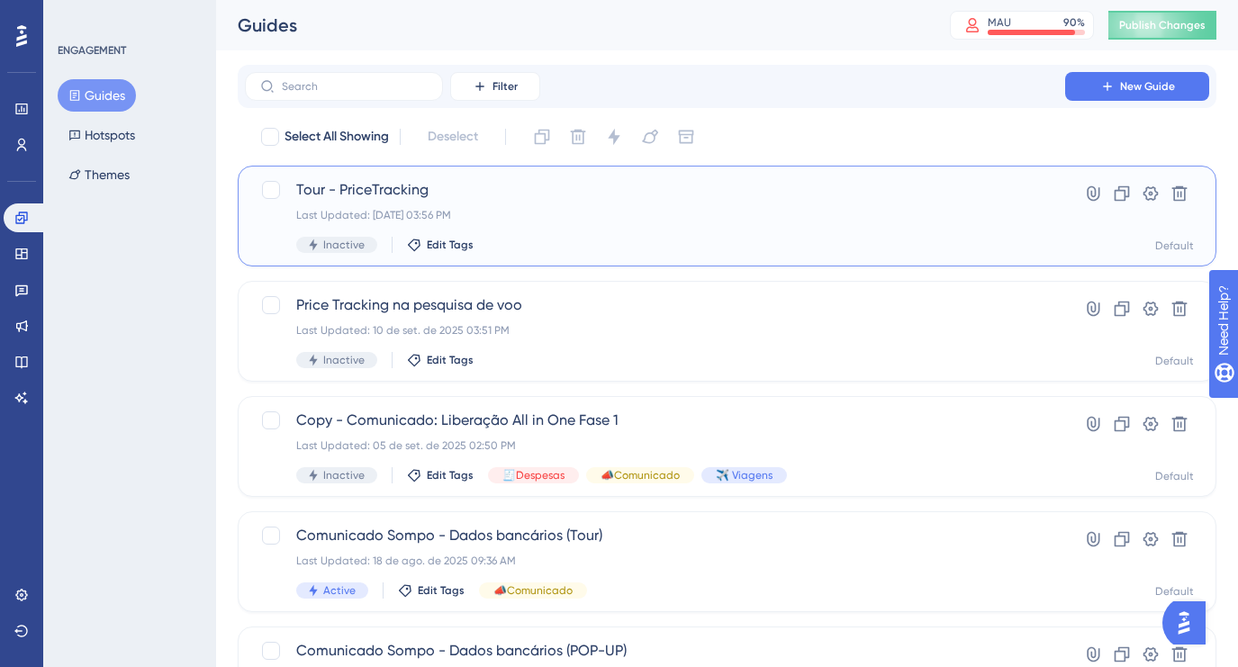
click at [643, 240] on div "Inactive Edit Tags" at bounding box center [654, 245] width 717 height 16
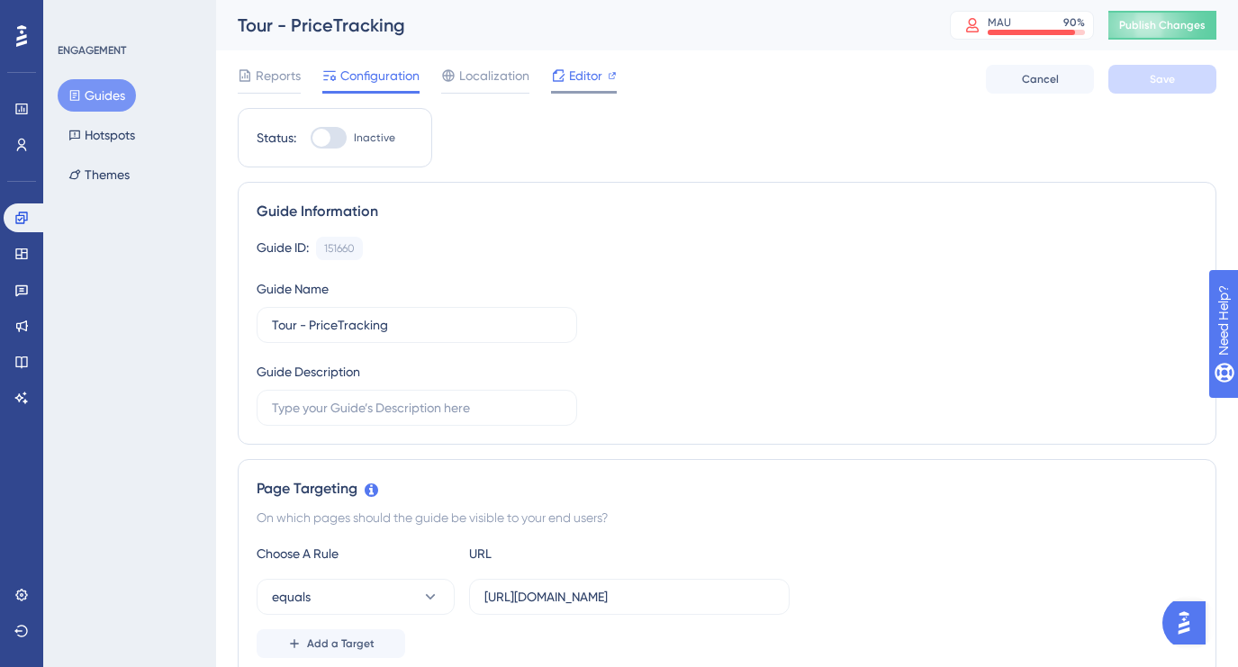
click at [579, 76] on span "Editor" at bounding box center [585, 76] width 33 height 22
click at [578, 77] on span "Editor" at bounding box center [585, 76] width 33 height 22
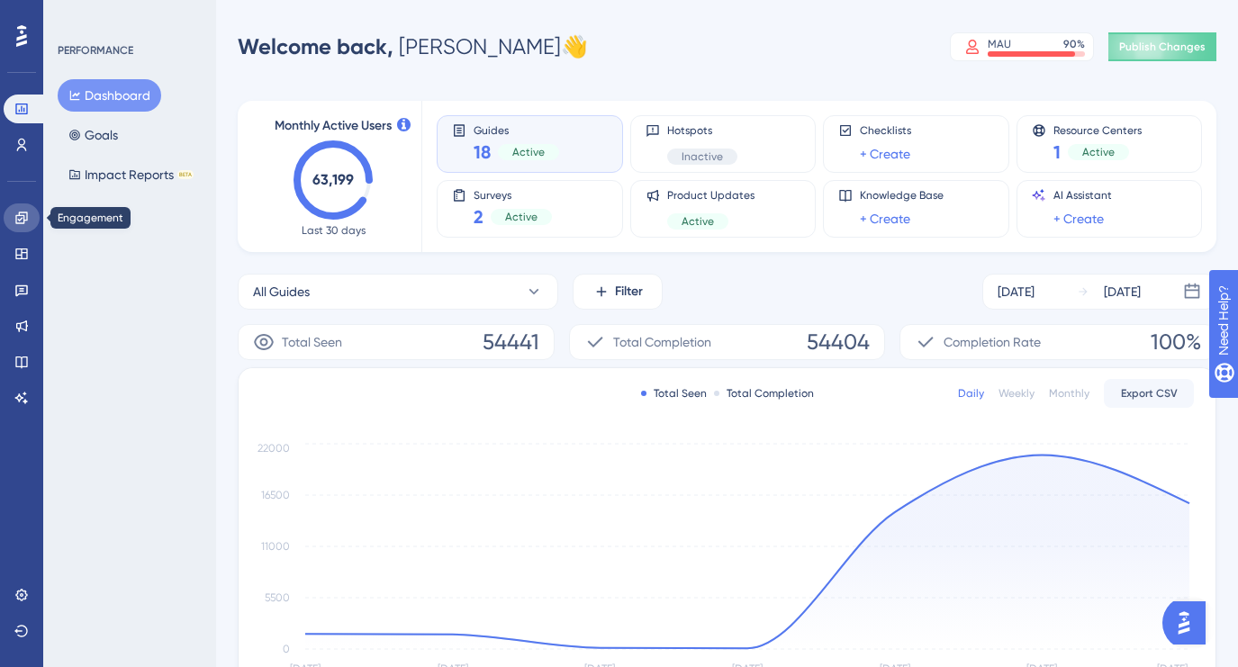
click at [26, 222] on icon at bounding box center [21, 218] width 14 height 14
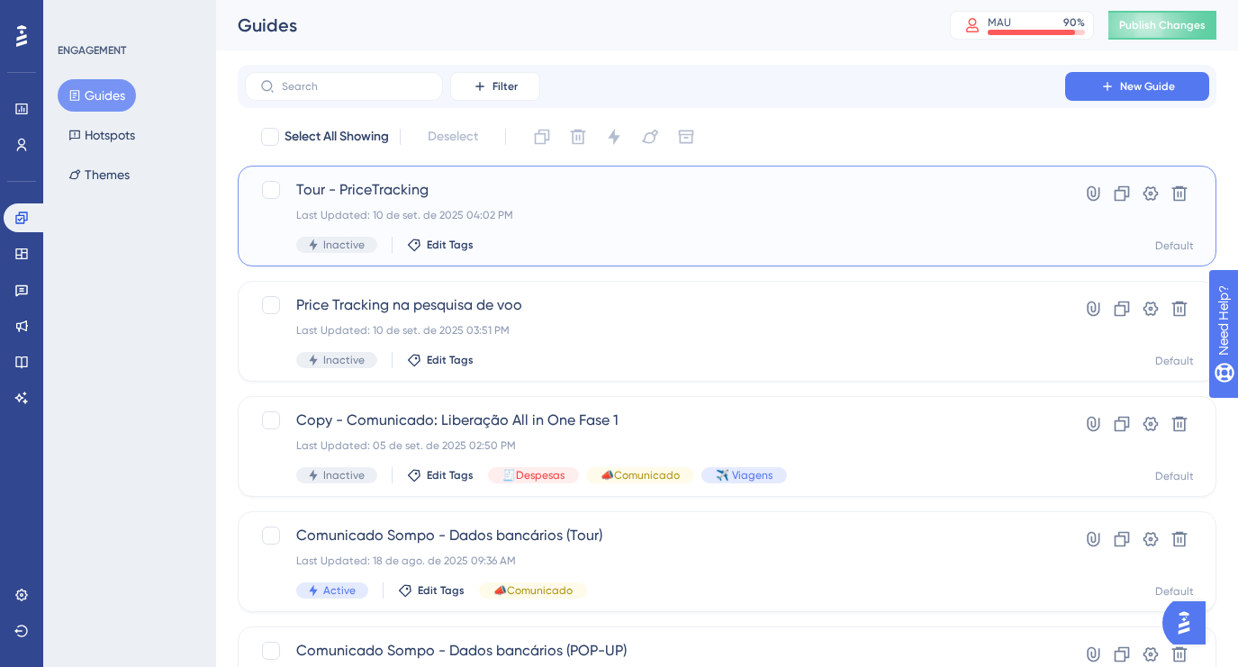
click at [822, 212] on div "Last Updated: 10 de set. de 2025 04:02 PM" at bounding box center [654, 215] width 717 height 14
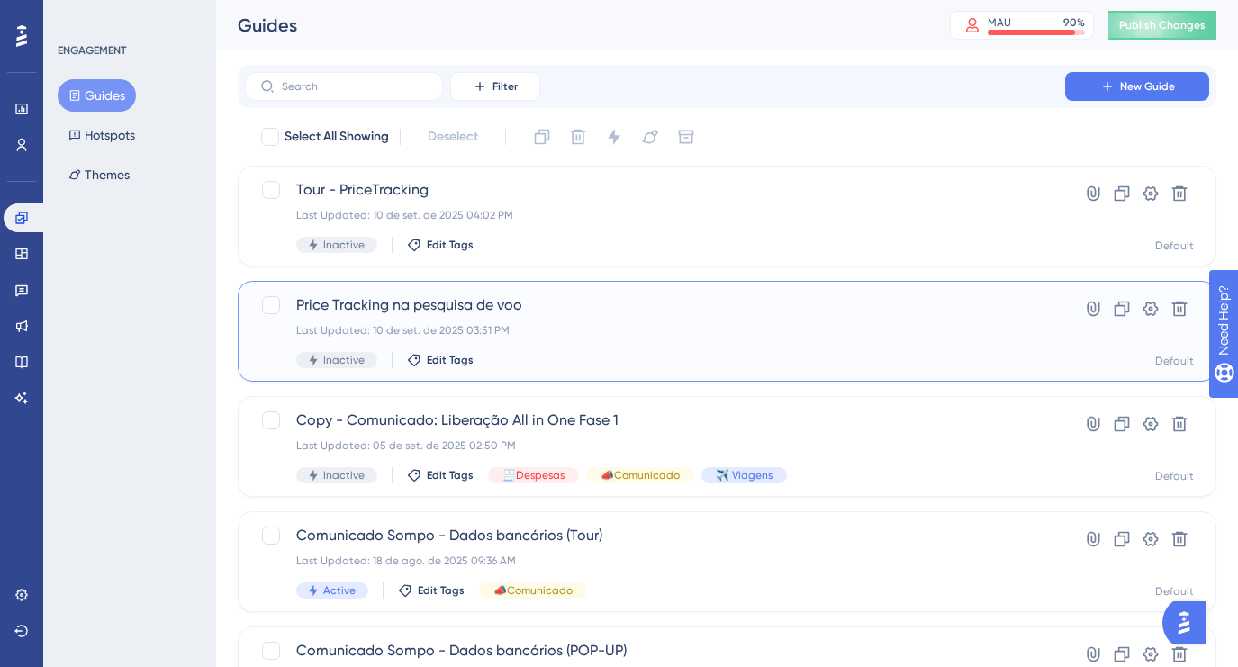
click at [714, 333] on div "Last Updated: 10 de set. de 2025 03:51 PM" at bounding box center [654, 330] width 717 height 14
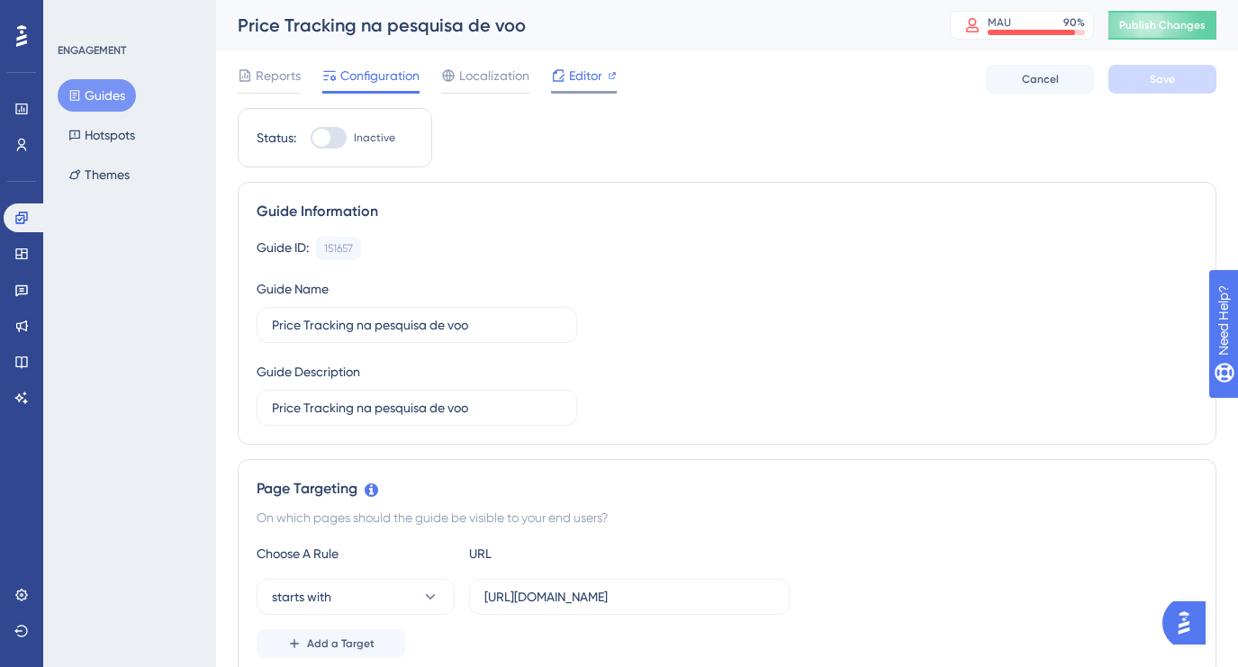
click at [588, 85] on span "Editor" at bounding box center [585, 76] width 33 height 22
